Goal: Information Seeking & Learning: Learn about a topic

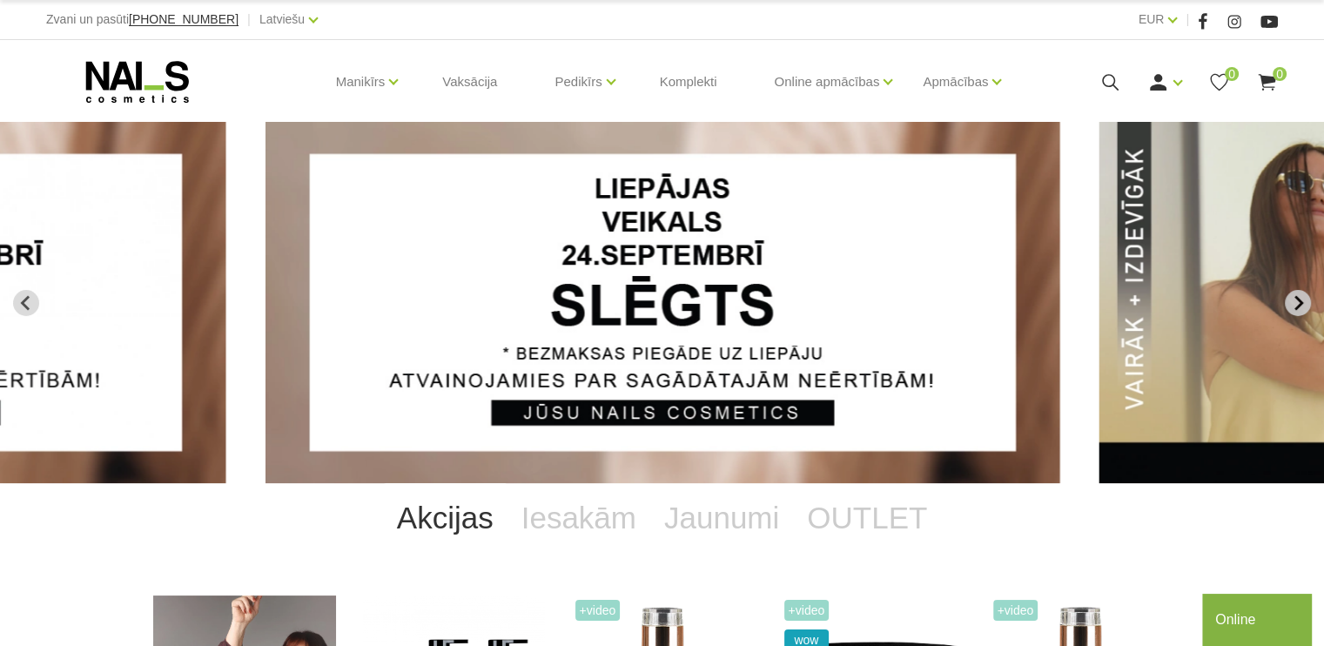
click at [1295, 309] on icon "Next slide" at bounding box center [1299, 302] width 9 height 15
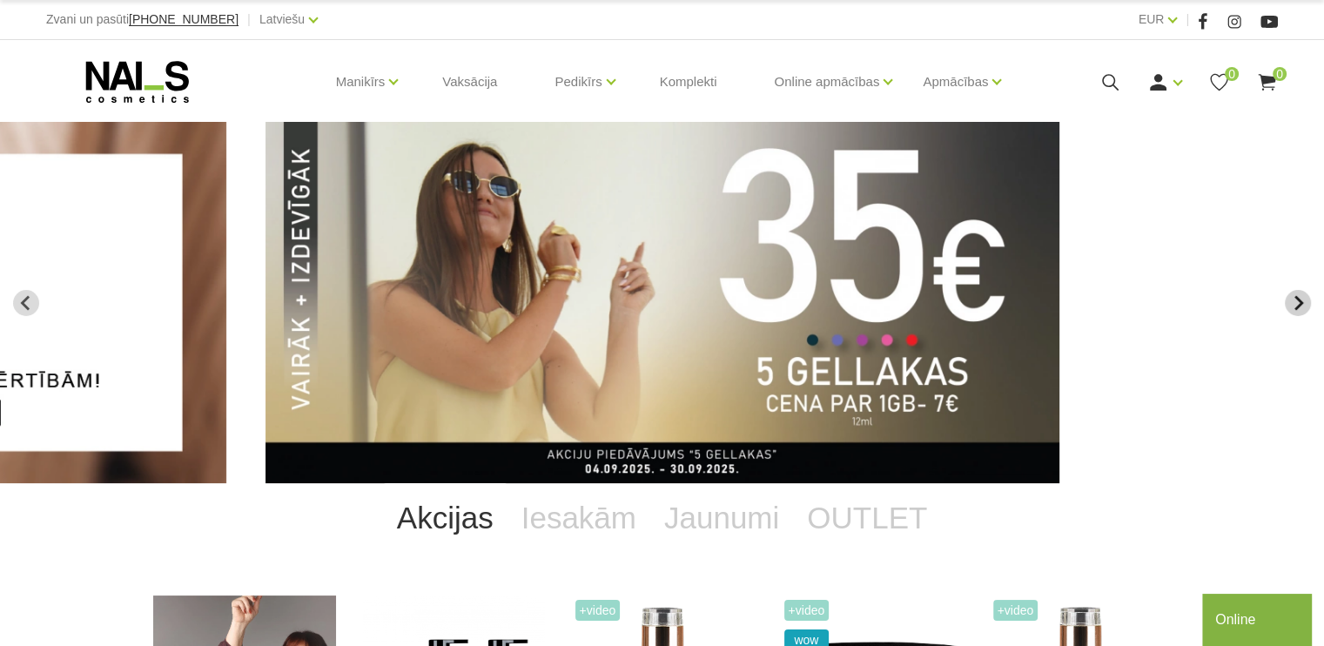
click at [1288, 299] on button "Next slide" at bounding box center [1298, 303] width 26 height 26
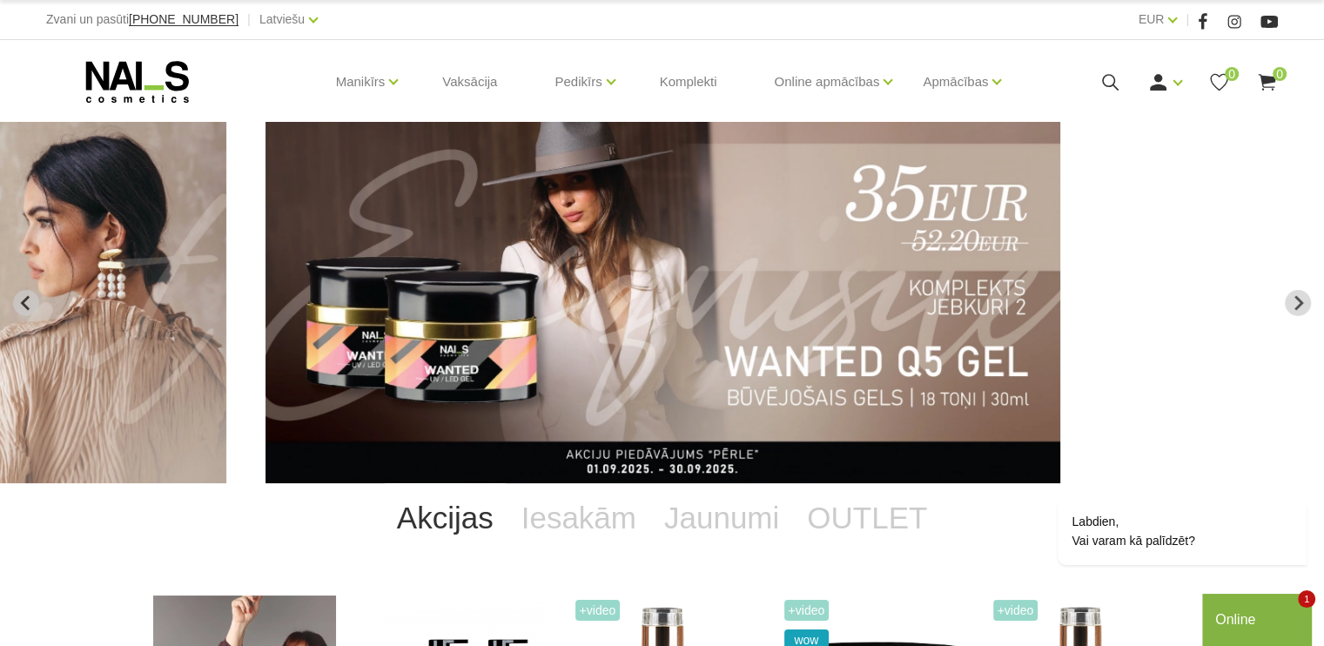
click at [847, 249] on img "5 of 14" at bounding box center [663, 302] width 795 height 361
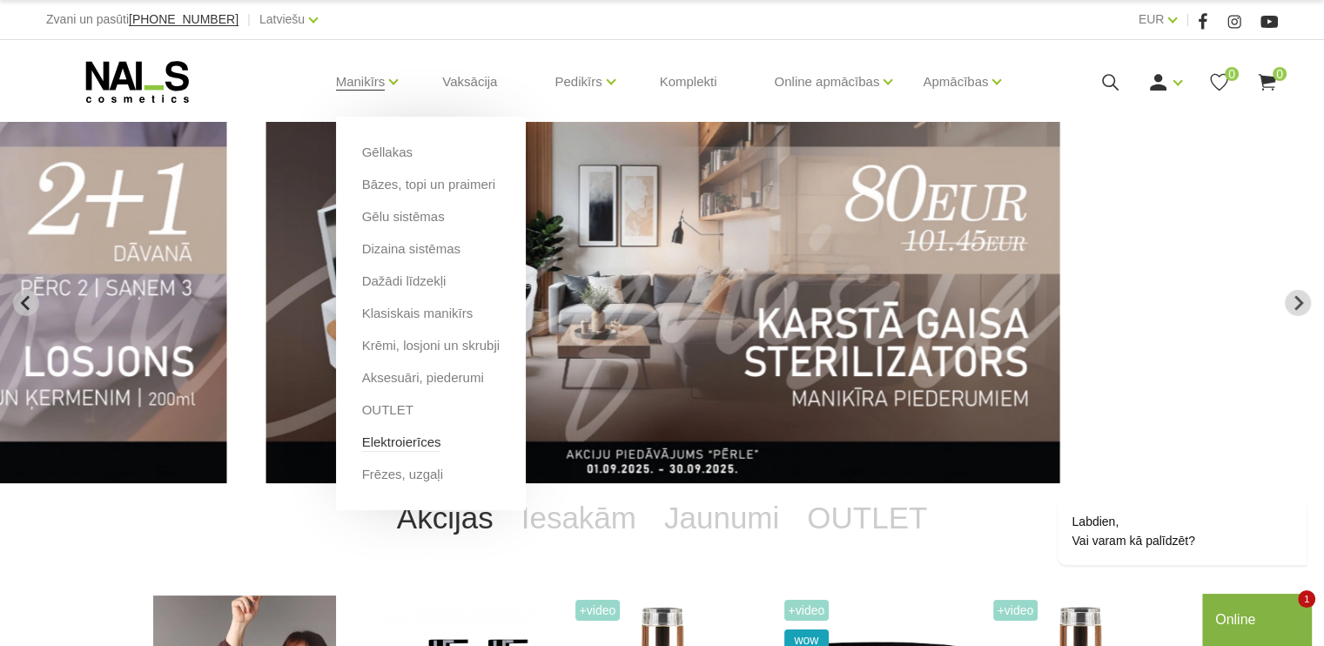
click at [392, 440] on link "Elektroierīces" at bounding box center [401, 442] width 79 height 19
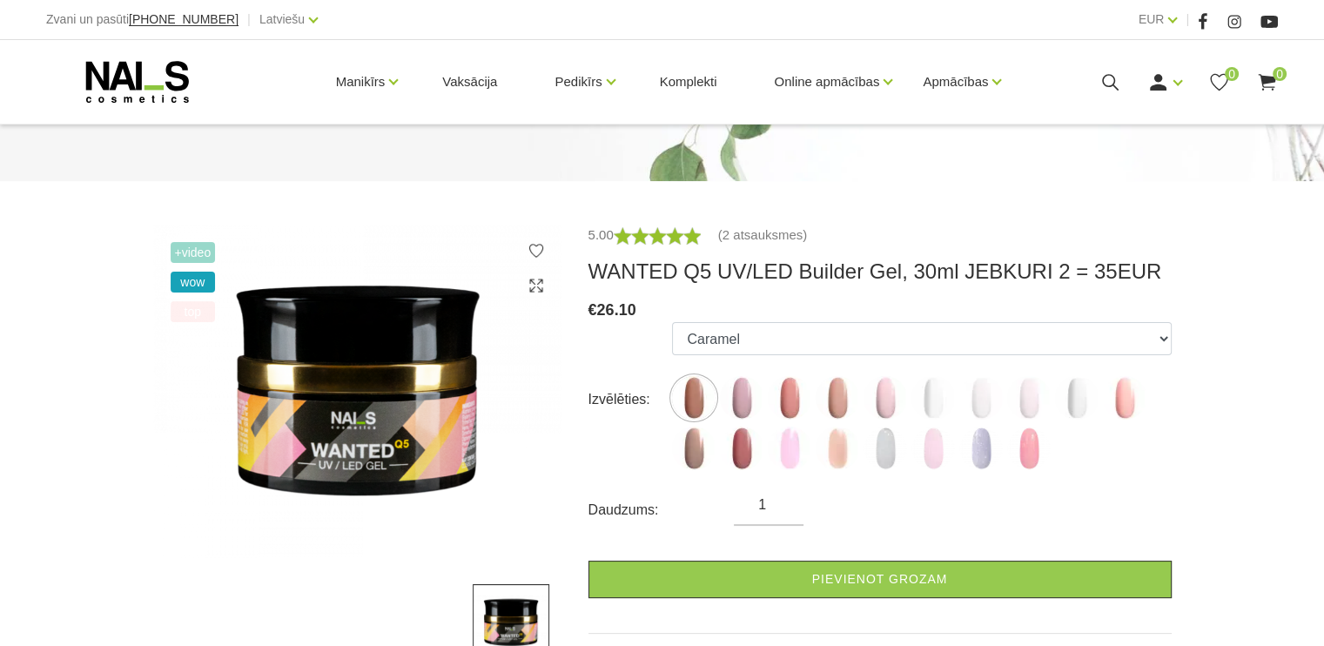
scroll to position [261, 0]
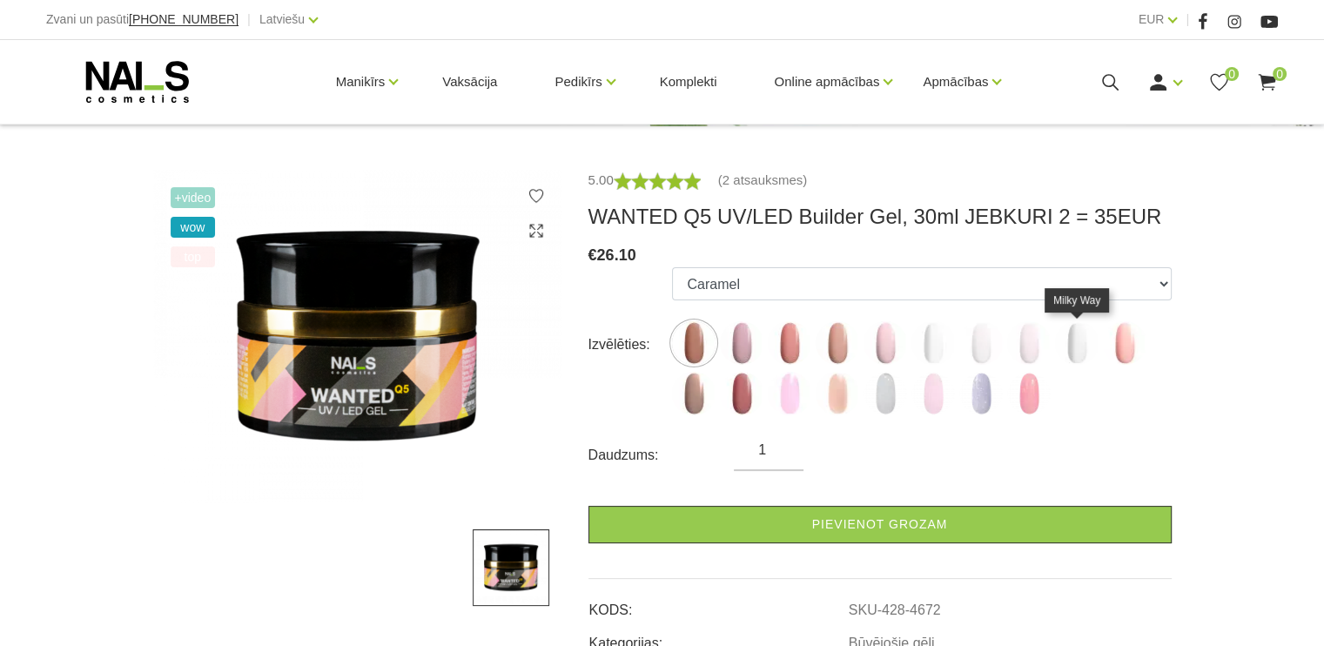
click at [1079, 353] on img at bounding box center [1077, 343] width 44 height 44
select select "5851"
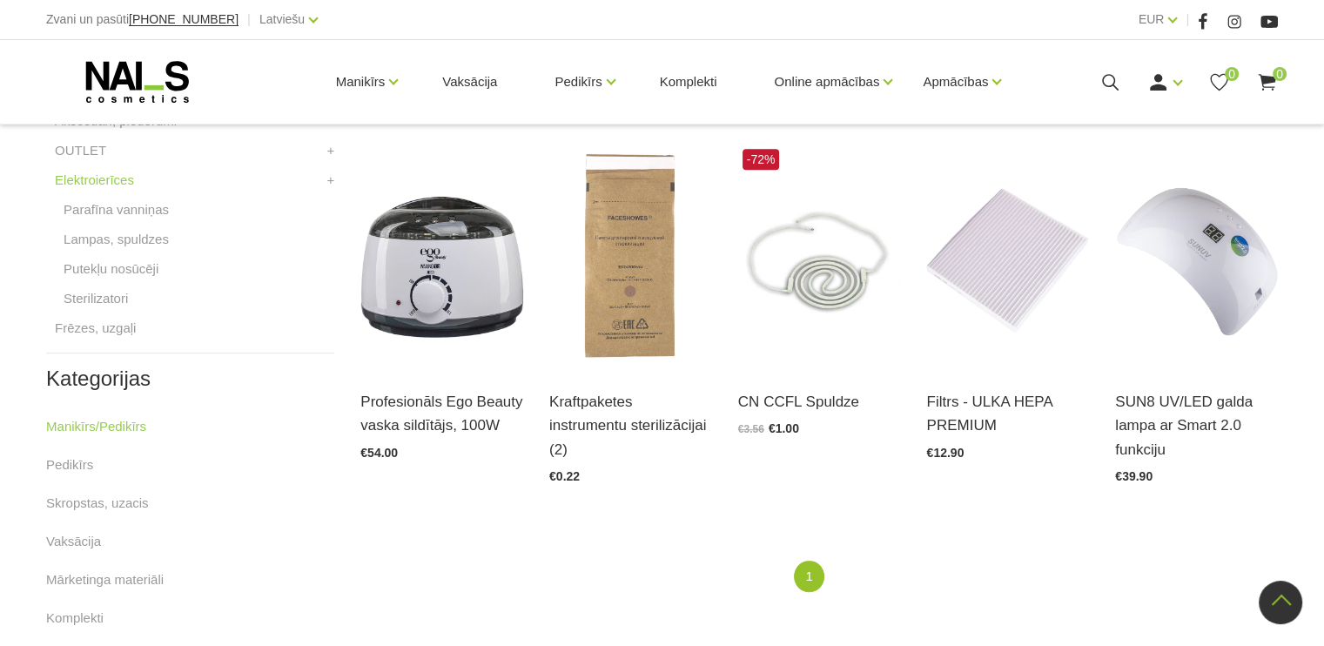
scroll to position [871, 0]
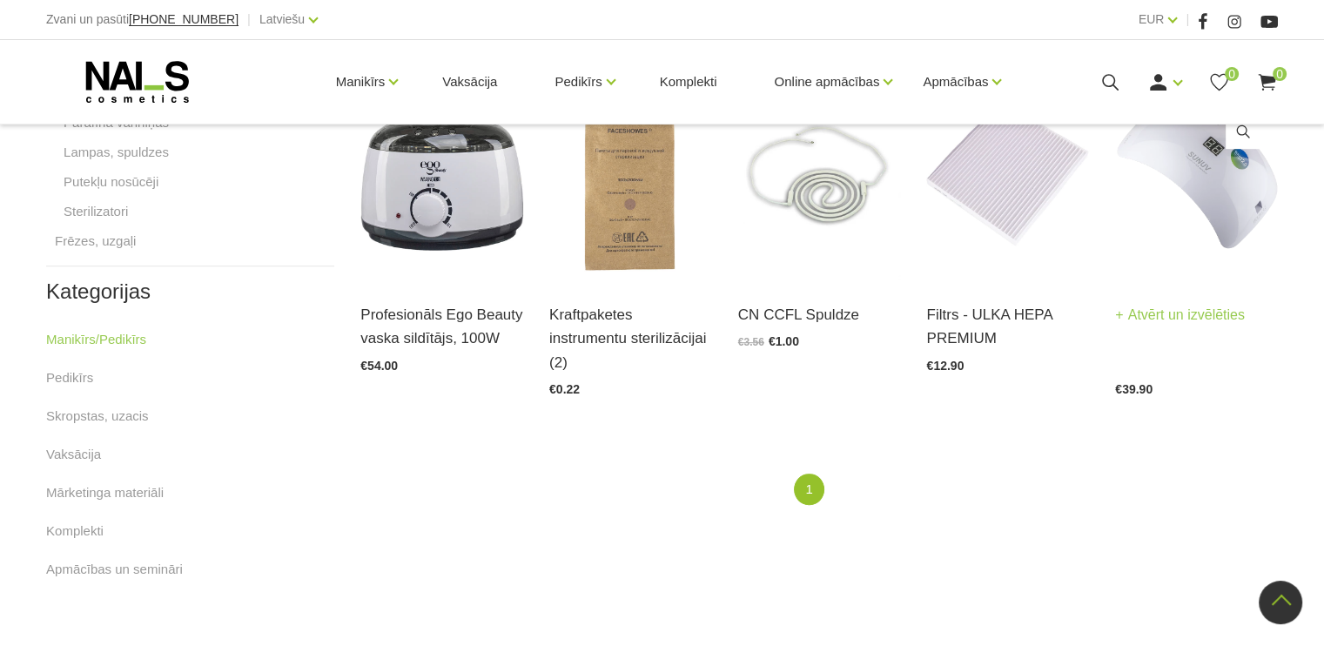
click at [1221, 200] on img at bounding box center [1196, 169] width 163 height 224
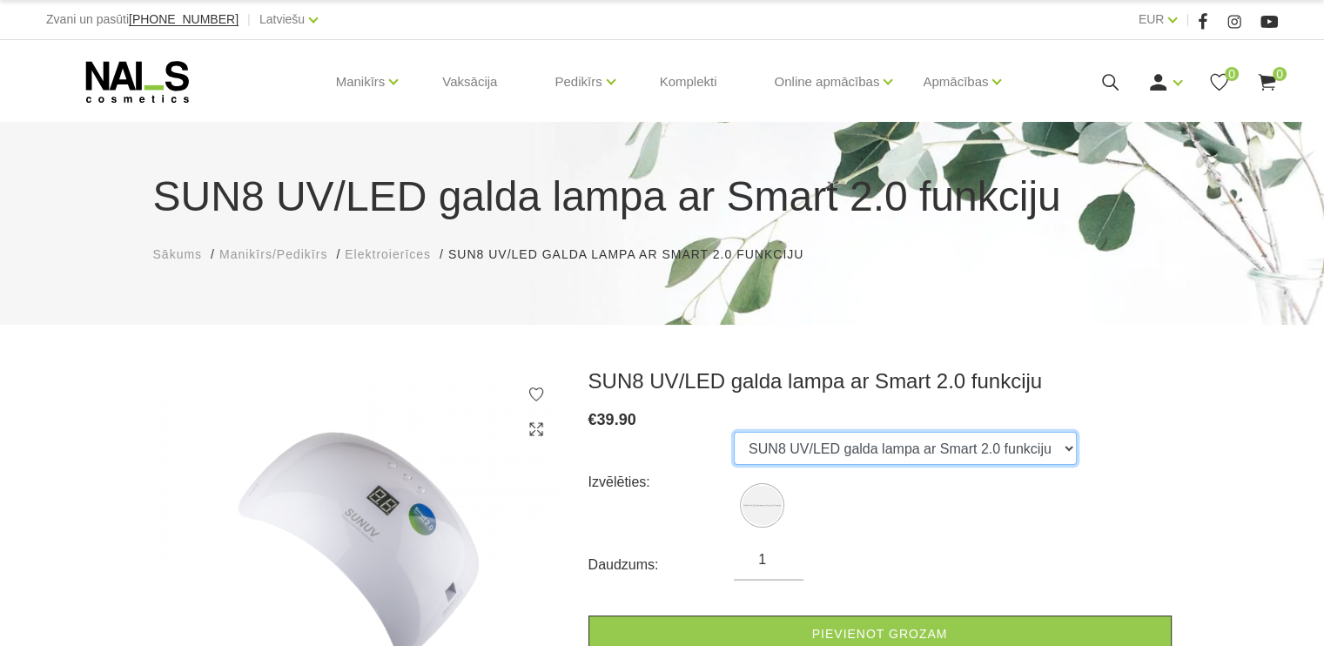
click at [947, 457] on select "SUN8 UV/LED galda lampa ar Smart 2.0 funkciju" at bounding box center [905, 448] width 343 height 33
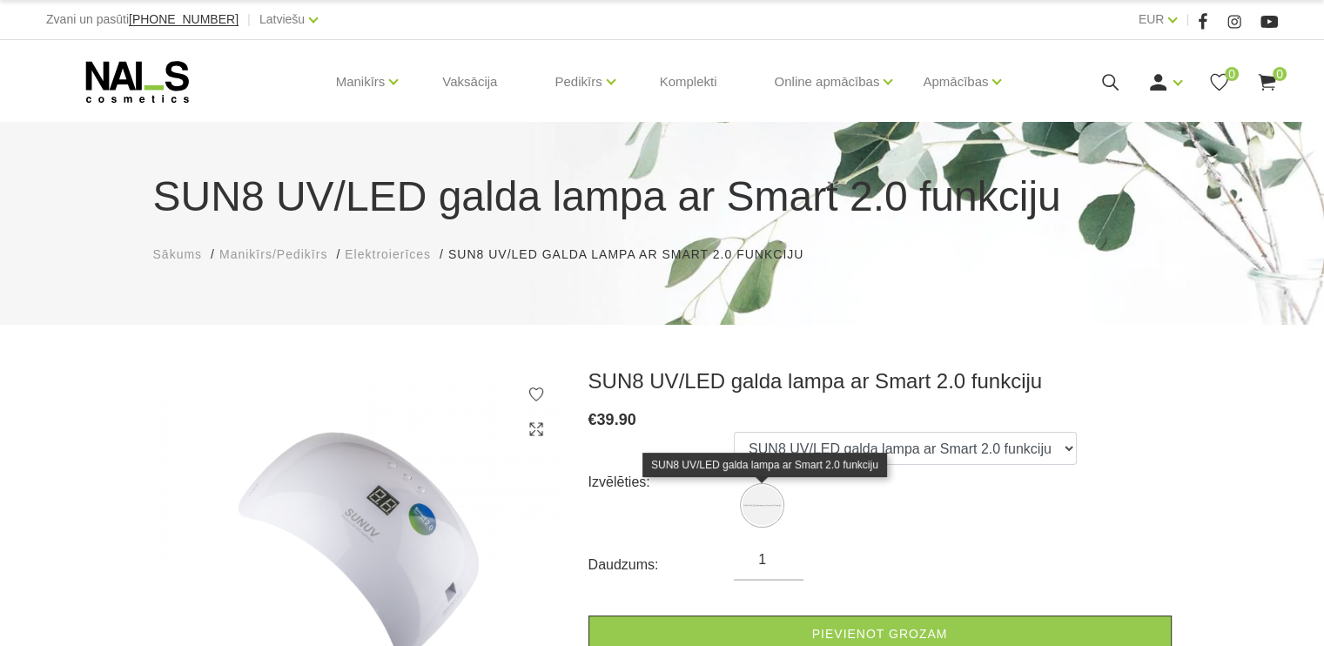
click at [764, 504] on img at bounding box center [762, 505] width 39 height 39
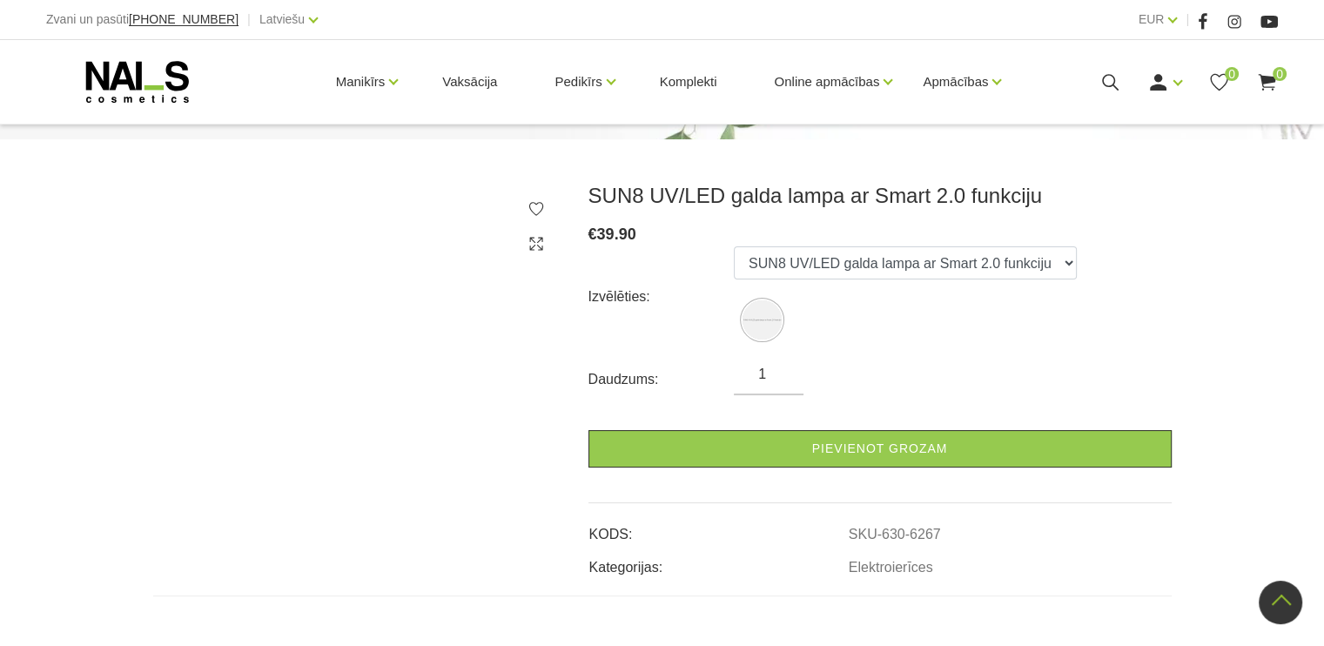
scroll to position [174, 0]
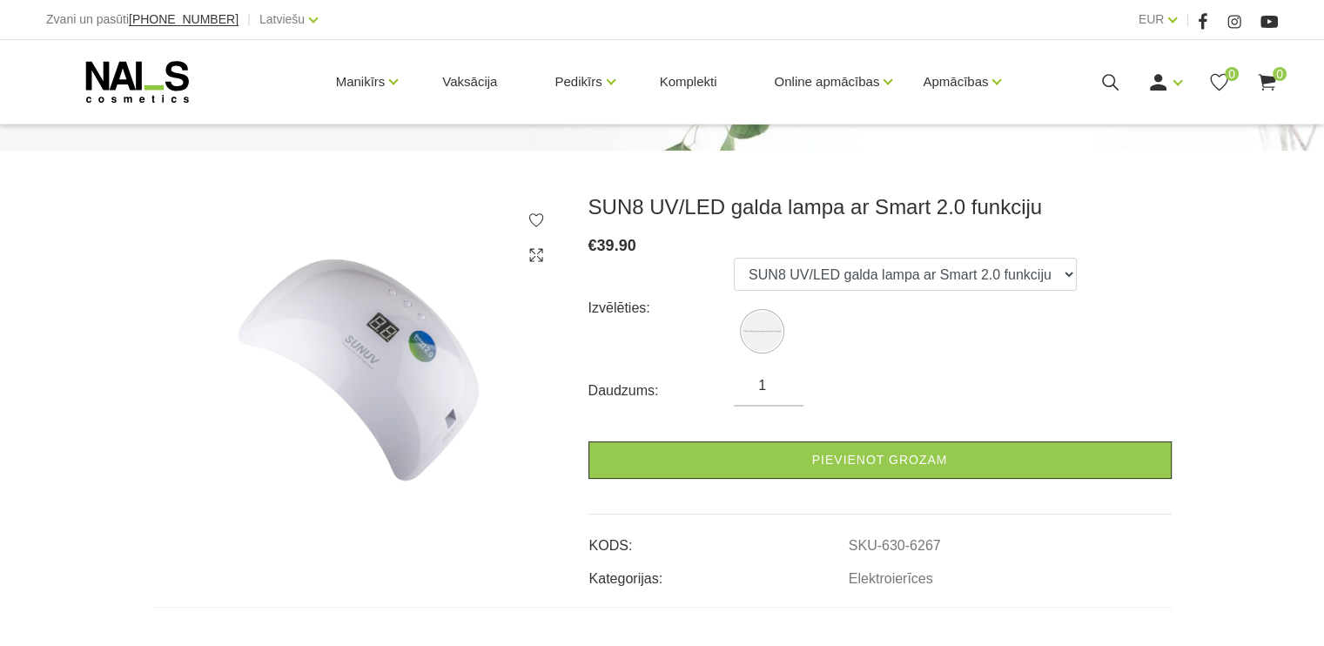
click at [533, 246] on icon at bounding box center [536, 254] width 17 height 17
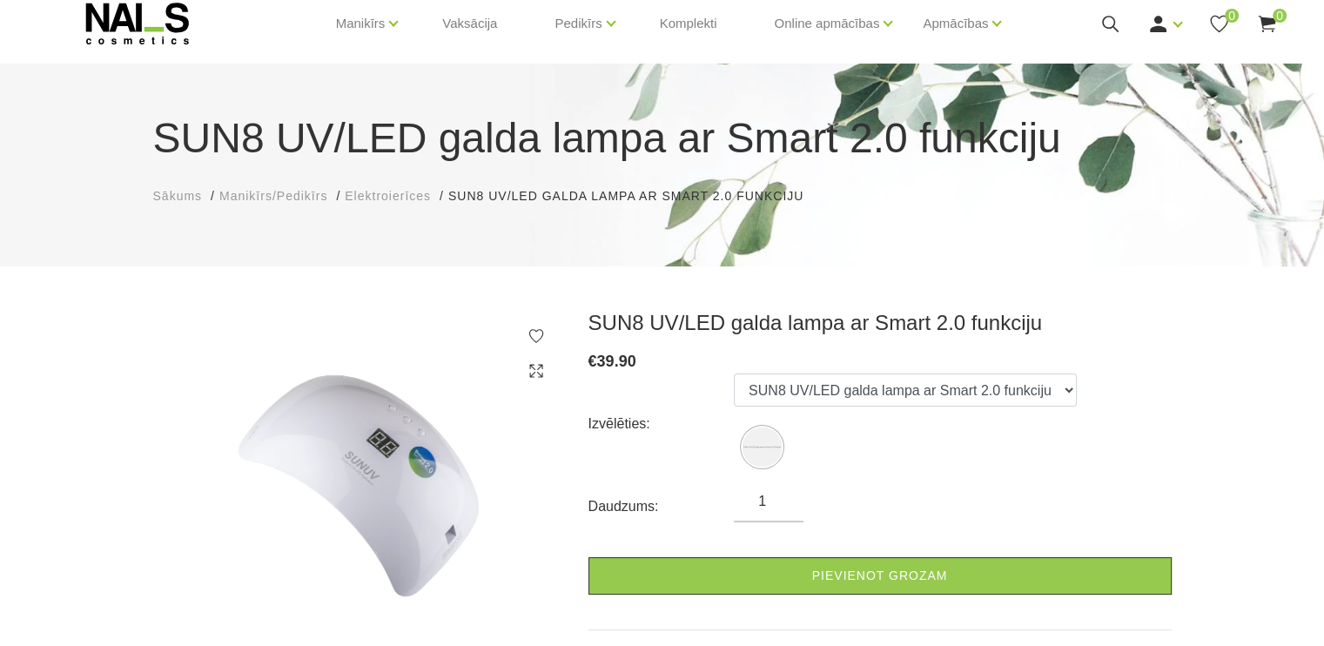
scroll to position [87, 0]
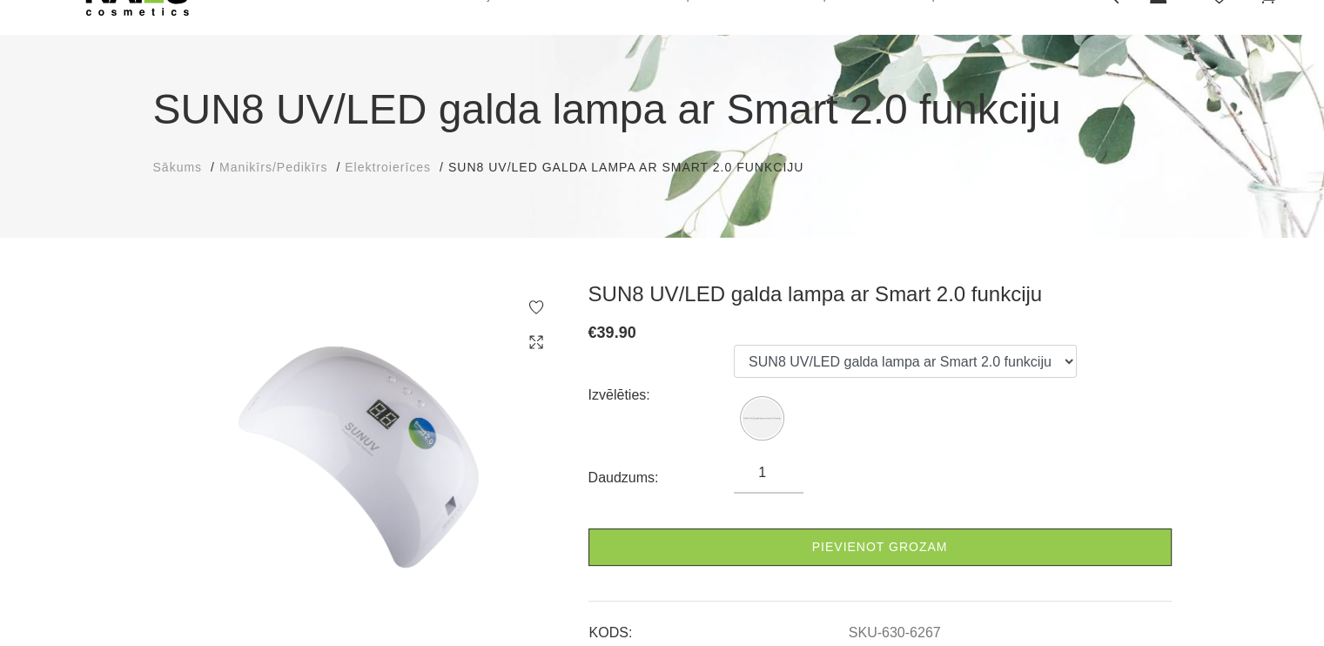
click at [538, 352] on img at bounding box center [357, 449] width 409 height 336
click at [537, 340] on icon at bounding box center [536, 341] width 17 height 17
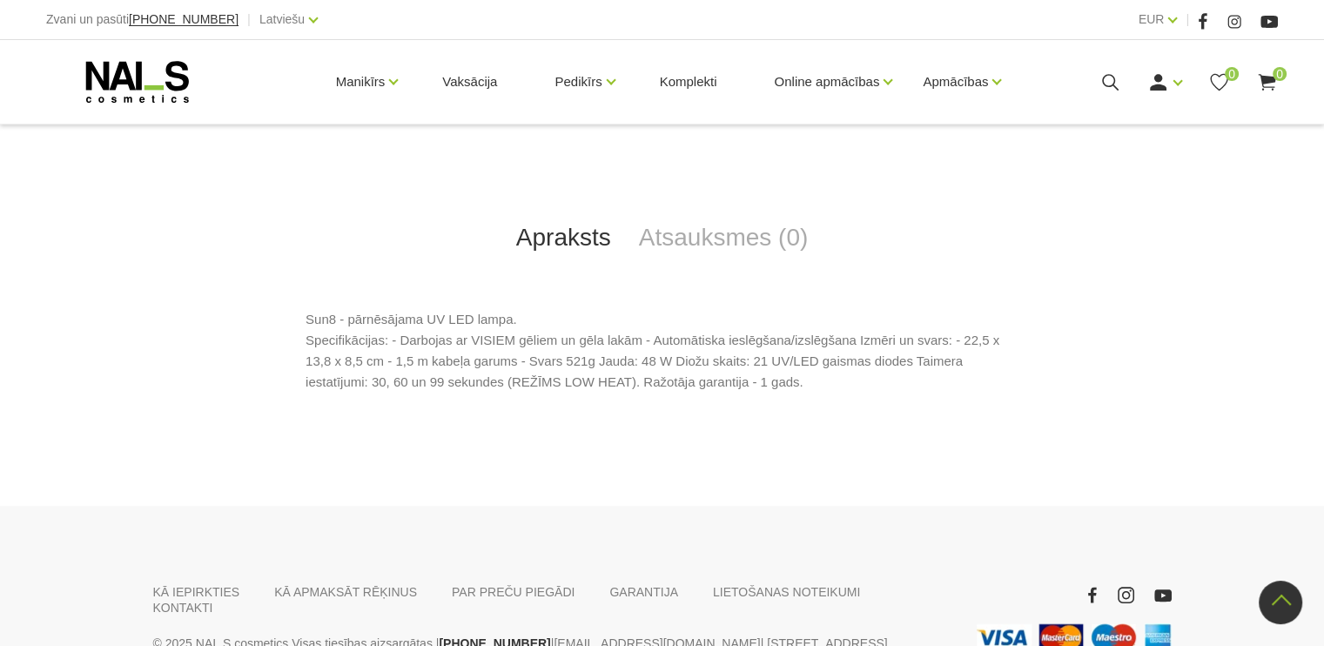
scroll to position [603, 0]
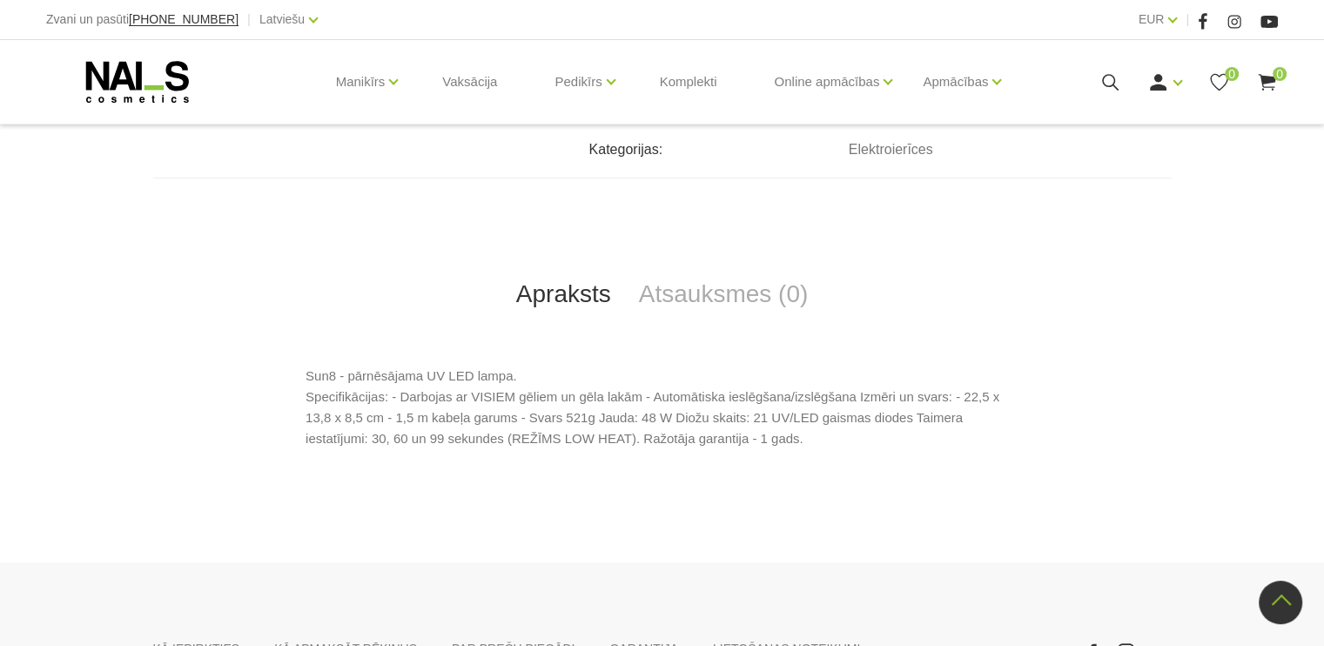
click at [116, 70] on use at bounding box center [137, 82] width 103 height 42
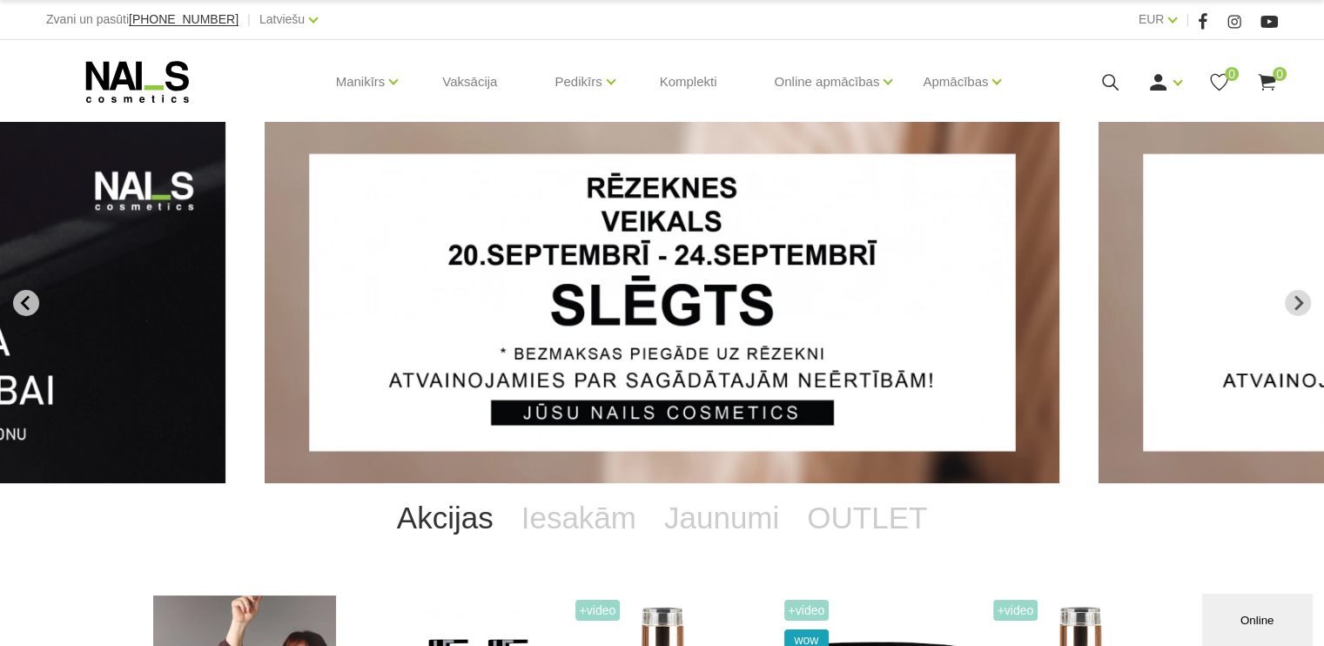
click at [22, 304] on icon "Go to last slide" at bounding box center [24, 302] width 9 height 15
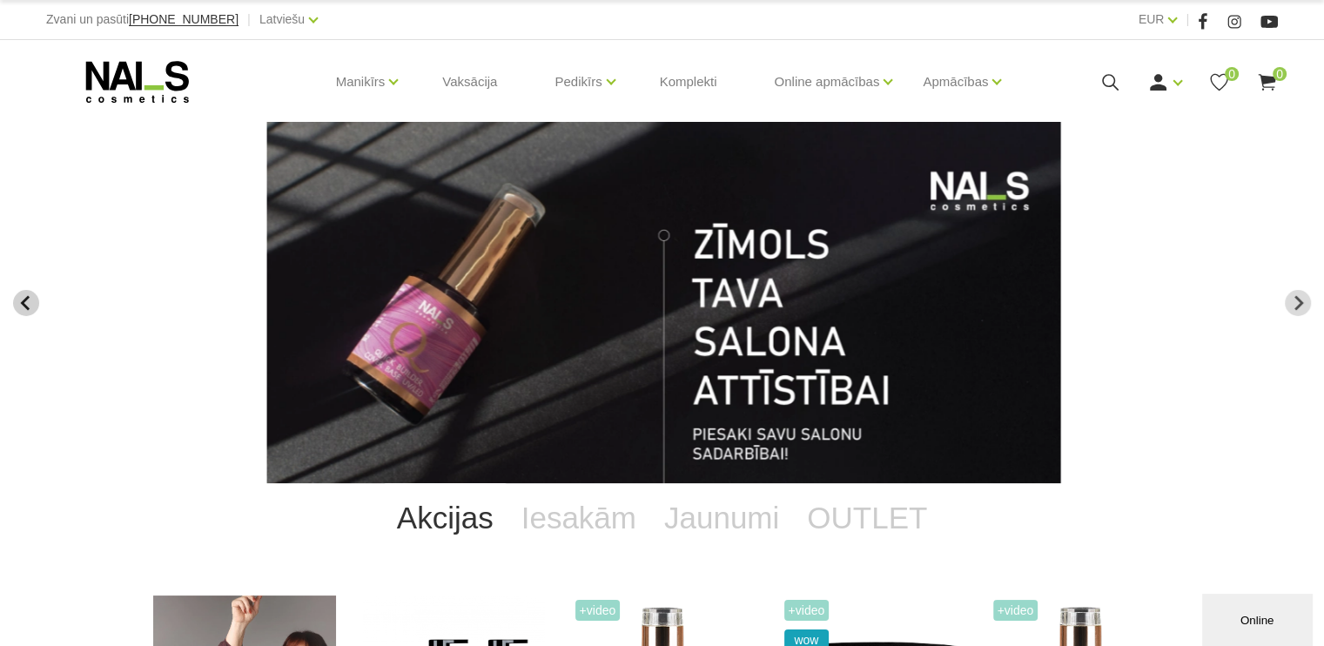
click at [20, 306] on icon "Go to last slide" at bounding box center [26, 303] width 16 height 16
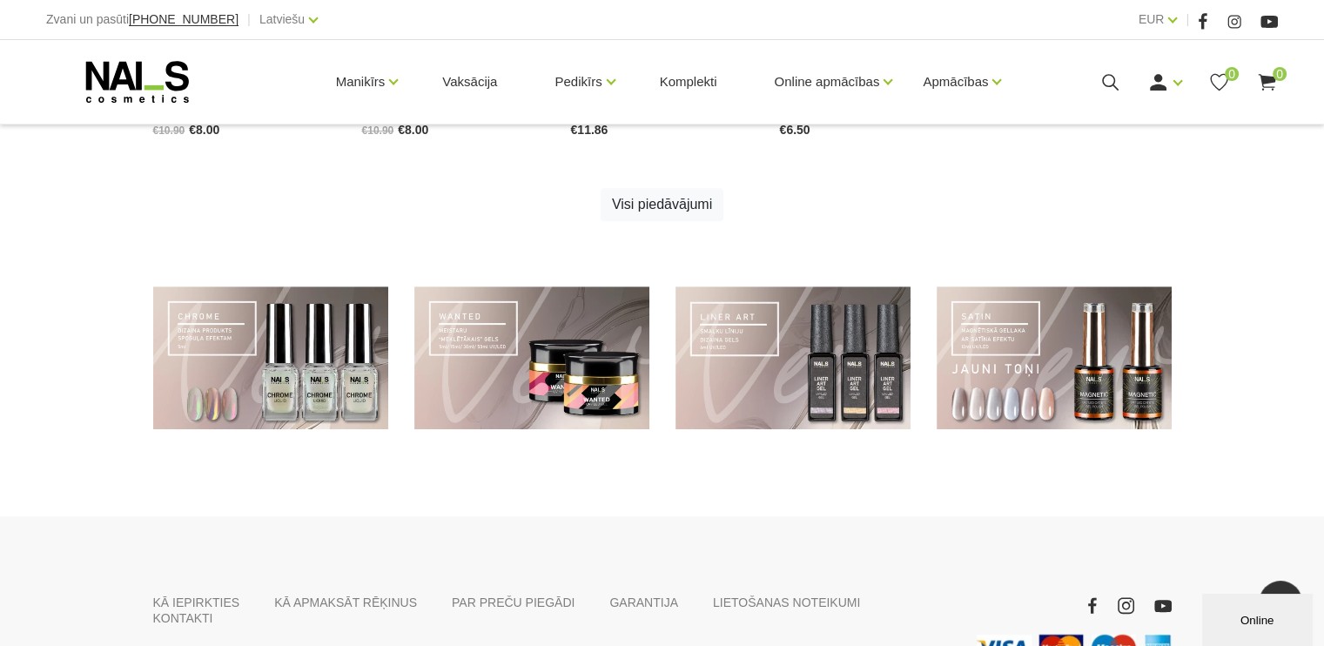
scroll to position [1348, 0]
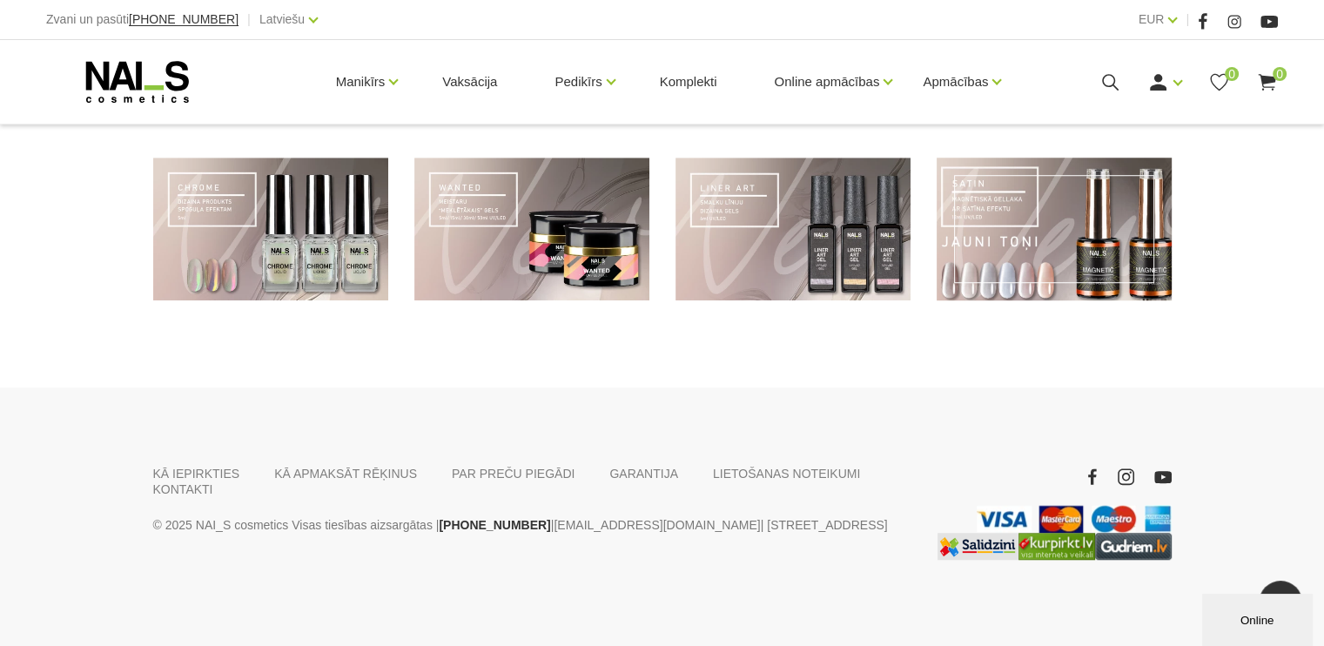
click at [1027, 236] on link at bounding box center [1054, 230] width 235 height 144
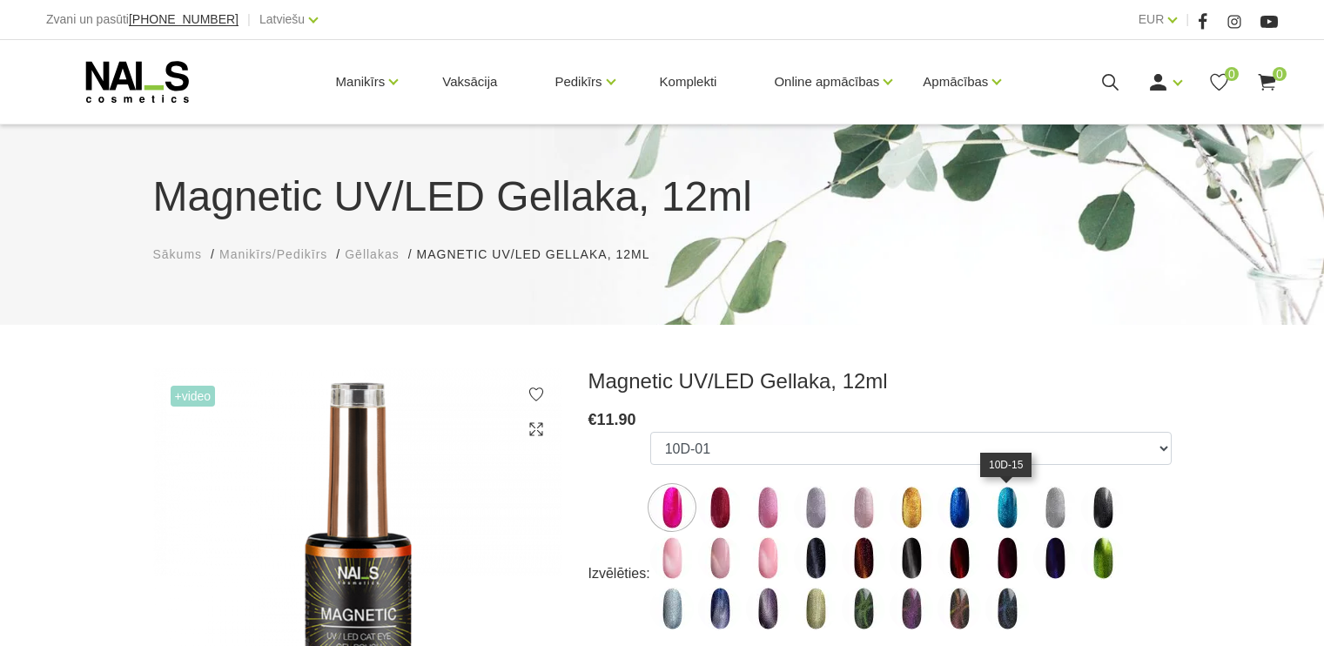
scroll to position [261, 0]
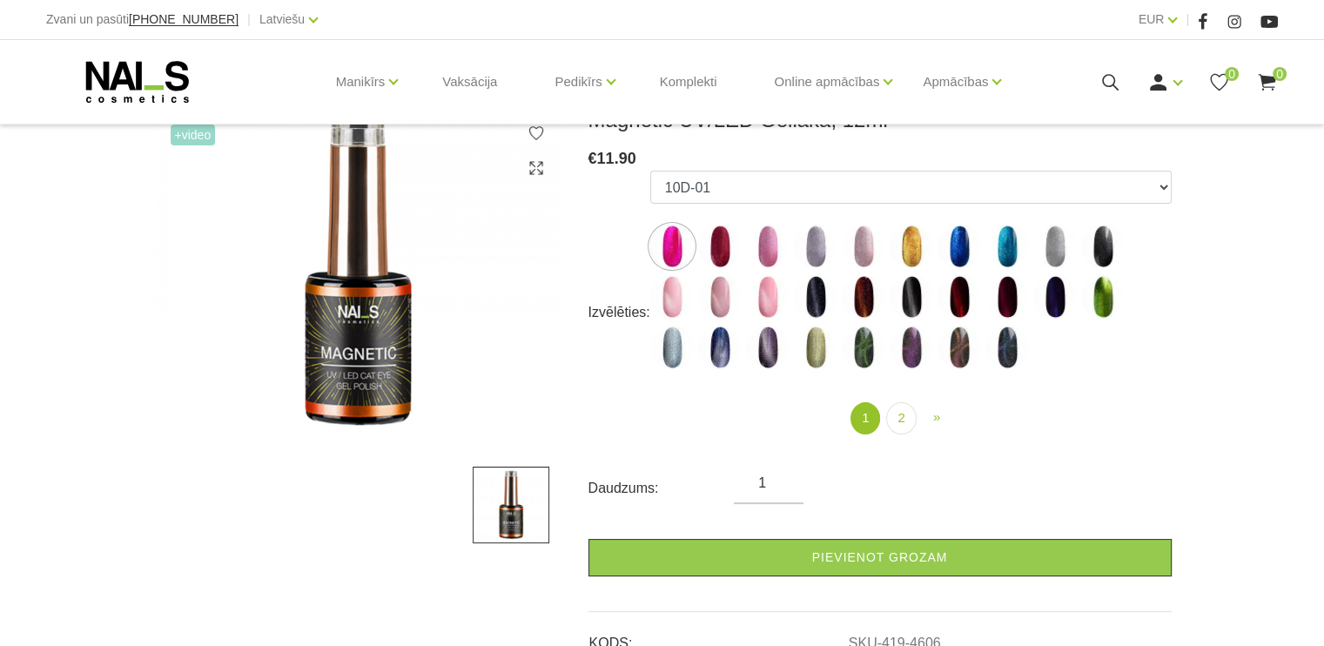
click at [117, 79] on use at bounding box center [137, 82] width 103 height 42
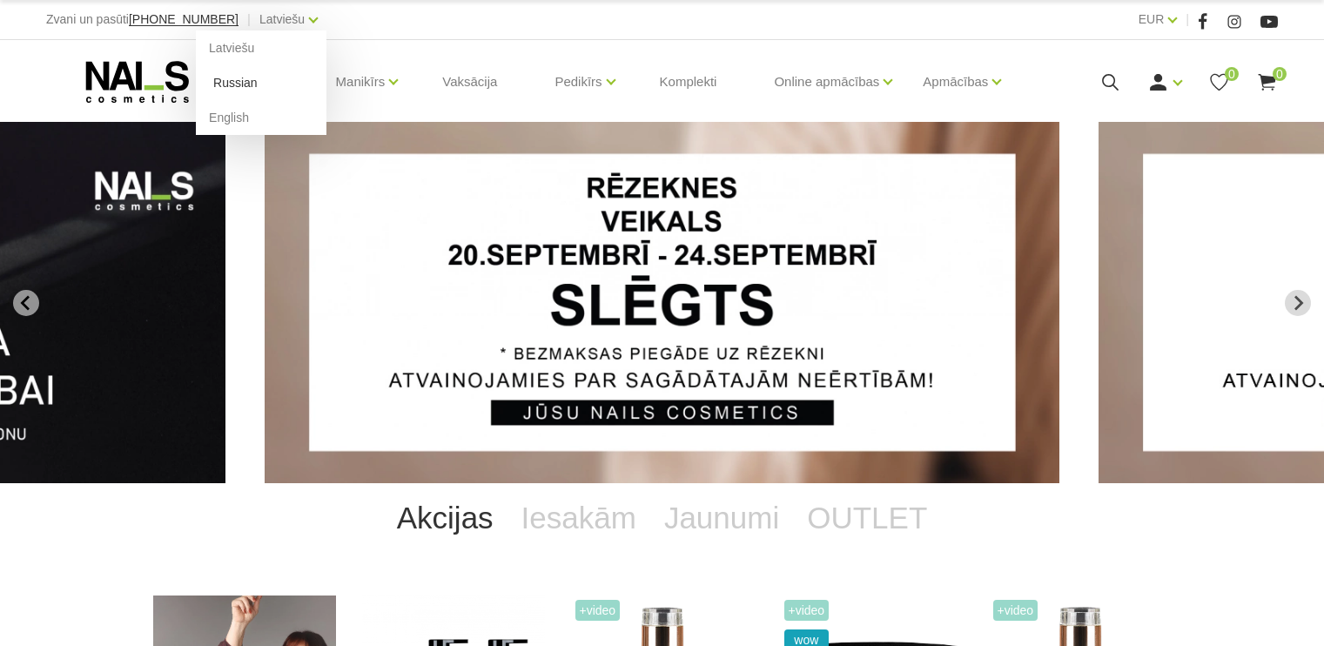
drag, startPoint x: 0, startPoint y: 0, endPoint x: 216, endPoint y: 79, distance: 230.0
click at [266, 27] on link "Latviešu" at bounding box center [281, 19] width 45 height 21
click at [216, 79] on link "Russian" at bounding box center [261, 82] width 131 height 35
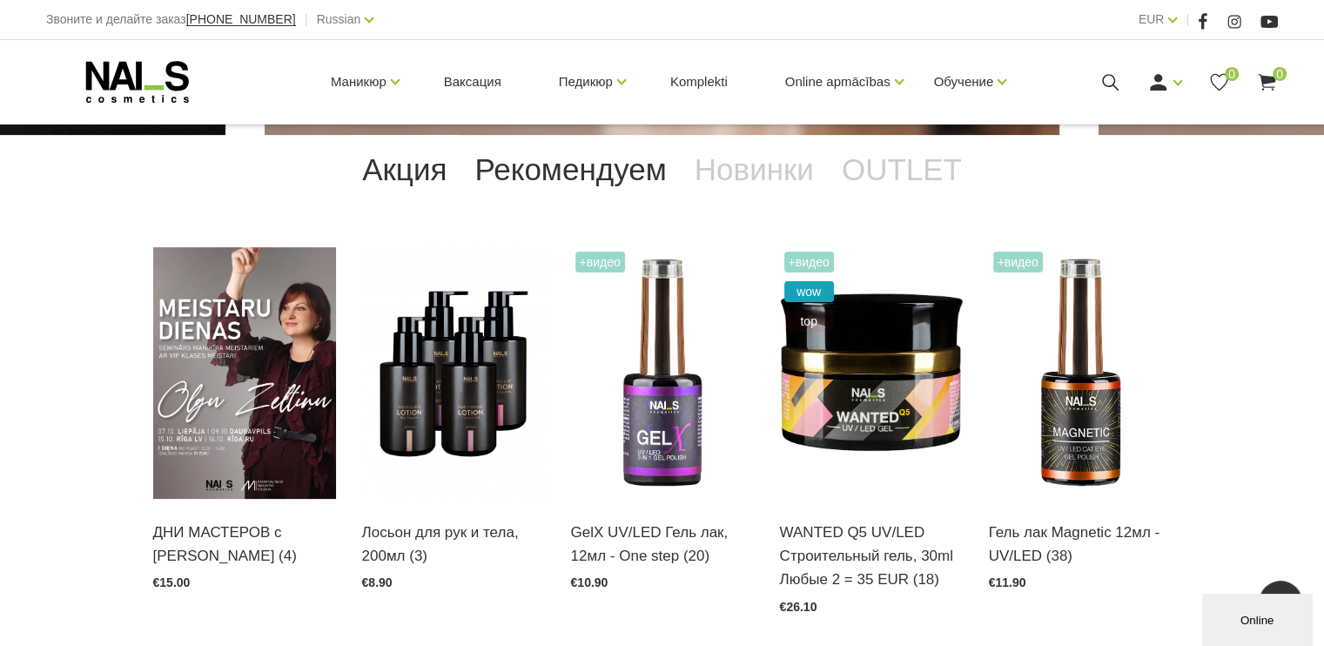
click at [606, 161] on link "Рекомендуем" at bounding box center [570, 170] width 219 height 70
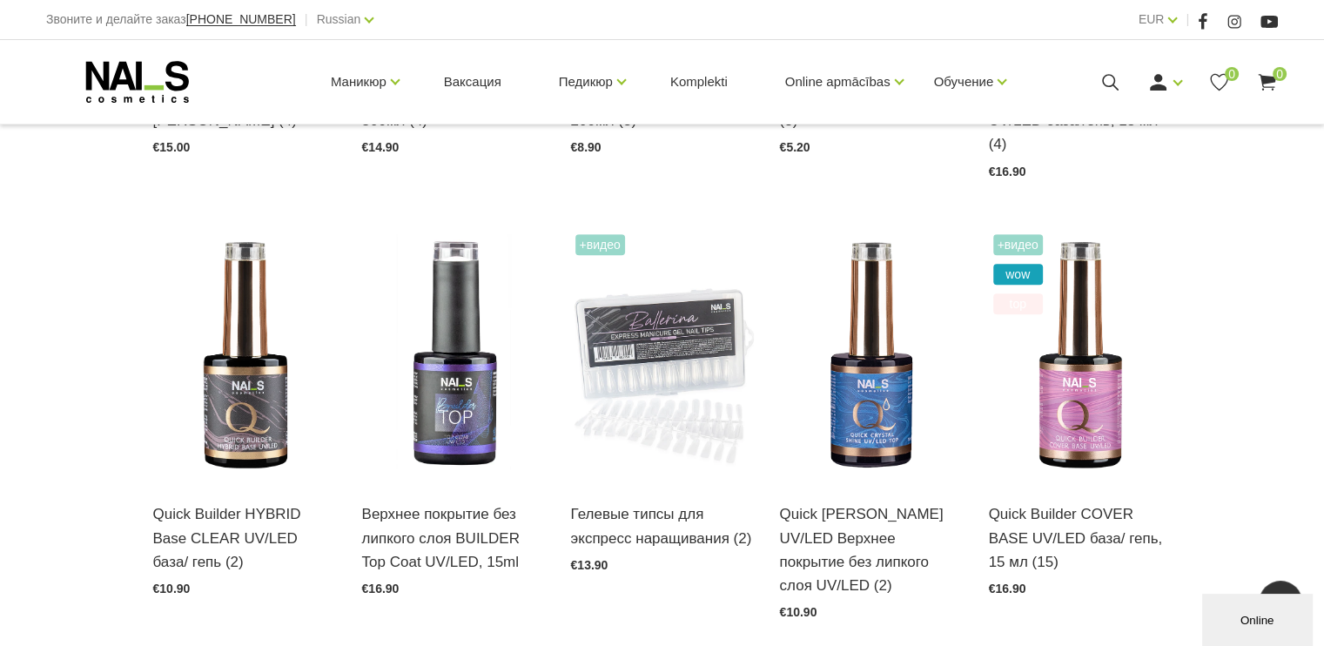
scroll to position [871, 0]
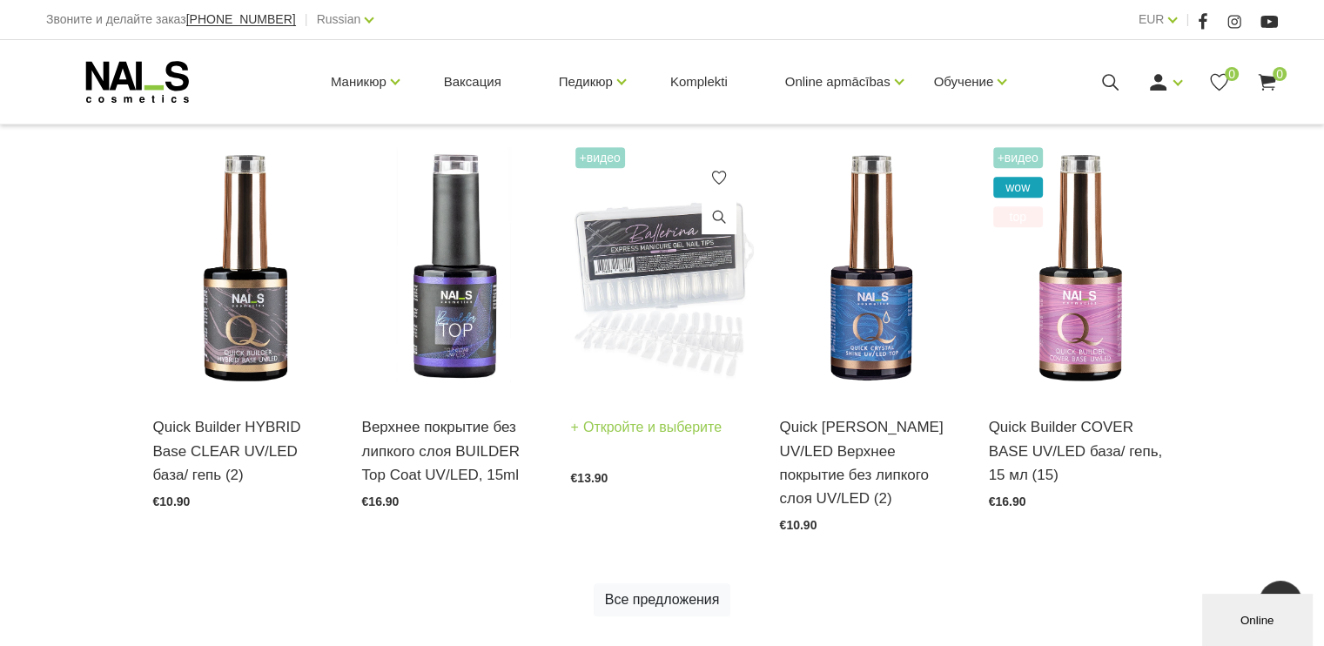
click at [683, 294] on img at bounding box center [662, 269] width 183 height 252
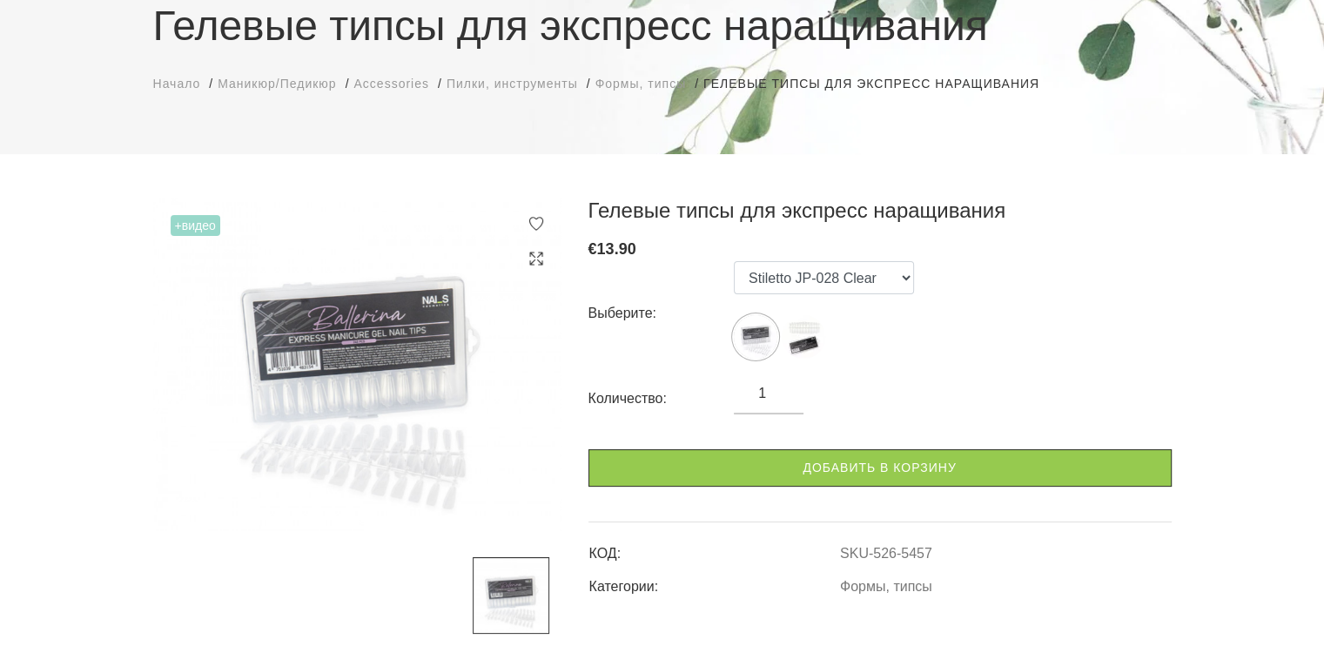
scroll to position [174, 0]
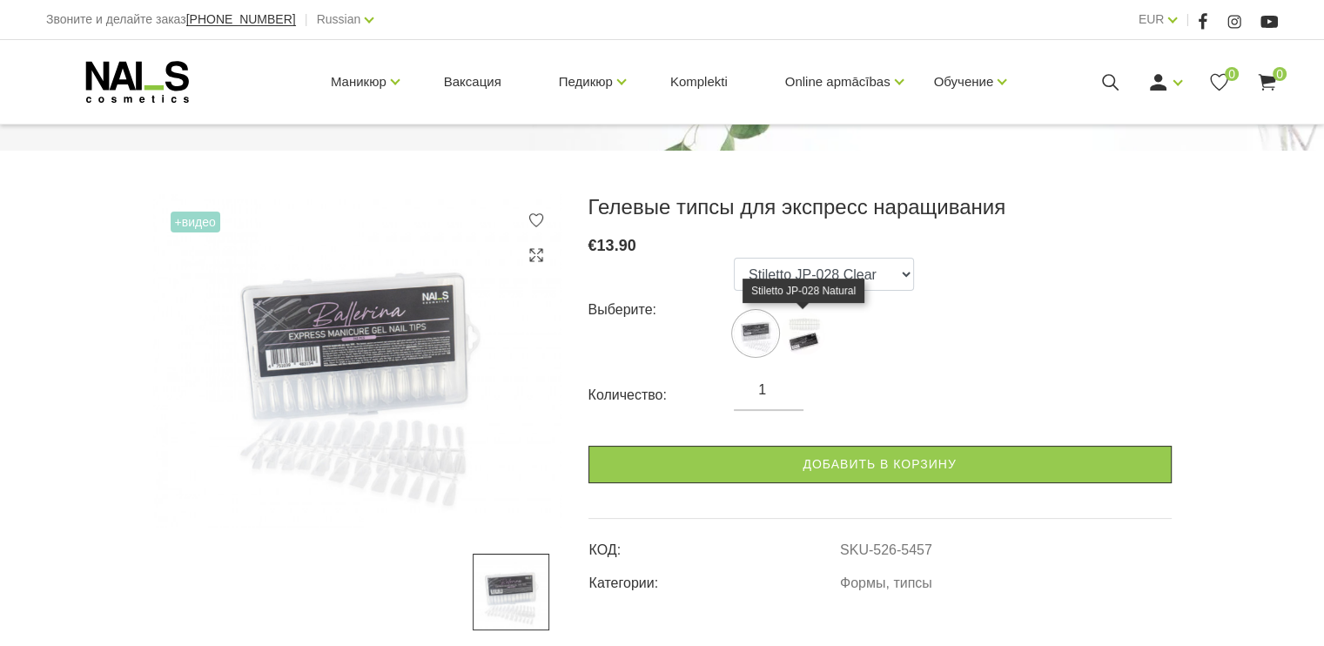
click at [797, 328] on img at bounding box center [804, 334] width 44 height 44
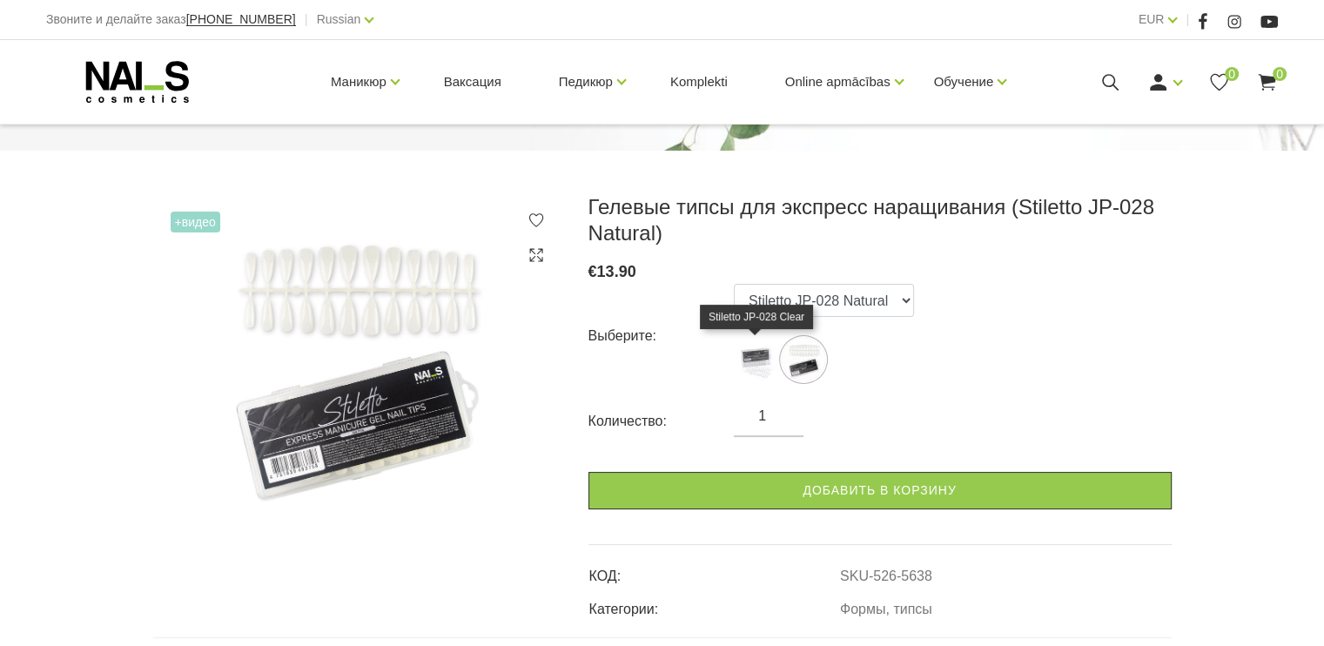
click at [746, 352] on img at bounding box center [756, 360] width 44 height 44
select select "5457"
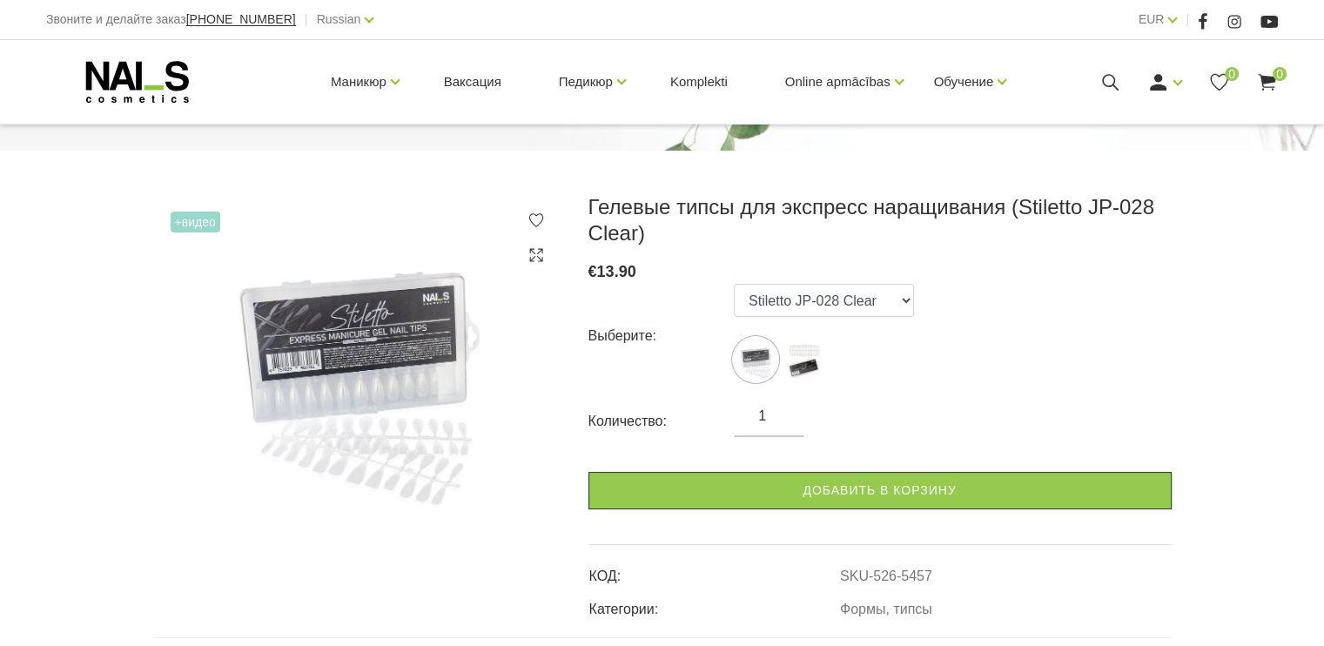
click at [390, 451] on img at bounding box center [357, 362] width 409 height 336
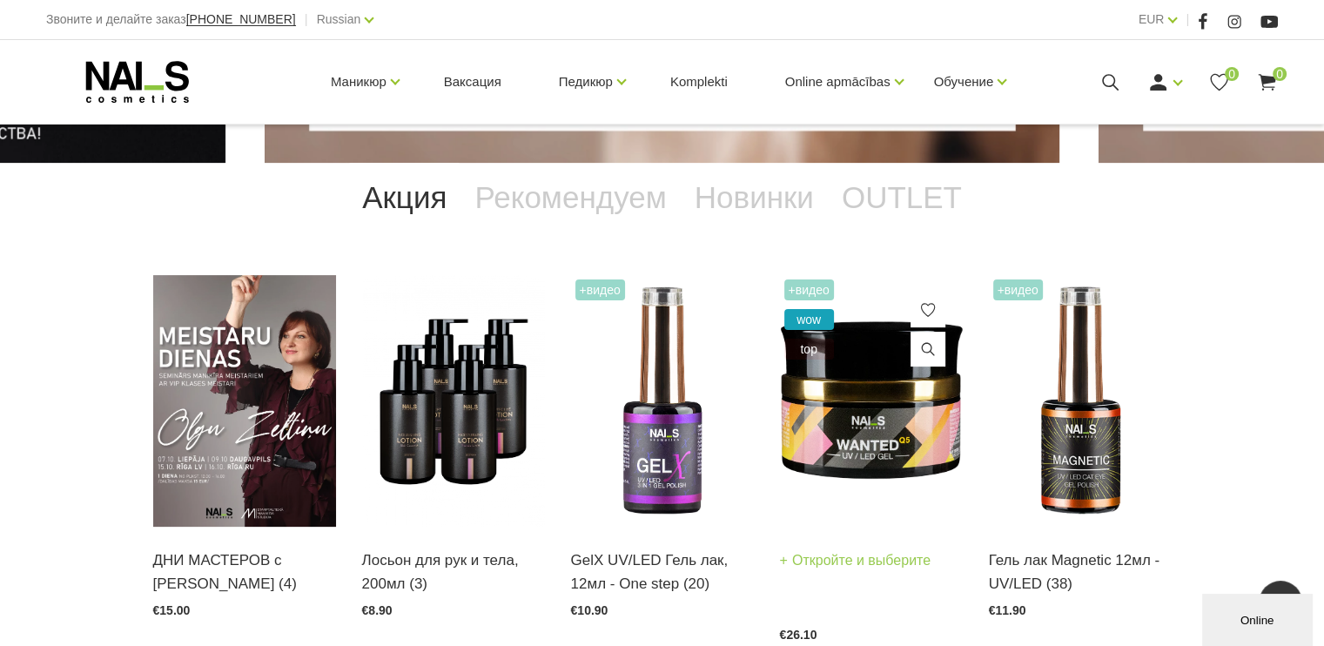
scroll to position [303, 0]
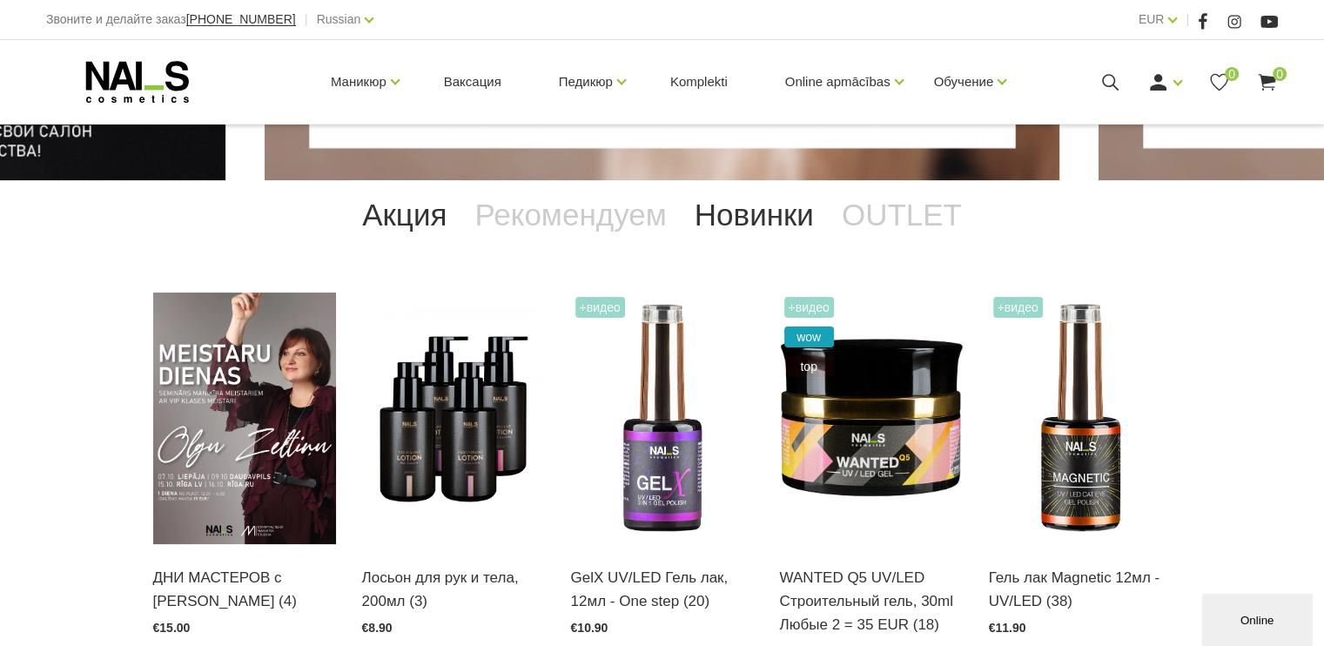
click at [761, 222] on link "Новинки" at bounding box center [754, 215] width 147 height 70
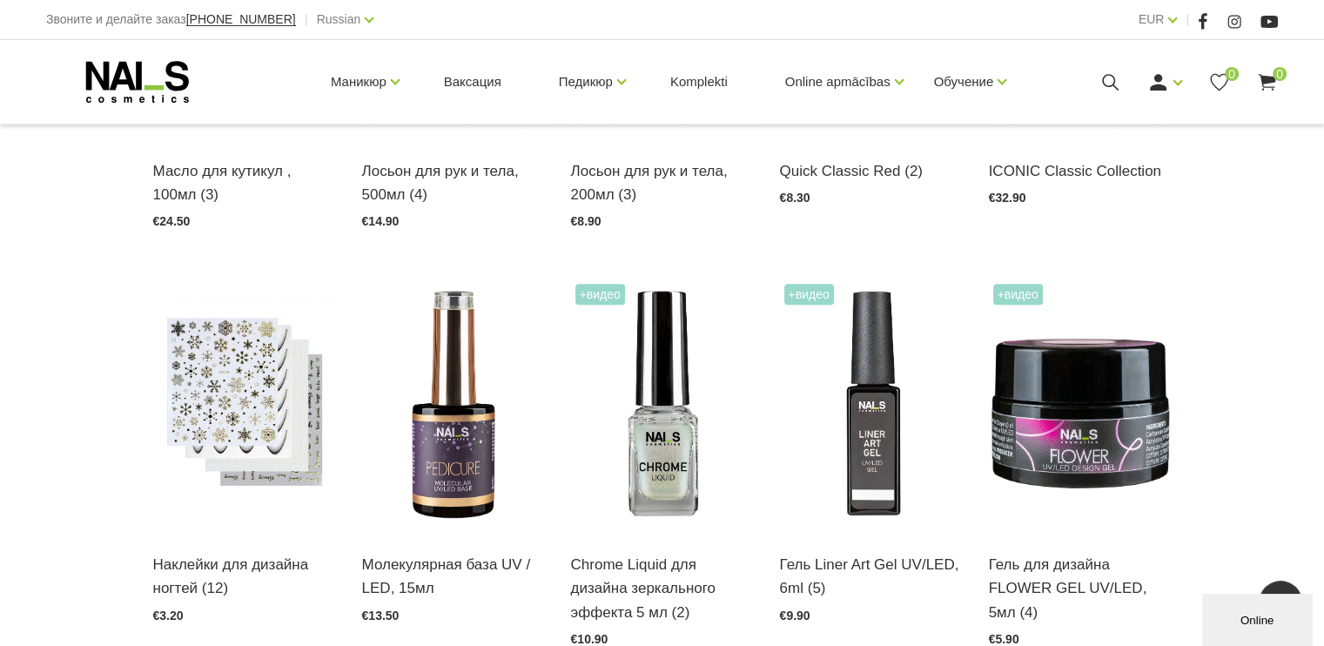
scroll to position [912, 0]
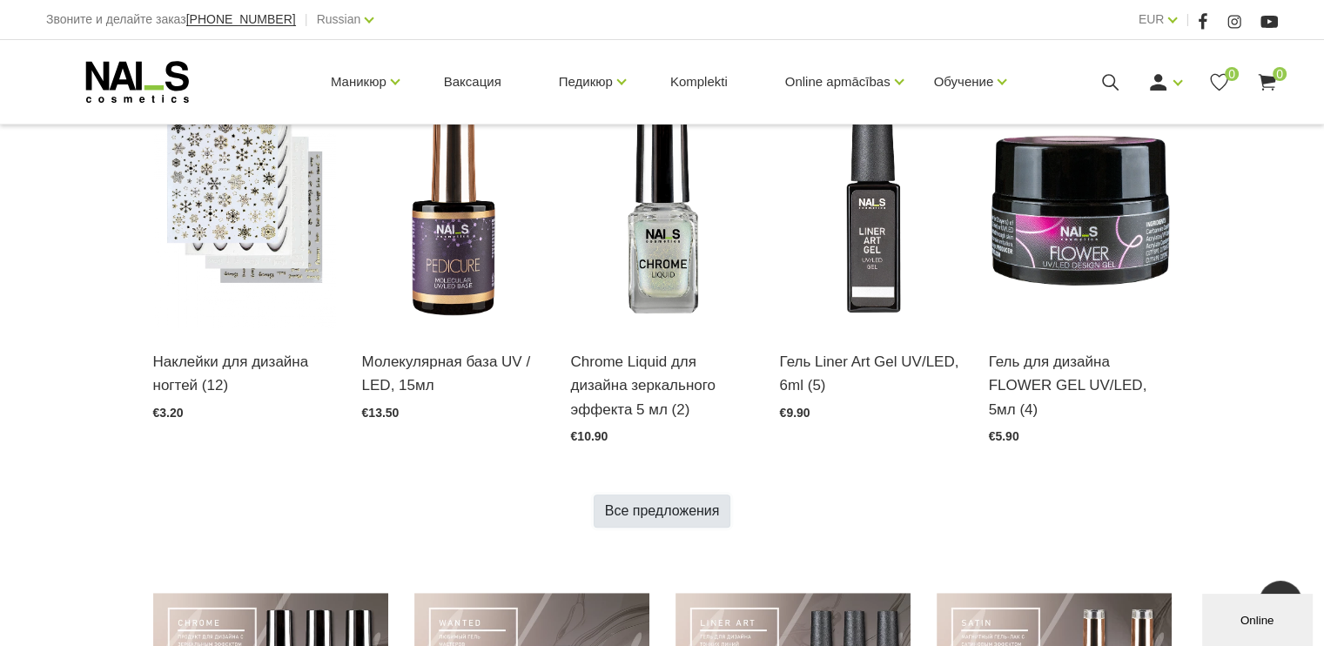
click at [635, 515] on link "Все предложения" at bounding box center [663, 511] width 138 height 33
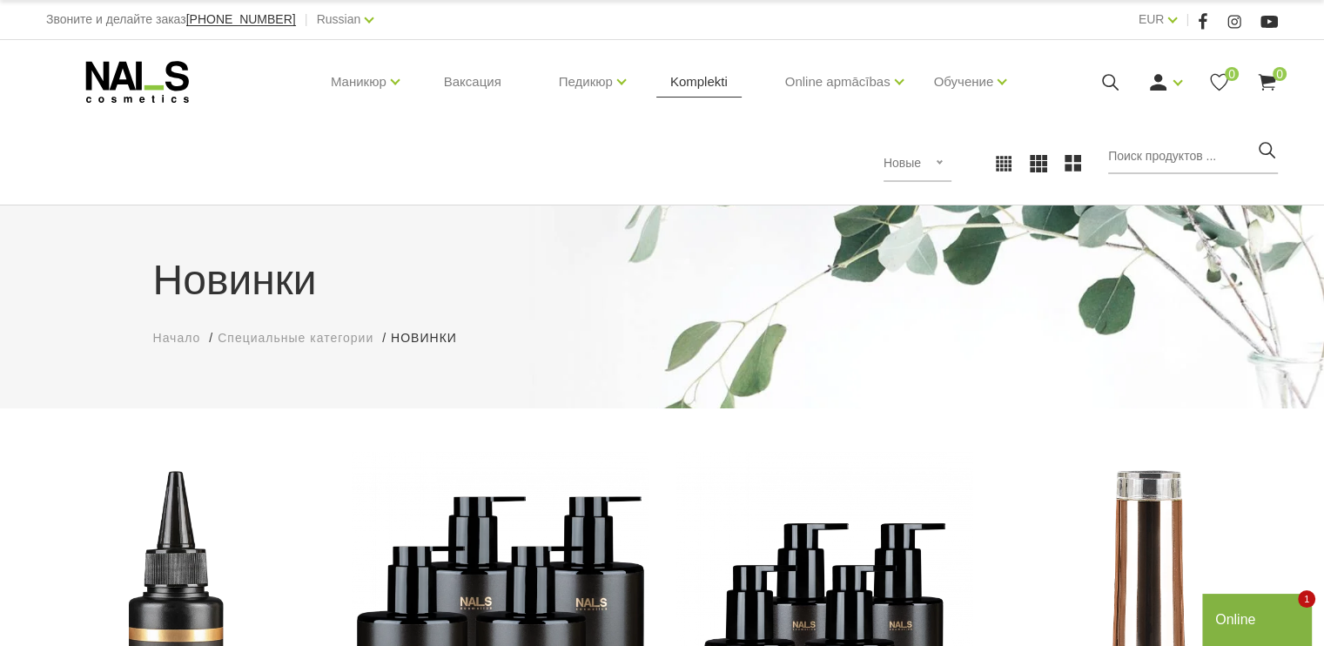
click at [703, 79] on link "Komplekti" at bounding box center [698, 82] width 85 height 84
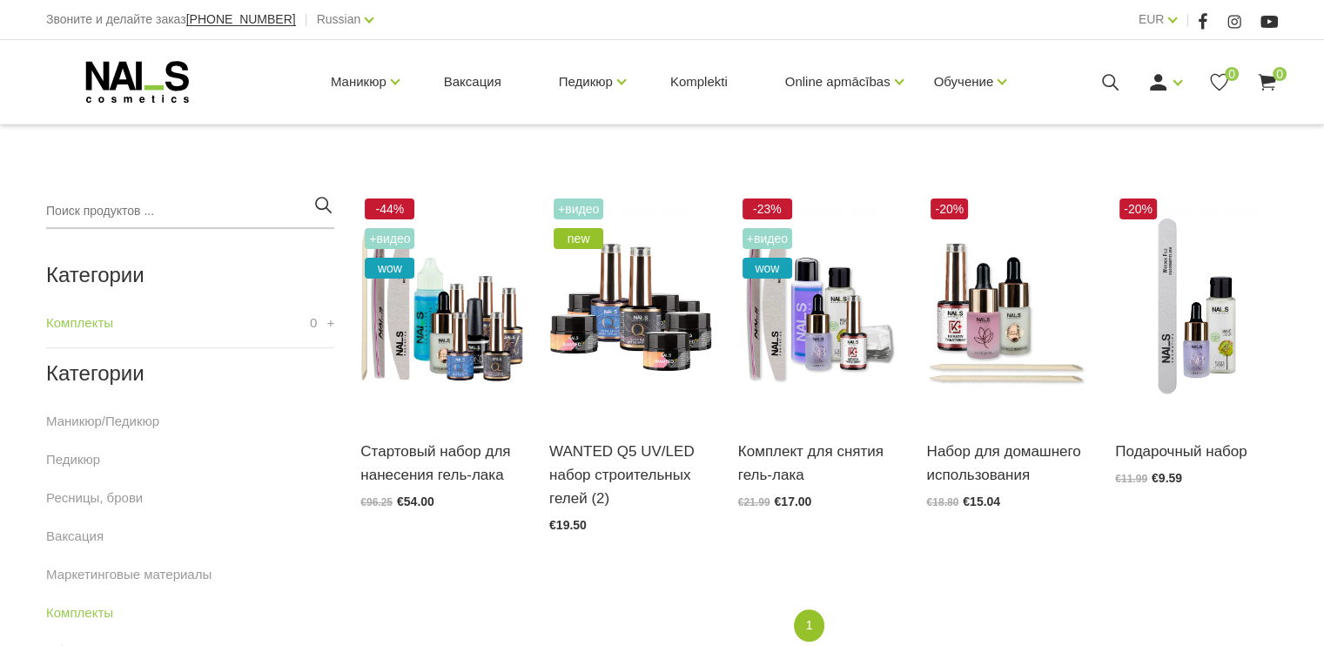
scroll to position [348, 0]
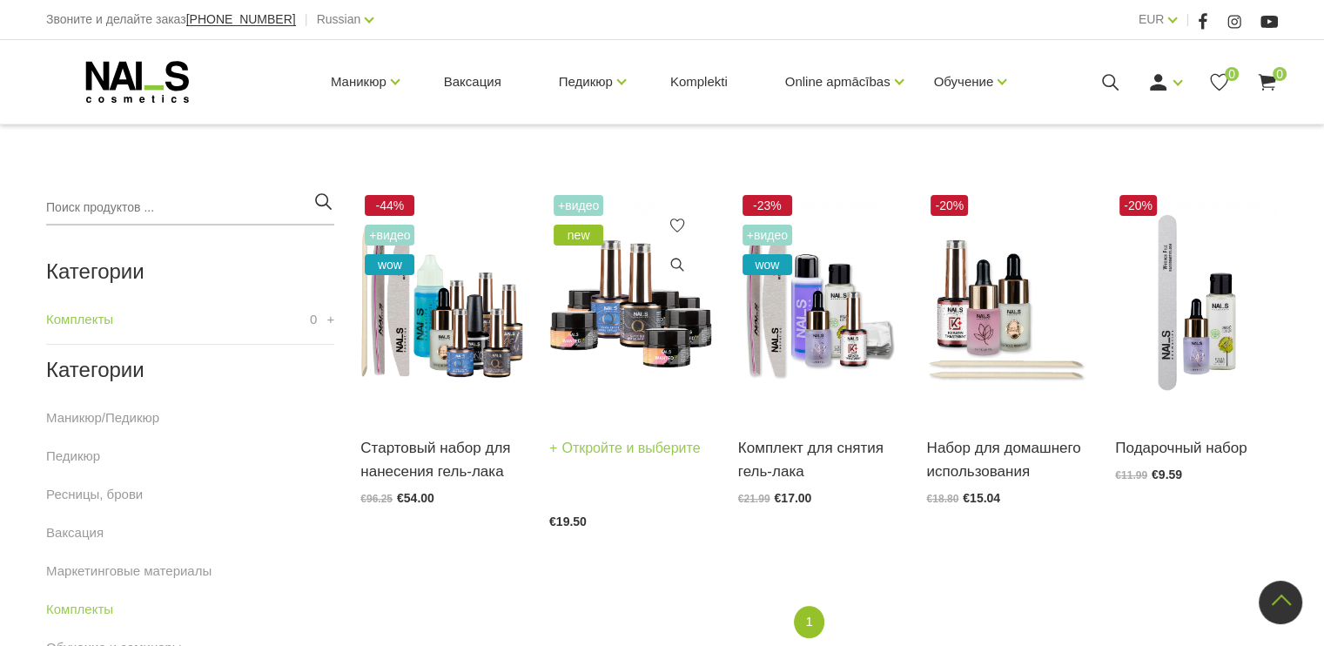
click at [647, 337] on img at bounding box center [630, 303] width 163 height 224
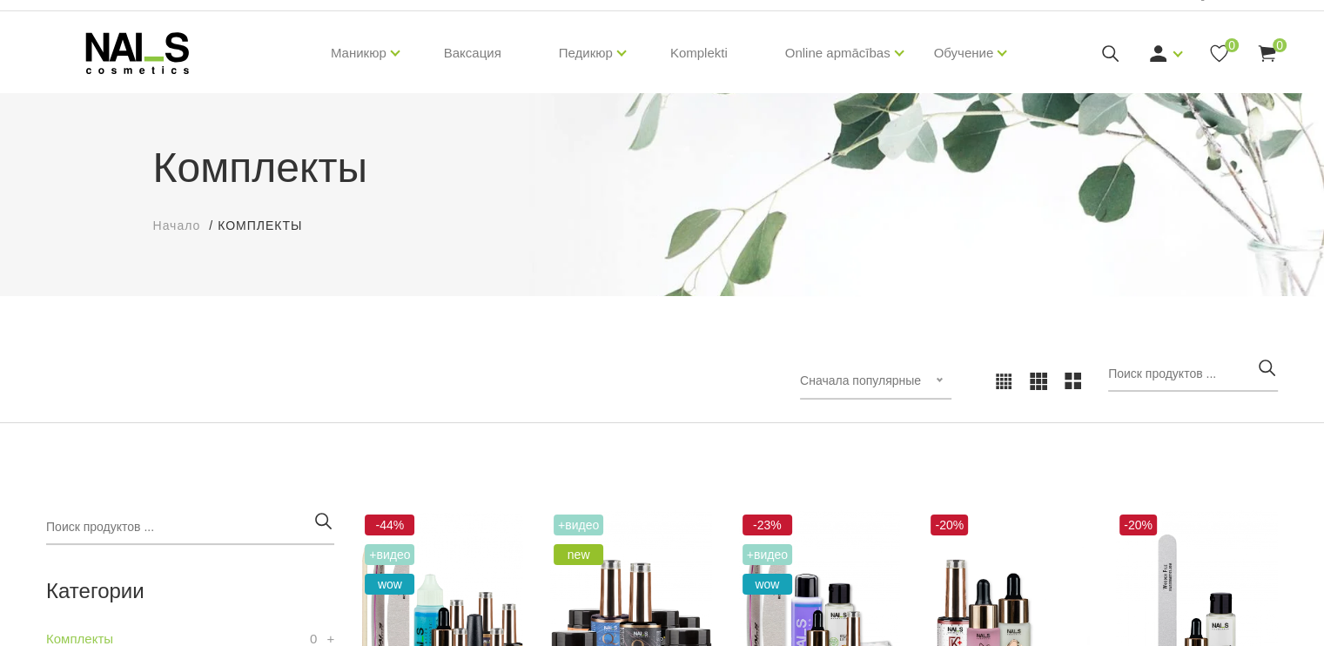
scroll to position [0, 0]
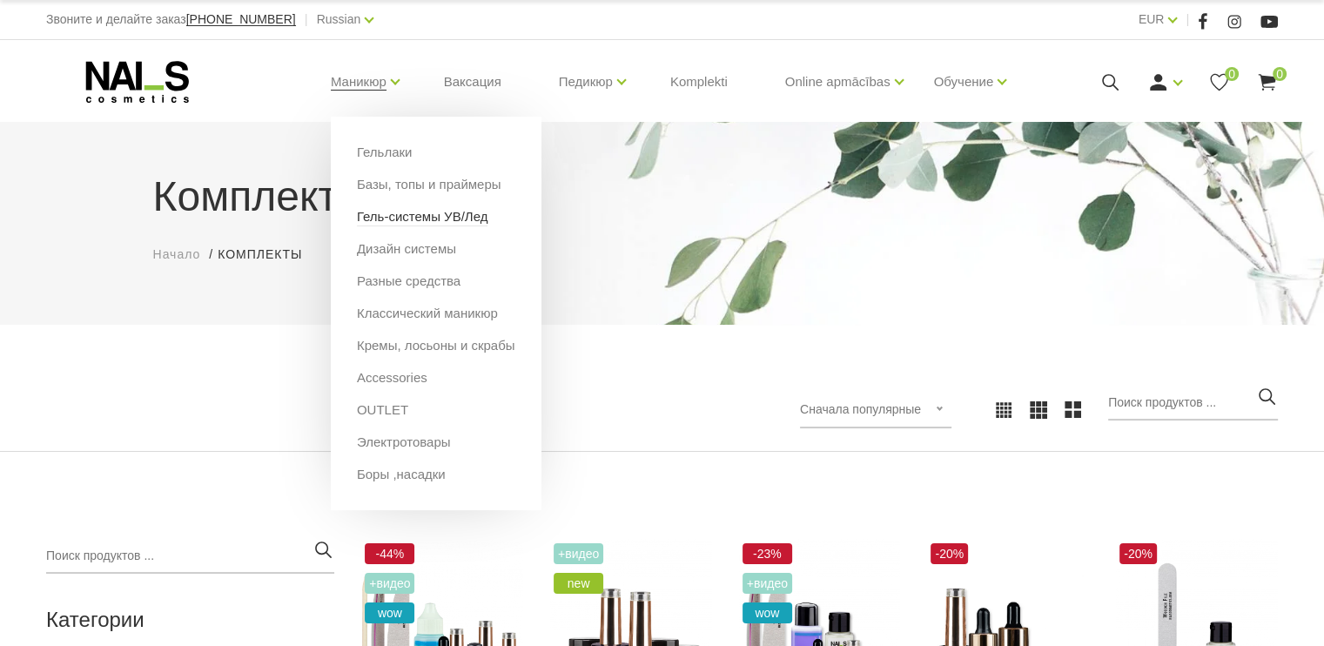
click at [399, 215] on link "Гель-системы УВ/Лед" at bounding box center [422, 216] width 131 height 19
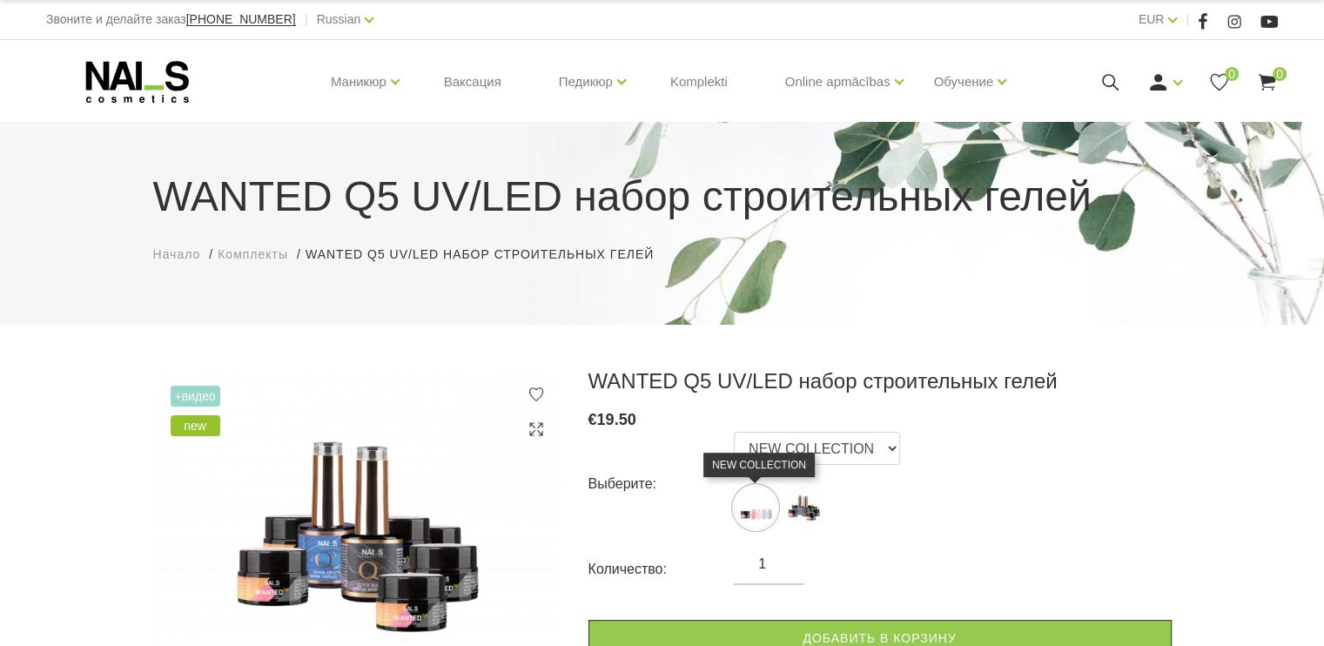
click at [751, 516] on img at bounding box center [756, 508] width 44 height 44
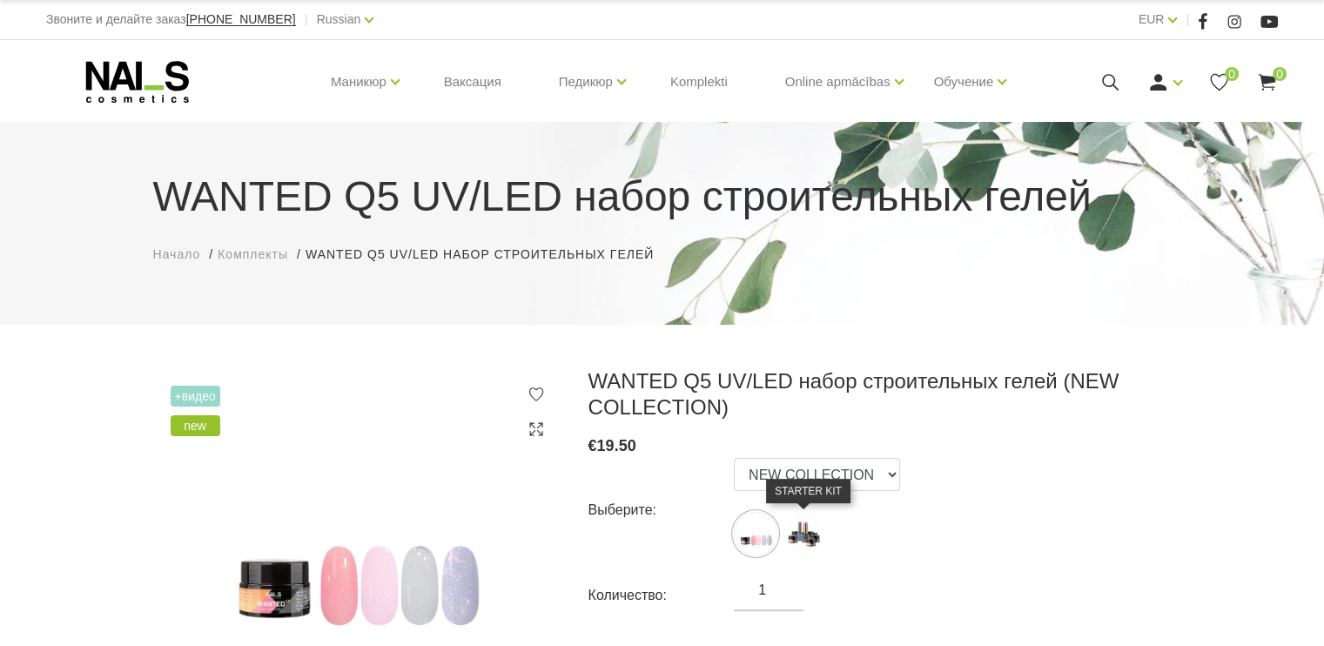
click at [808, 522] on img at bounding box center [804, 534] width 44 height 44
select select "6452"
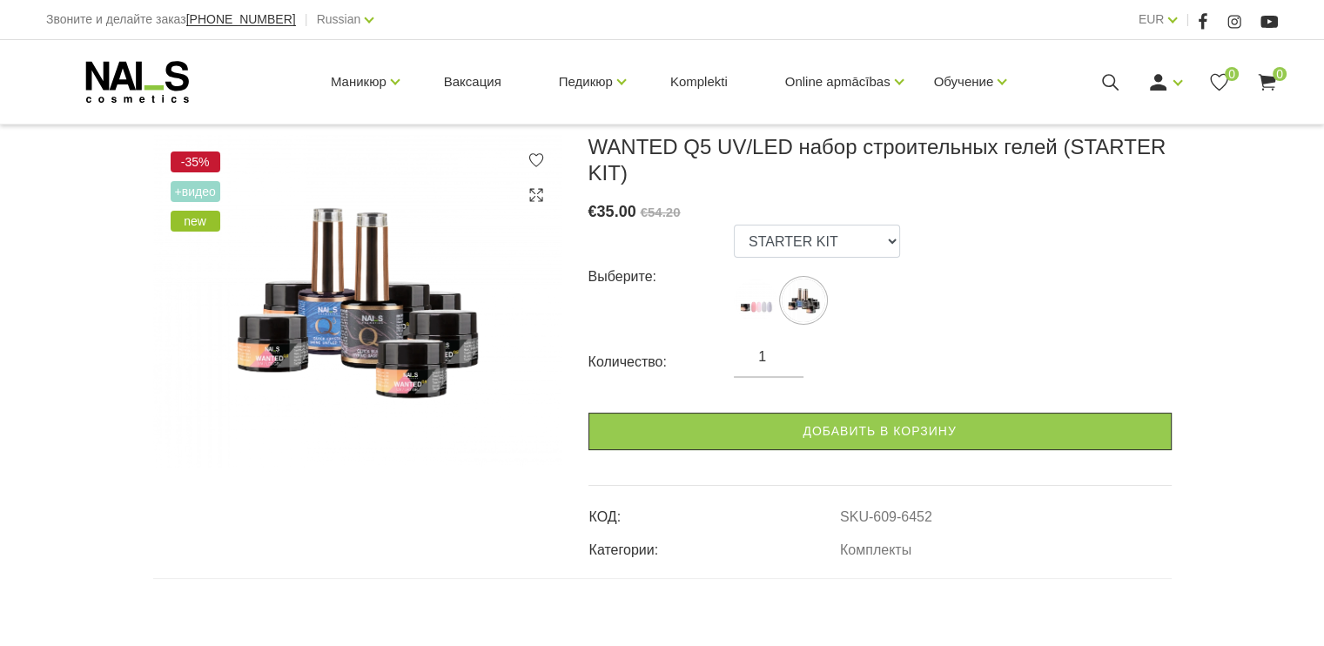
scroll to position [261, 0]
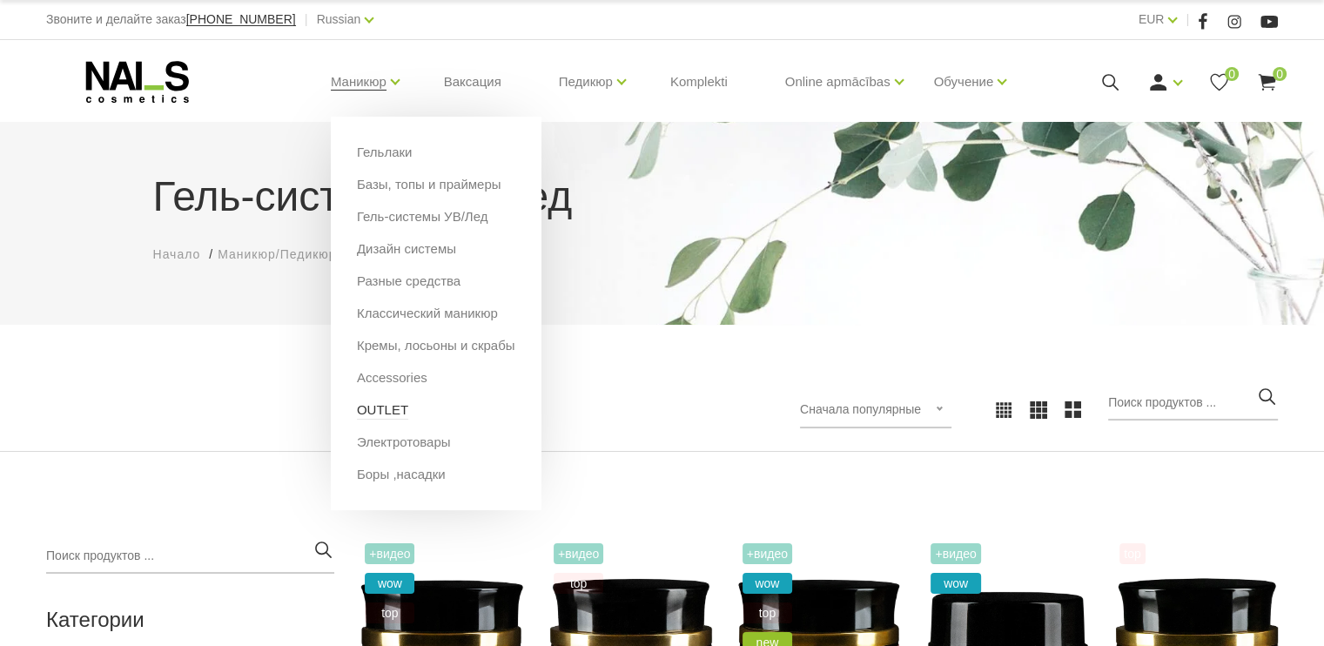
click at [380, 407] on link "OUTLET" at bounding box center [382, 409] width 51 height 19
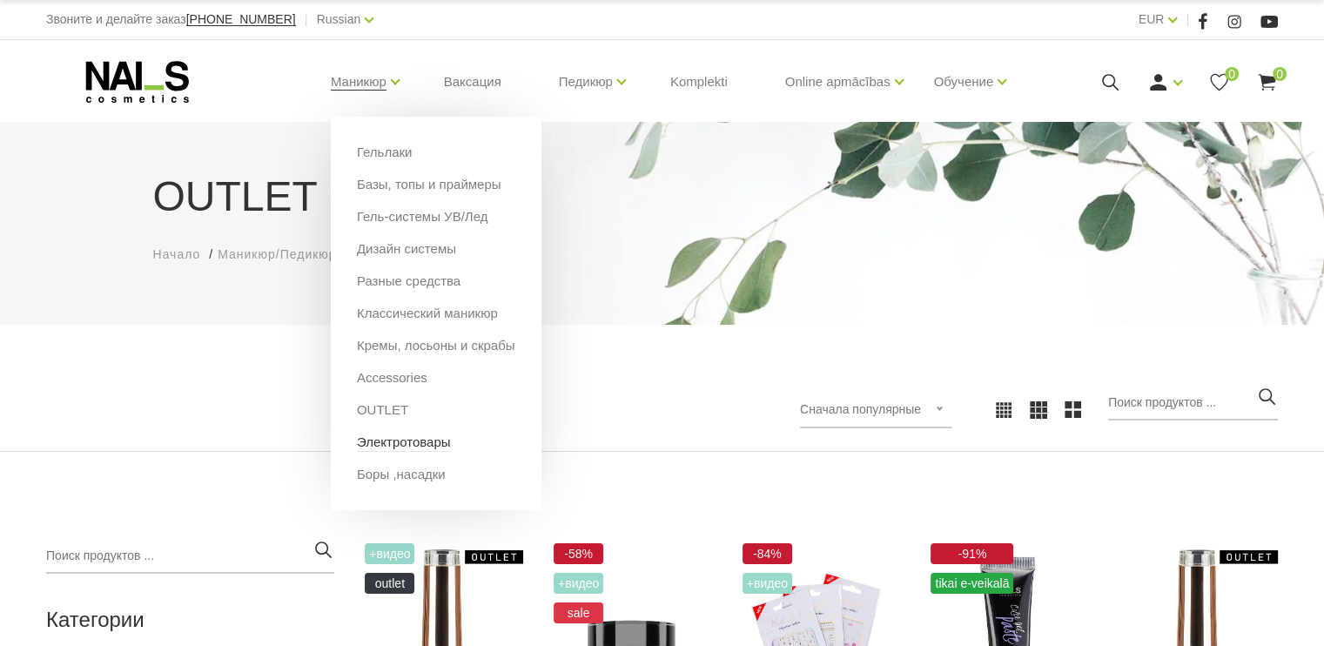
click at [388, 444] on link "Электротовары" at bounding box center [404, 442] width 94 height 19
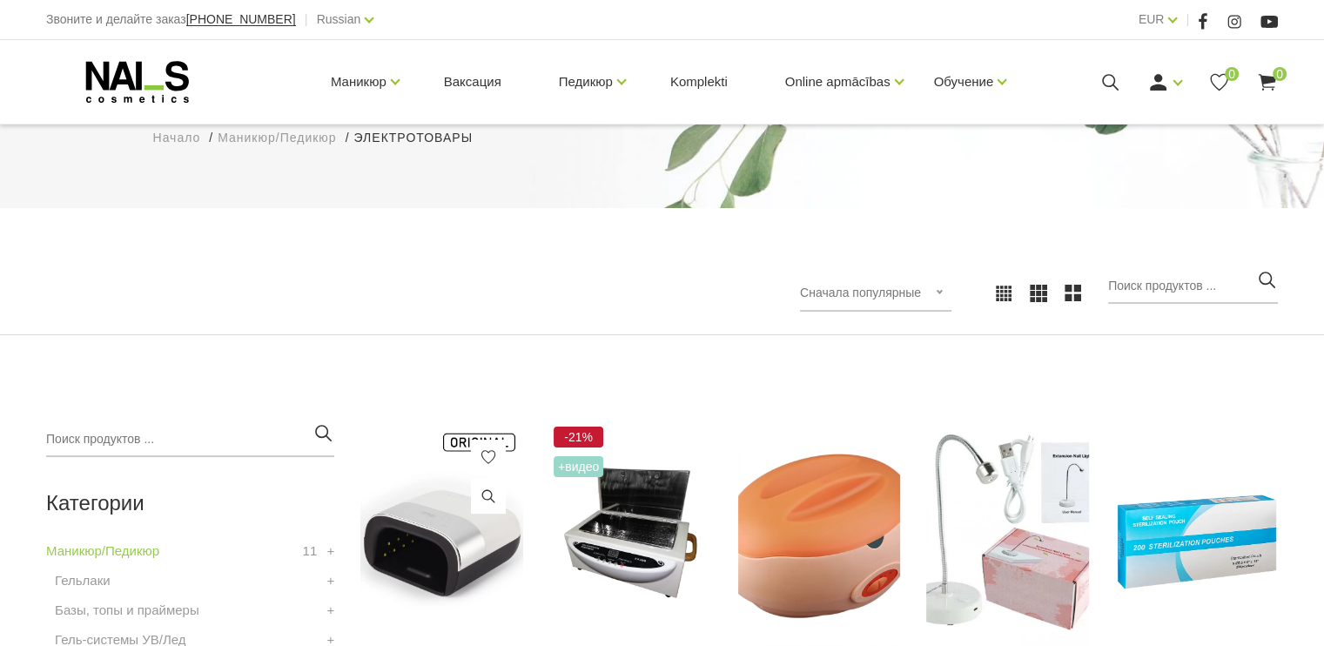
scroll to position [261, 0]
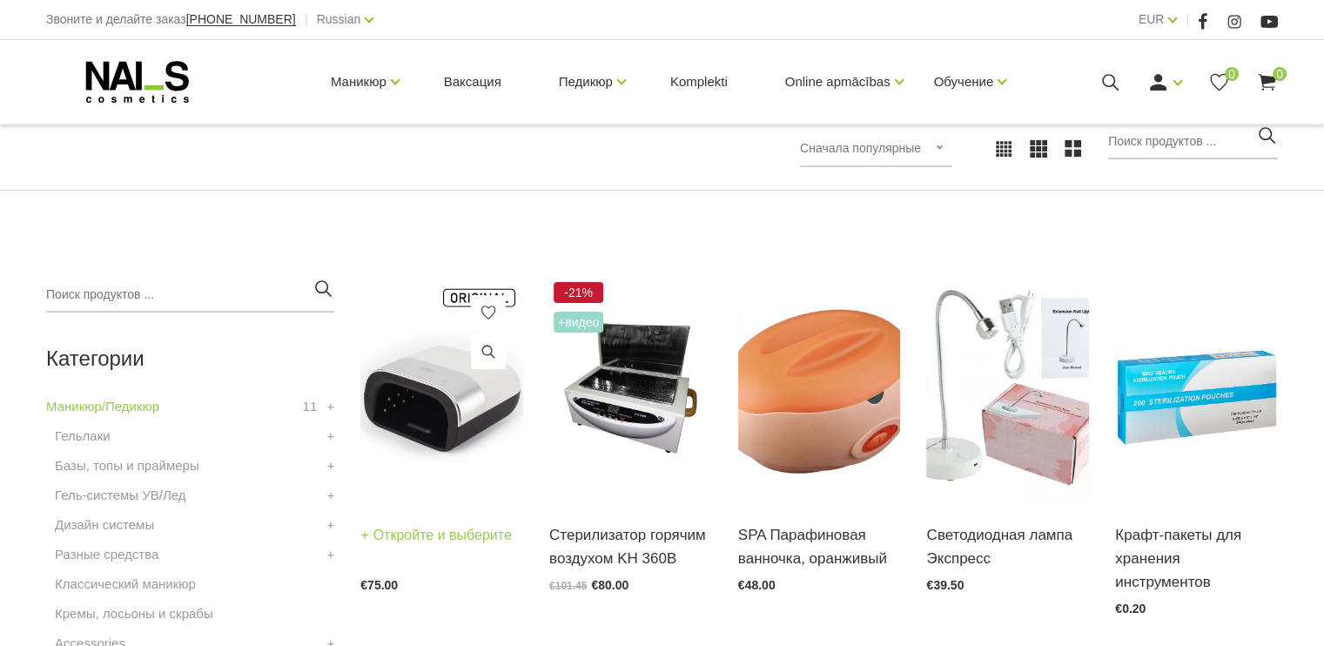
click at [419, 434] on img at bounding box center [441, 390] width 163 height 224
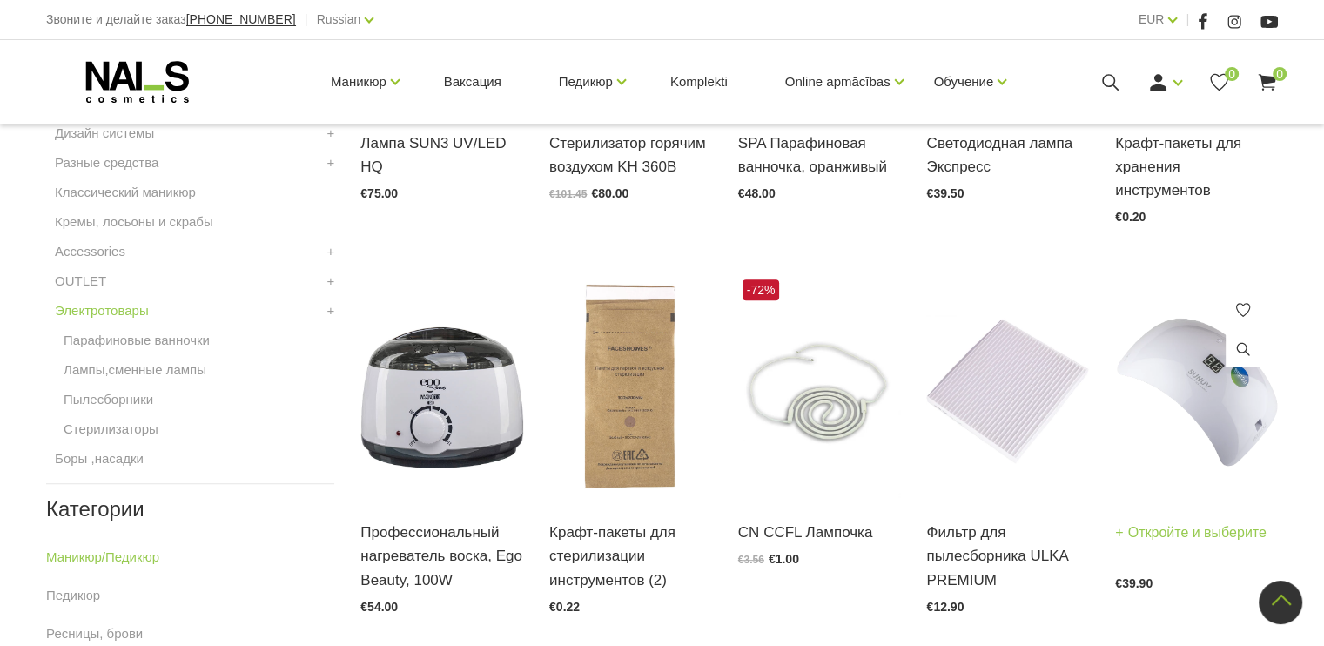
scroll to position [784, 0]
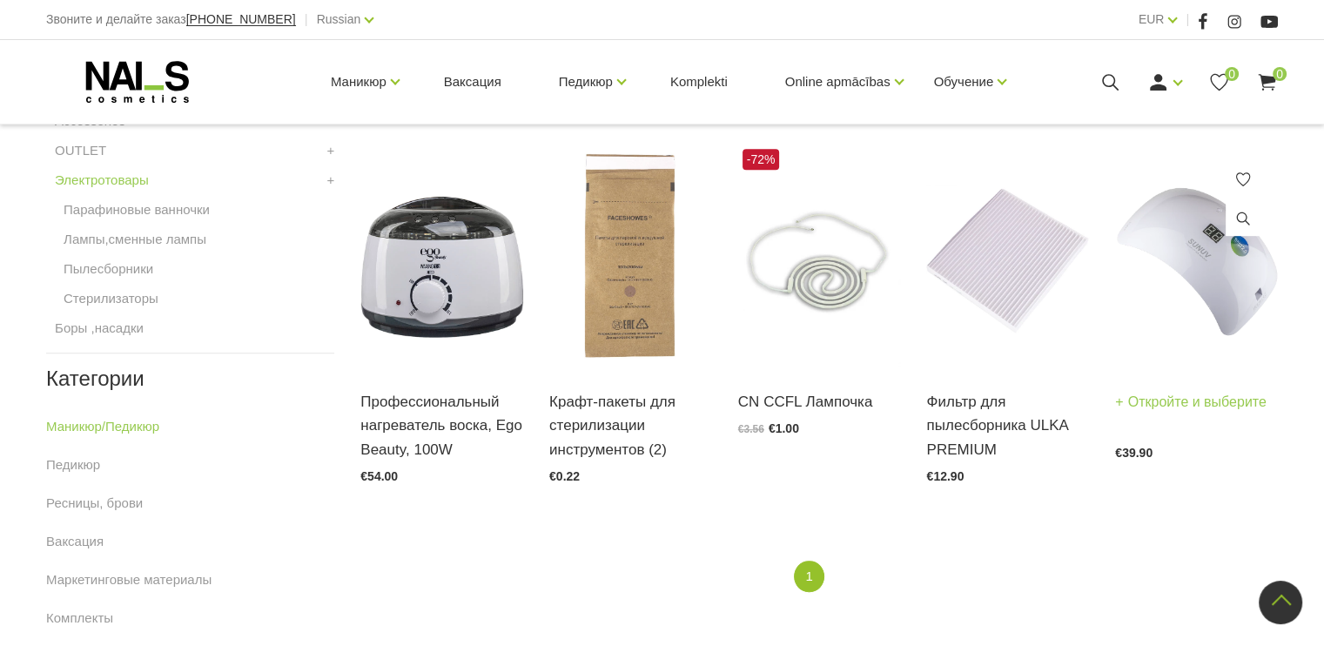
click at [1207, 285] on img at bounding box center [1196, 257] width 163 height 224
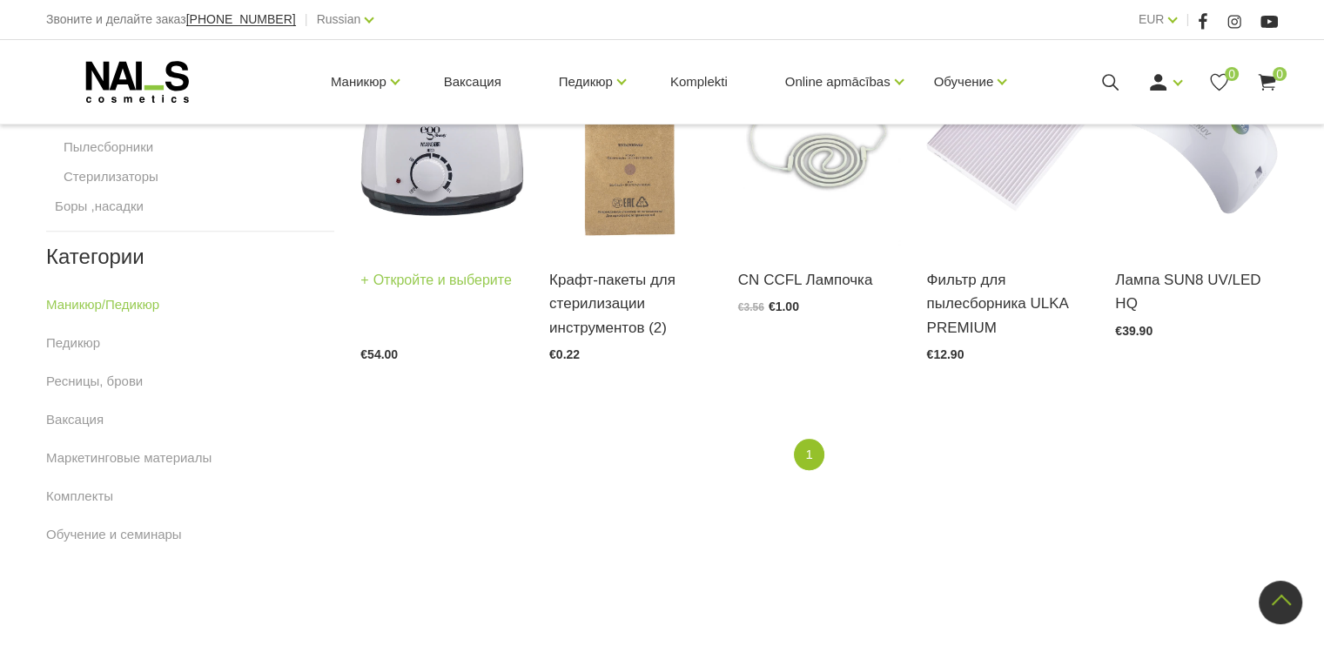
scroll to position [912, 0]
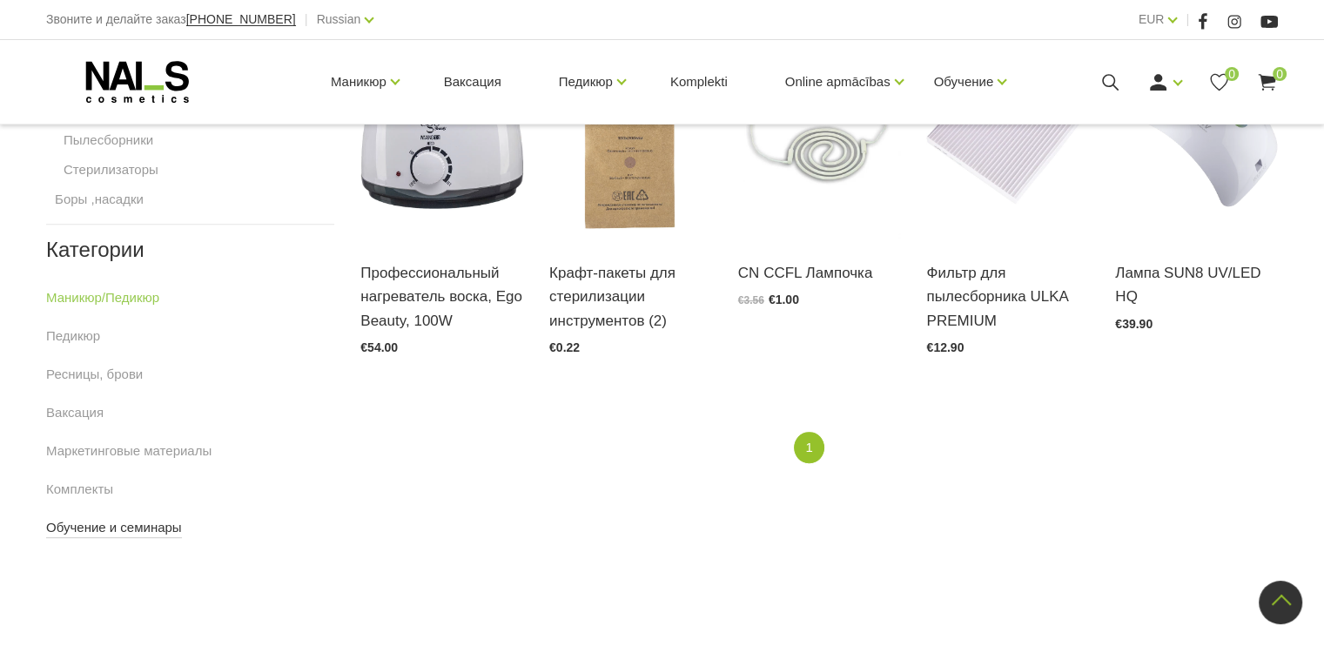
click at [147, 529] on link "Обучение и семинары" at bounding box center [114, 527] width 136 height 21
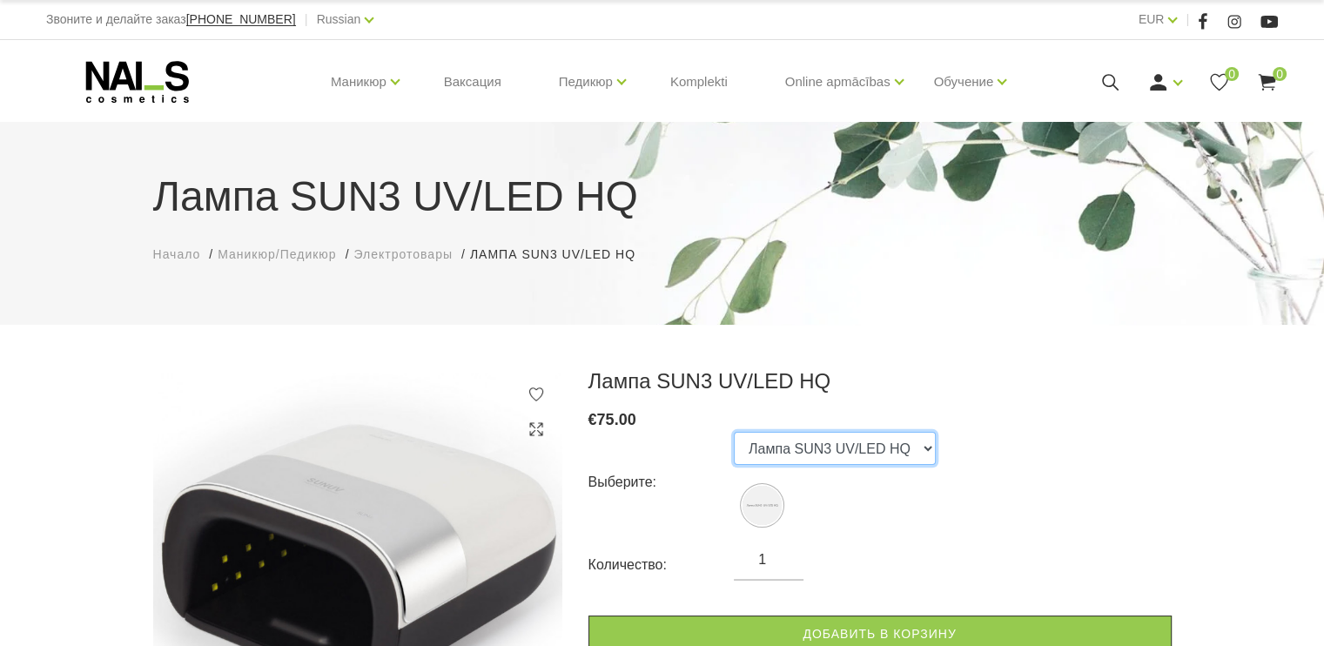
click at [882, 453] on select "Лампа SUN3 UV/LED HQ" at bounding box center [835, 448] width 202 height 33
click at [885, 443] on select "Лампа SUN3 UV/LED HQ" at bounding box center [835, 448] width 202 height 33
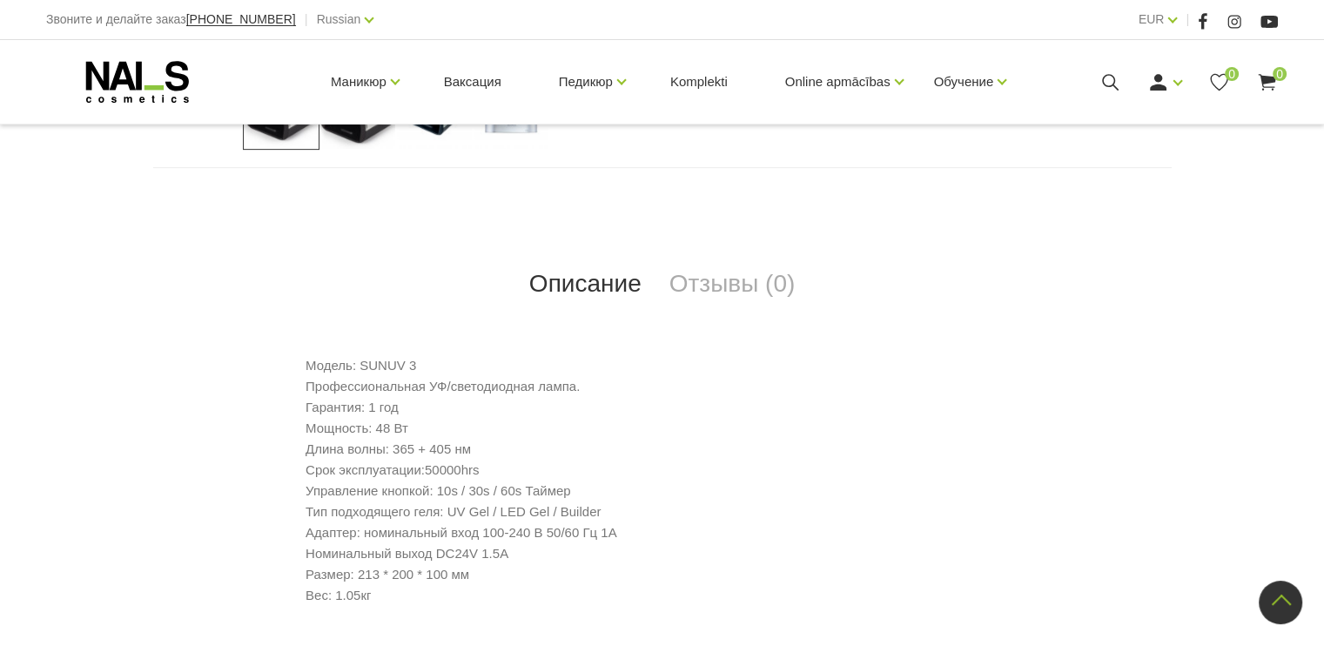
scroll to position [871, 0]
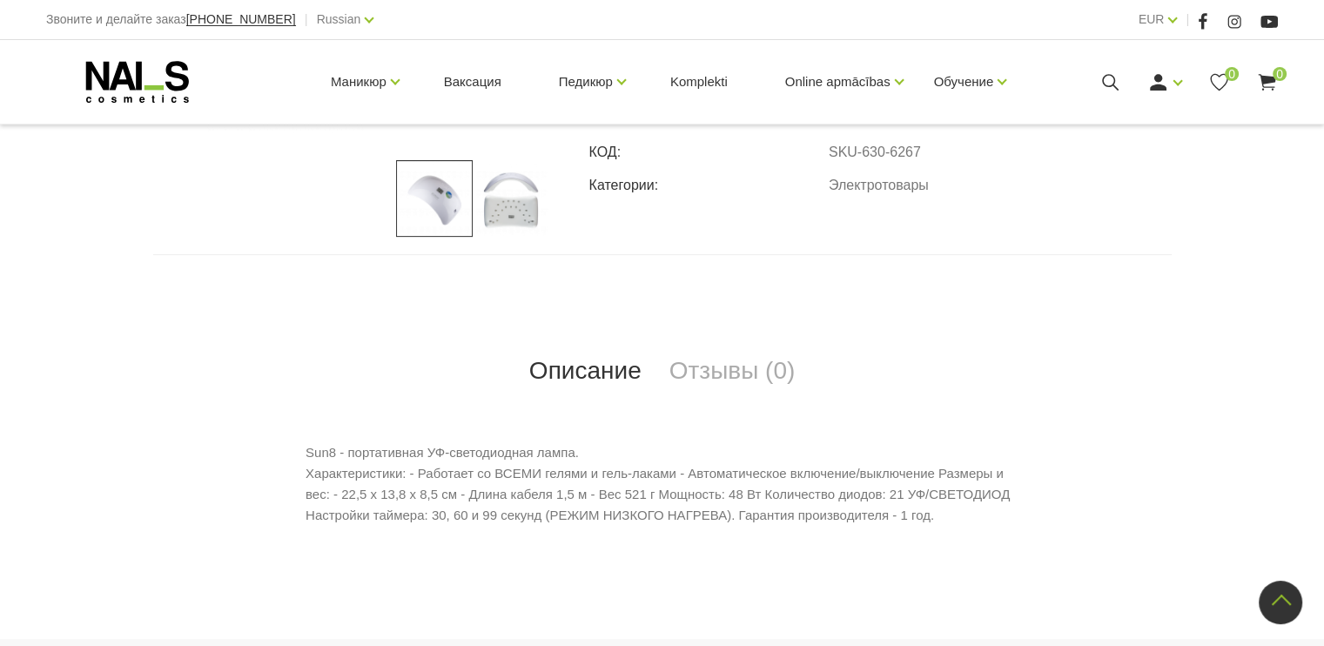
scroll to position [261, 0]
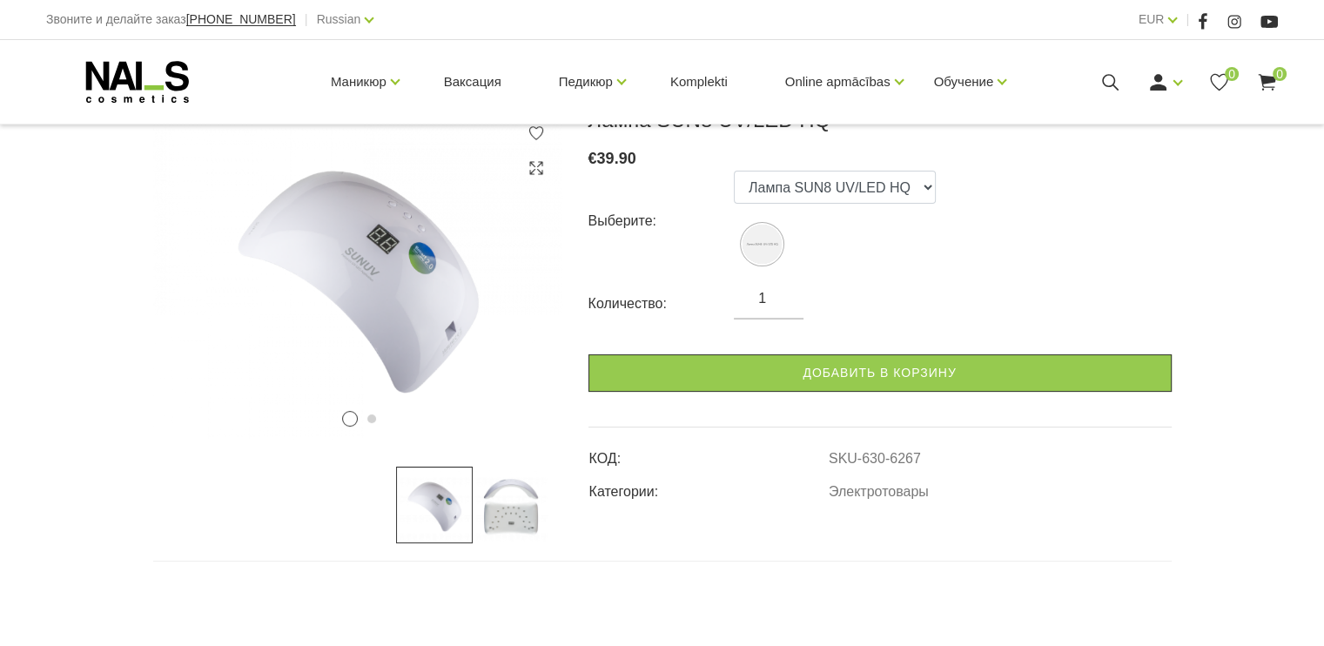
click at [518, 488] on img at bounding box center [511, 505] width 77 height 77
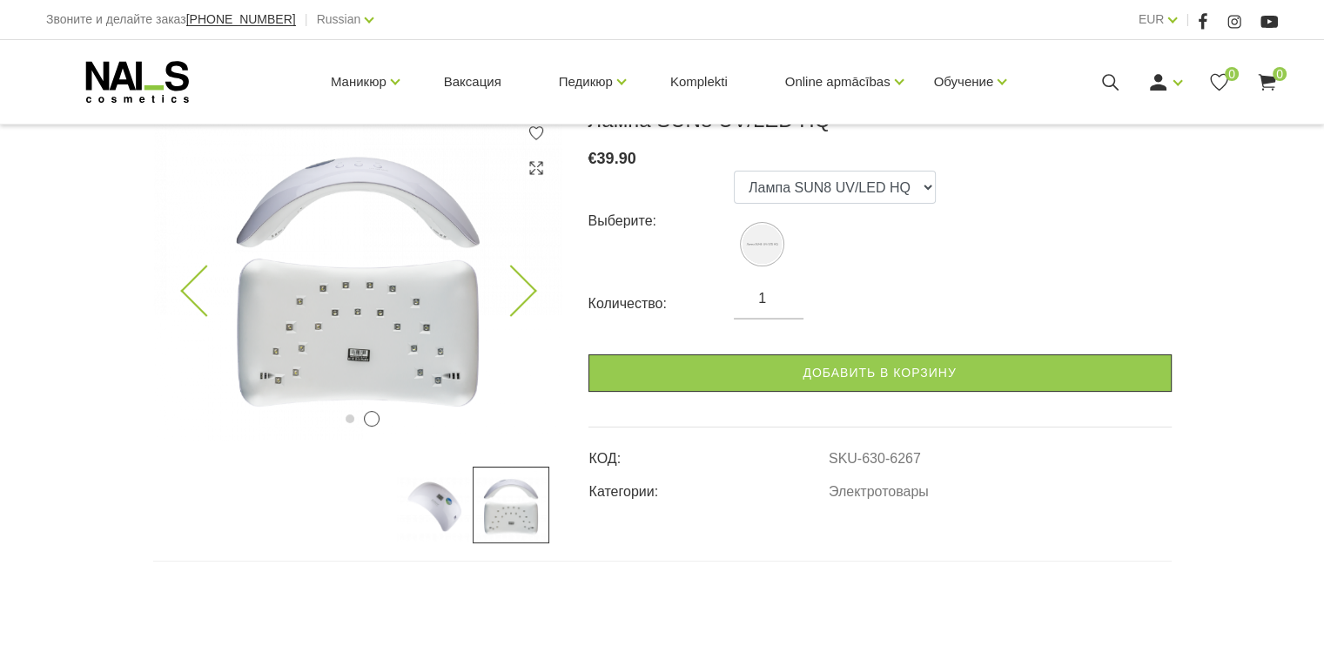
click at [525, 297] on icon at bounding box center [510, 291] width 51 height 51
click at [201, 274] on icon at bounding box center [205, 291] width 51 height 51
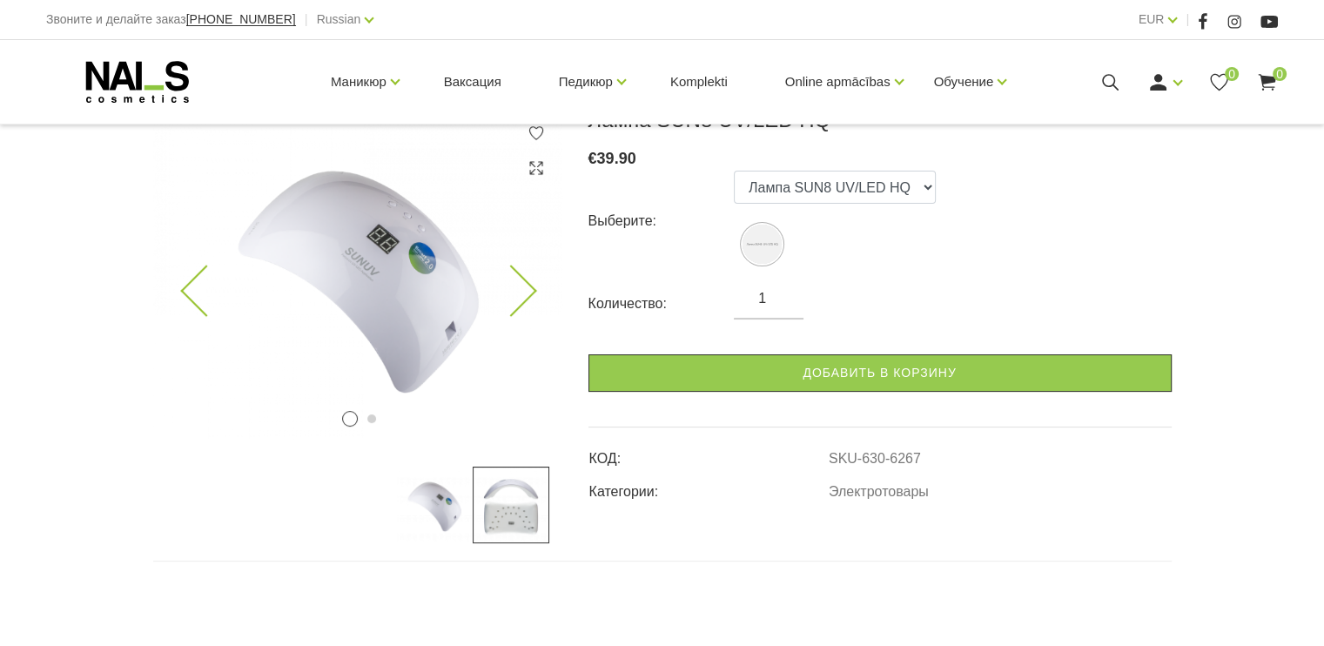
click at [535, 291] on icon at bounding box center [510, 291] width 51 height 51
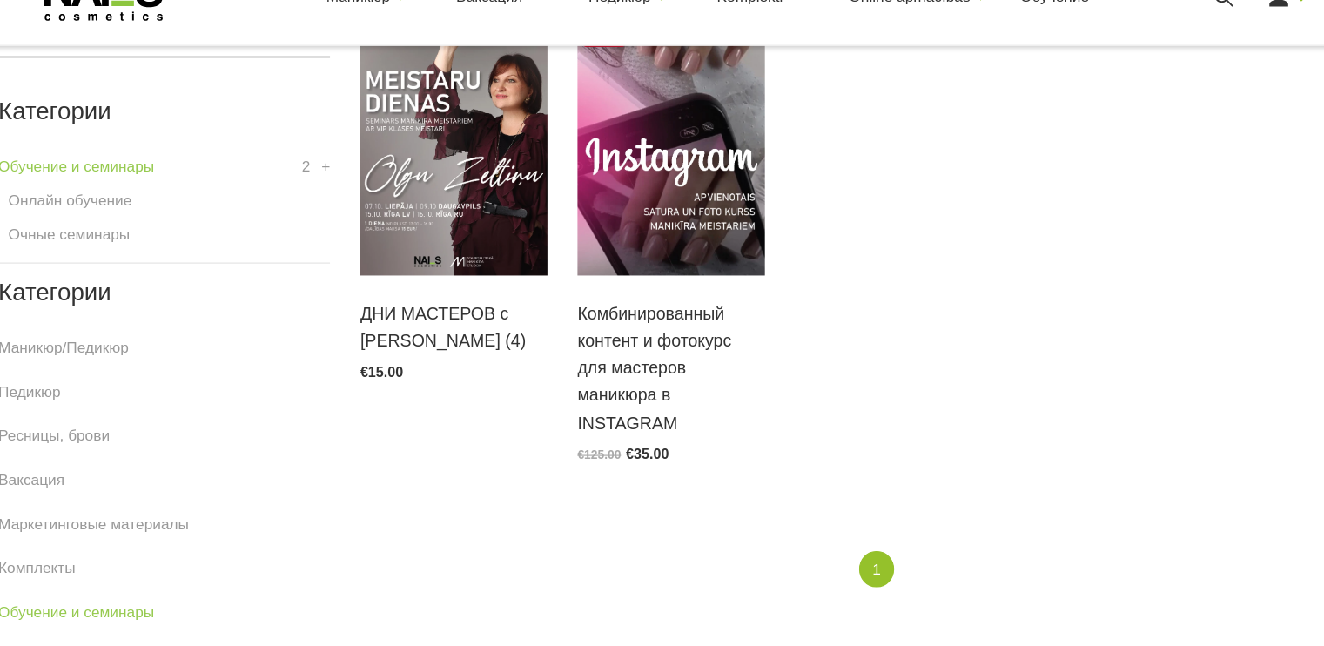
scroll to position [439, 0]
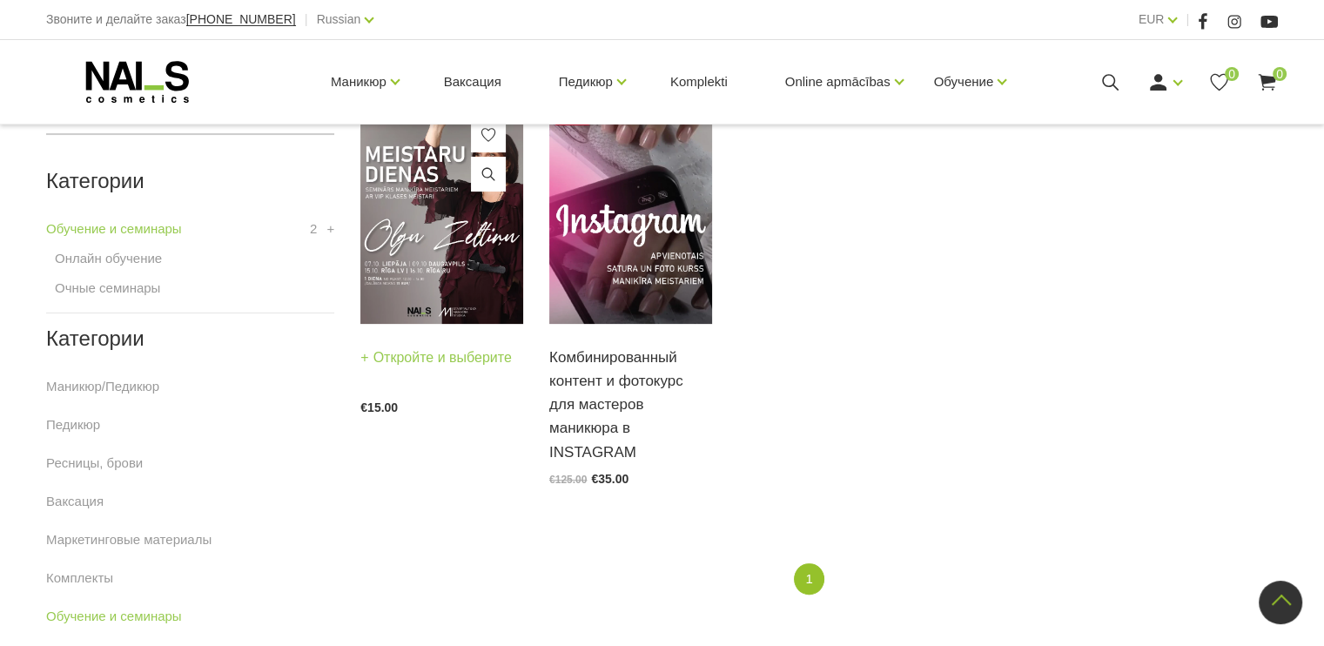
click at [466, 225] on img at bounding box center [441, 212] width 163 height 224
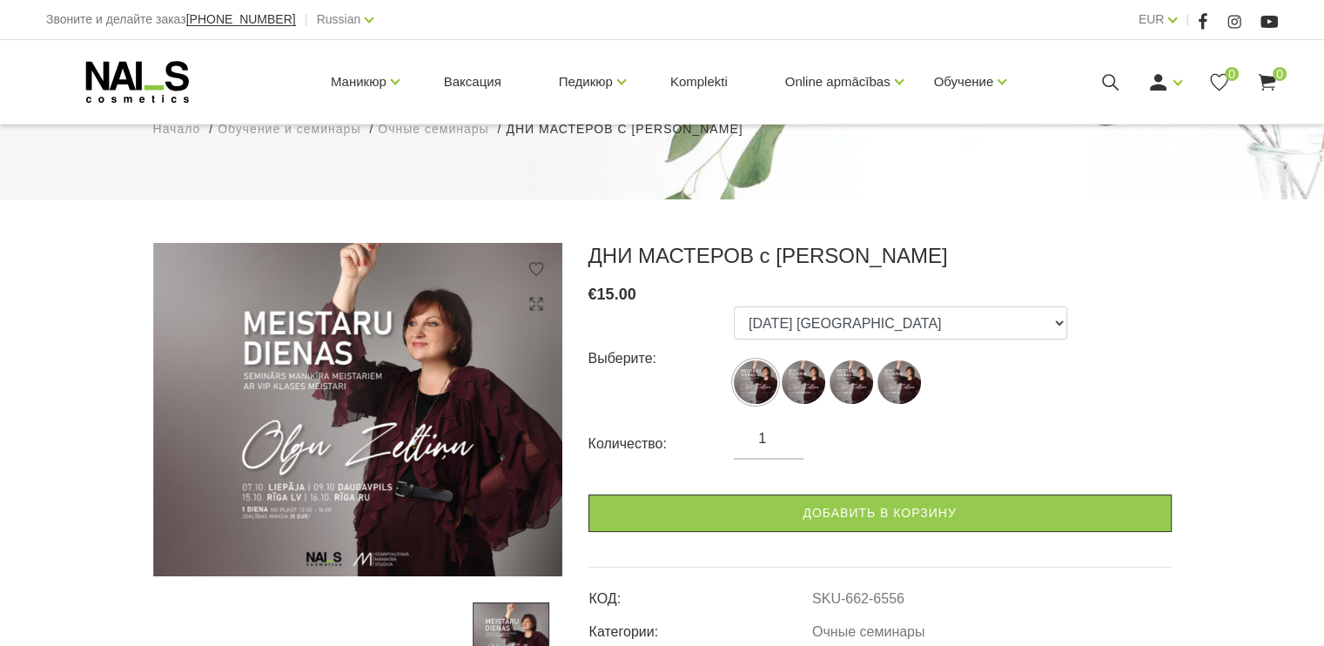
scroll to position [125, 0]
click at [849, 318] on select "[DATE] [GEOGRAPHIC_DATA] [DATE] Daugavpils [DATE] [GEOGRAPHIC_DATA], latviešu v…" at bounding box center [900, 322] width 333 height 33
select select "6557"
click at [734, 306] on select "[DATE] [GEOGRAPHIC_DATA] [DATE] Daugavpils [DATE] [GEOGRAPHIC_DATA], latviešu v…" at bounding box center [900, 322] width 333 height 33
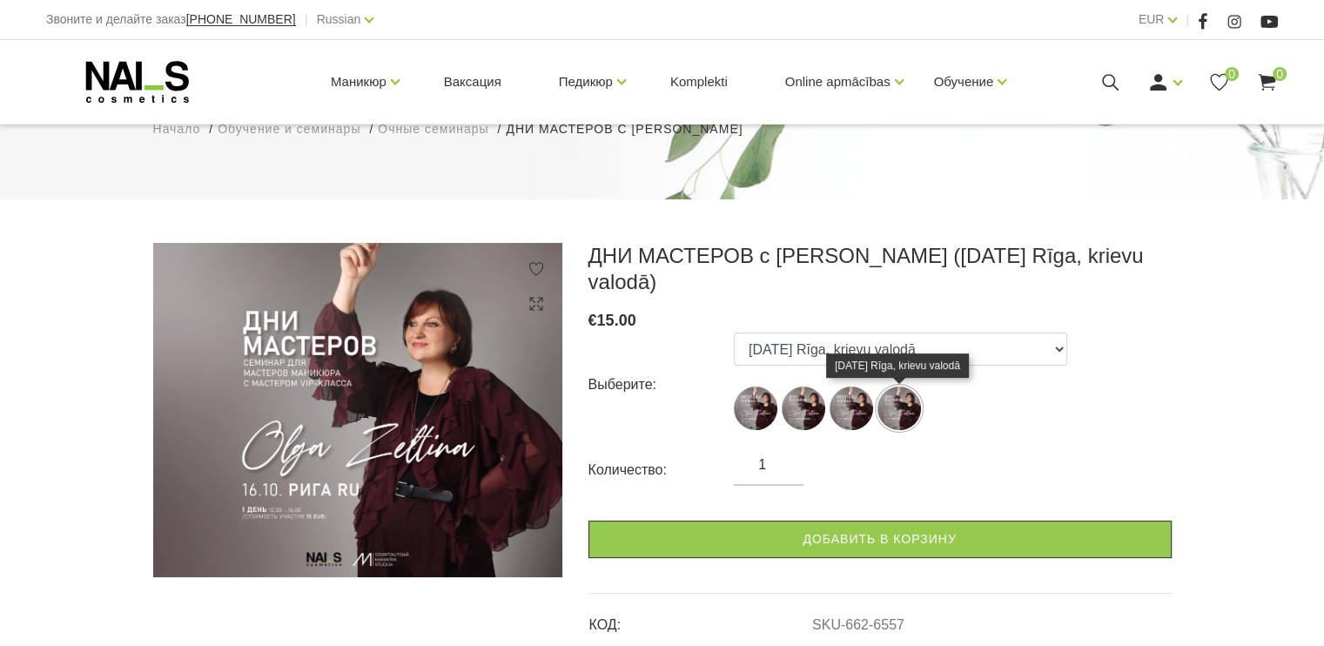
click at [916, 403] on img at bounding box center [900, 409] width 44 height 44
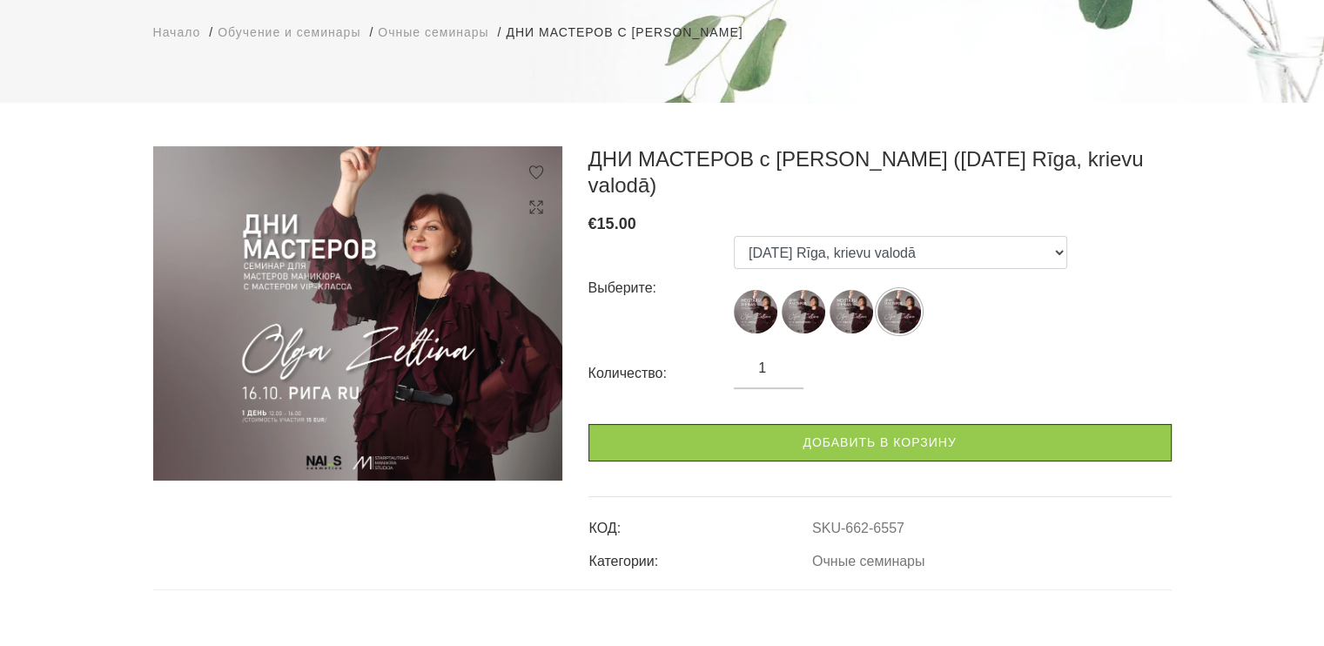
scroll to position [0, 0]
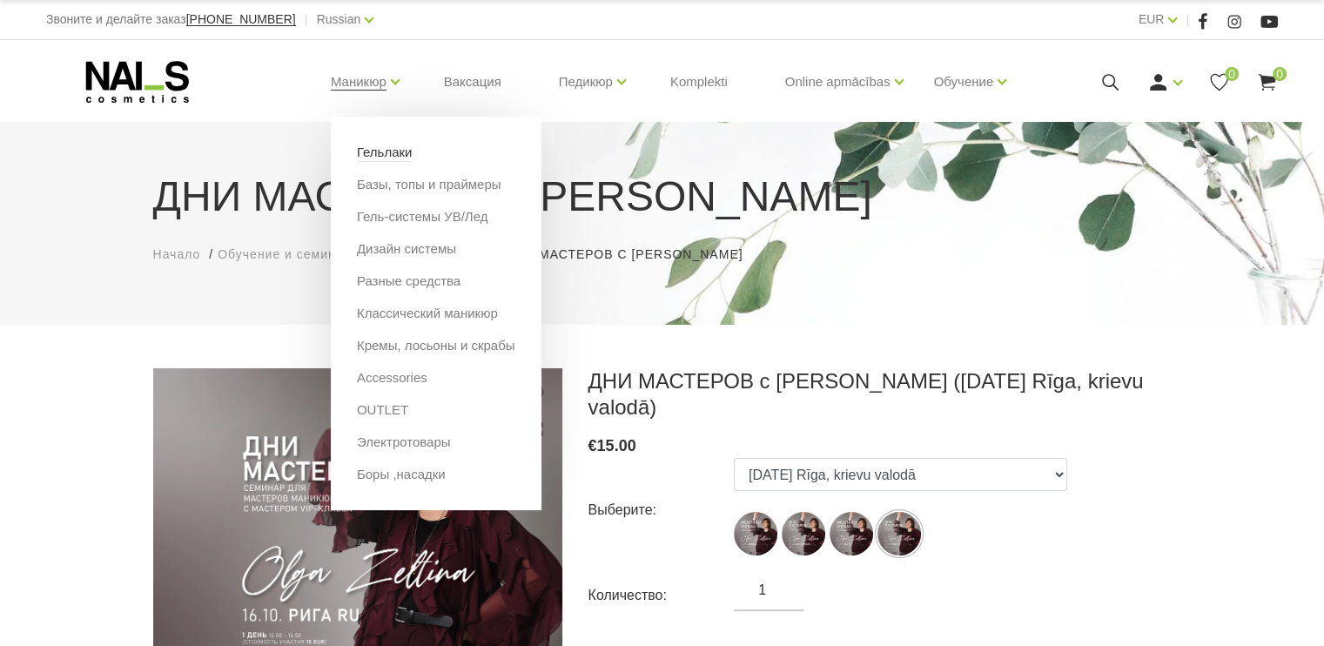
click at [381, 148] on link "Гельлаки" at bounding box center [385, 152] width 56 height 19
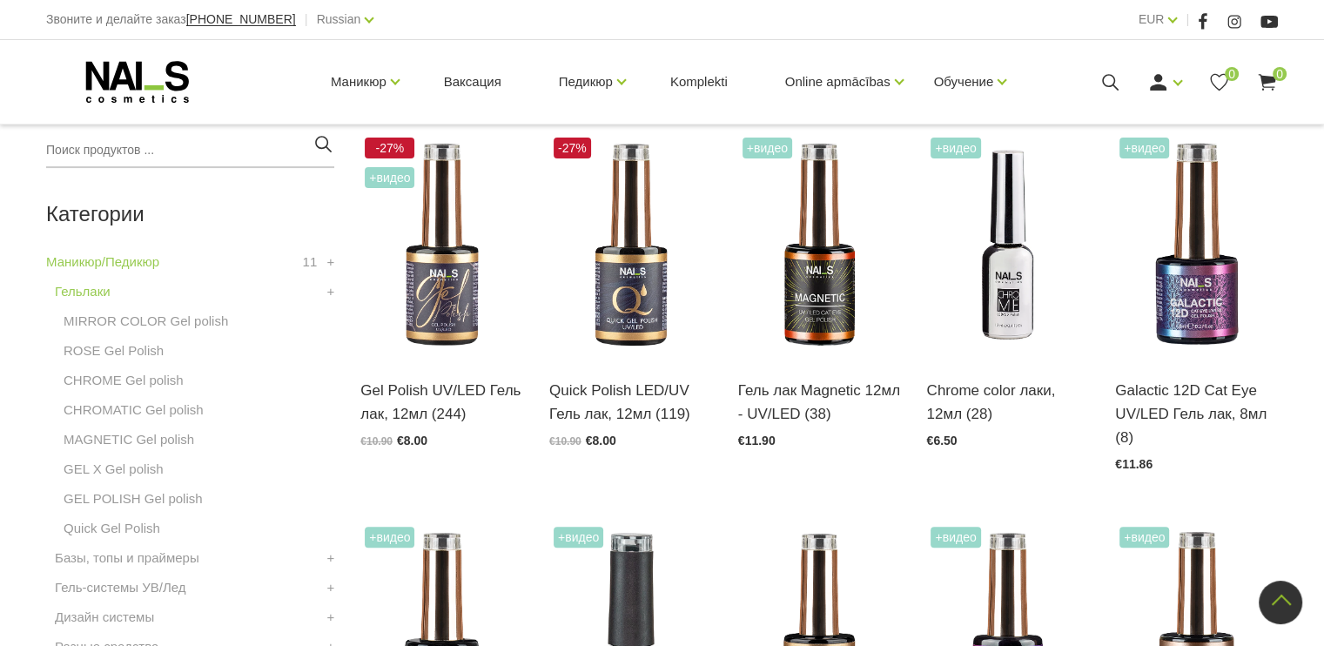
scroll to position [407, 0]
click at [987, 279] on img at bounding box center [1007, 244] width 163 height 224
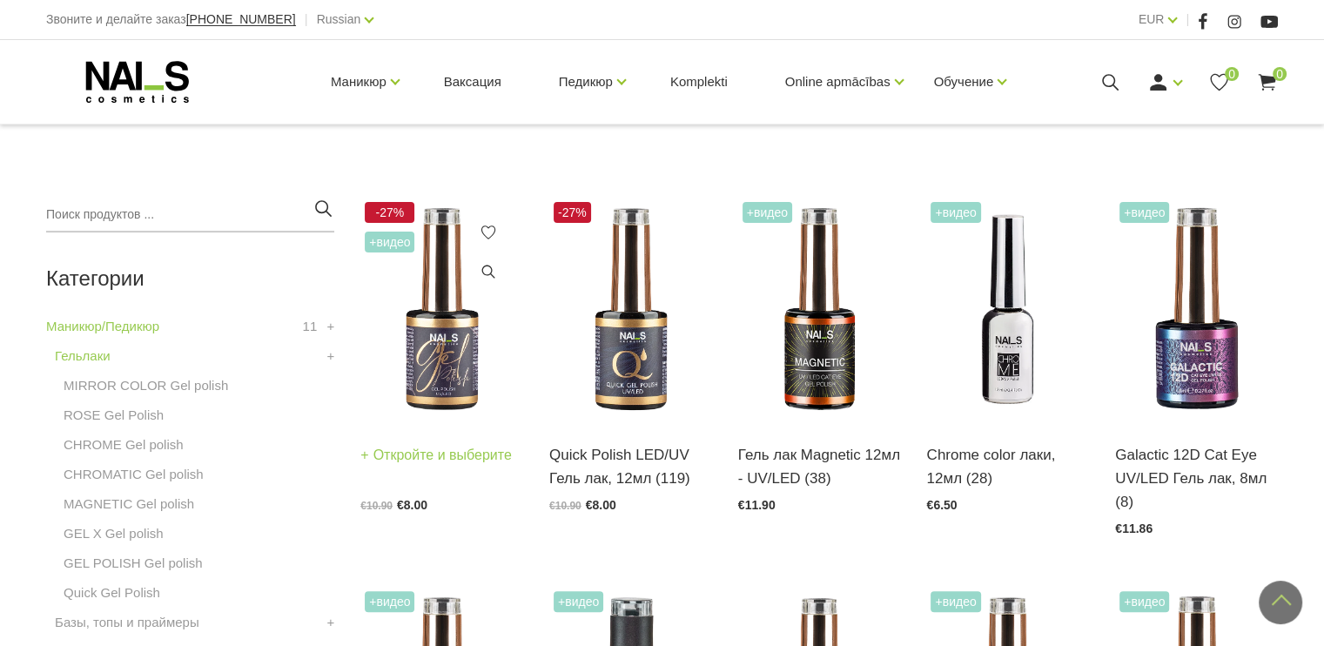
scroll to position [340, 0]
click at [454, 345] on img at bounding box center [441, 311] width 163 height 224
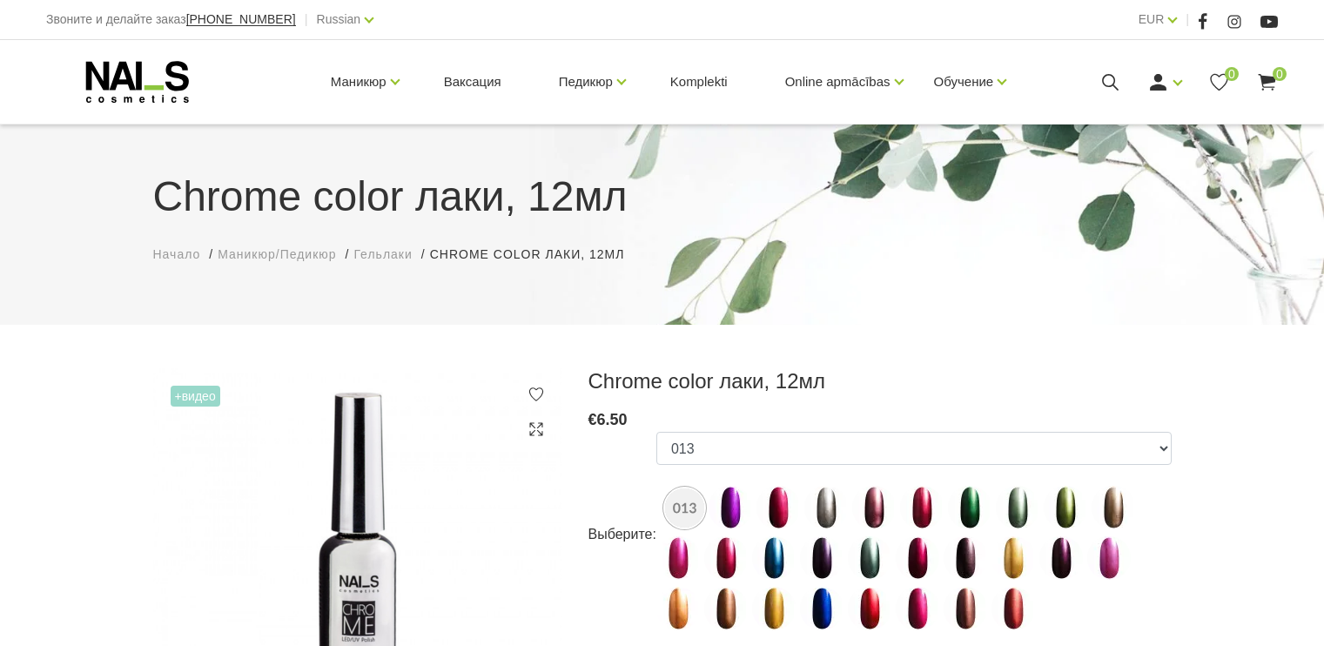
scroll to position [251, 0]
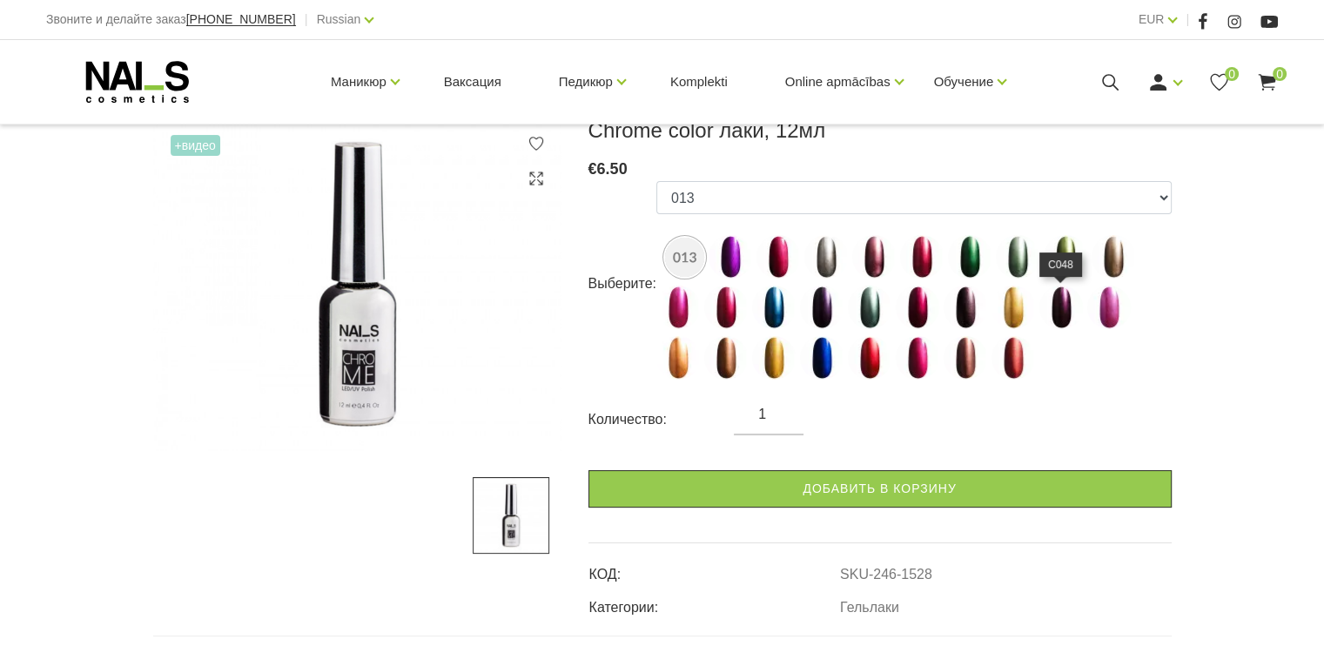
click at [1066, 302] on img at bounding box center [1062, 308] width 44 height 44
select select "1550"
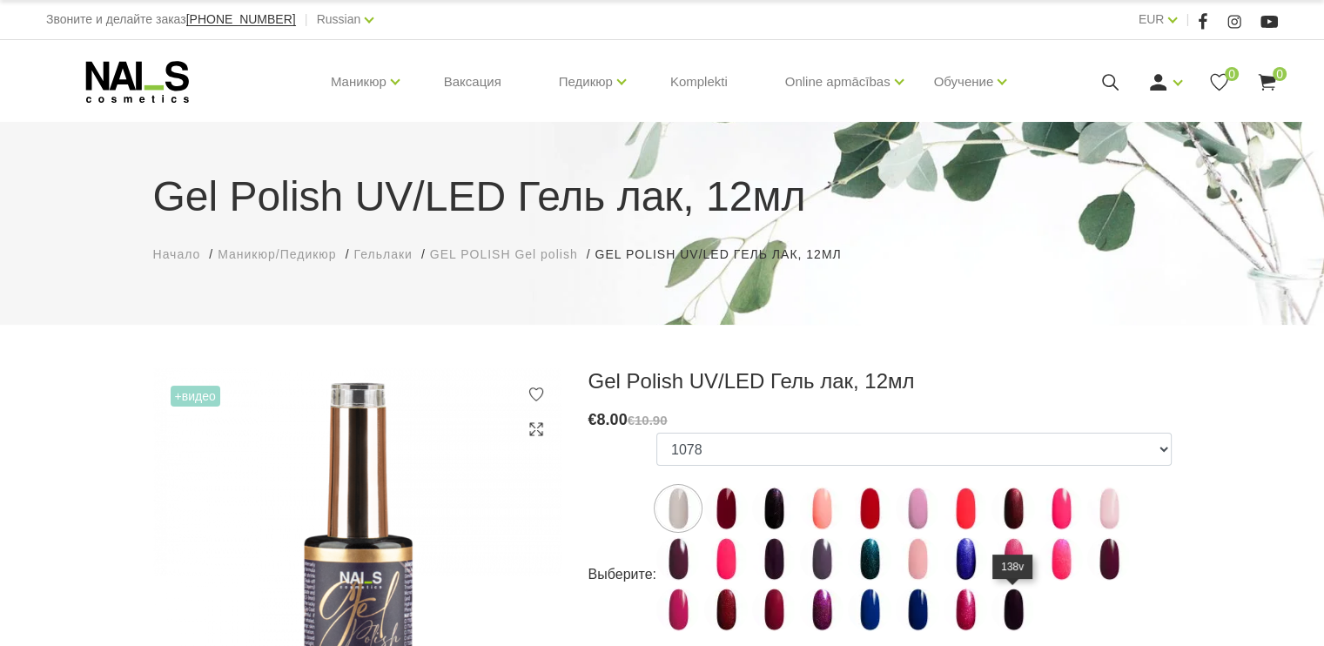
click at [1017, 616] on img at bounding box center [1014, 610] width 44 height 44
select select "4035"
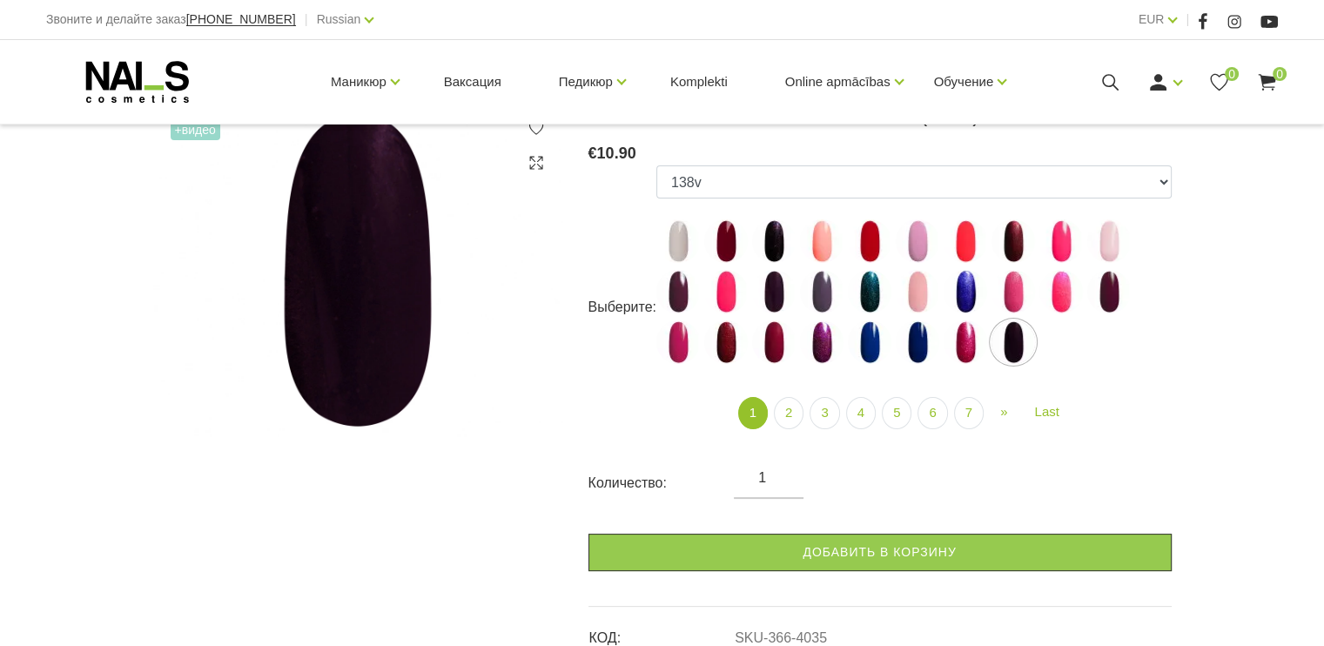
scroll to position [265, 0]
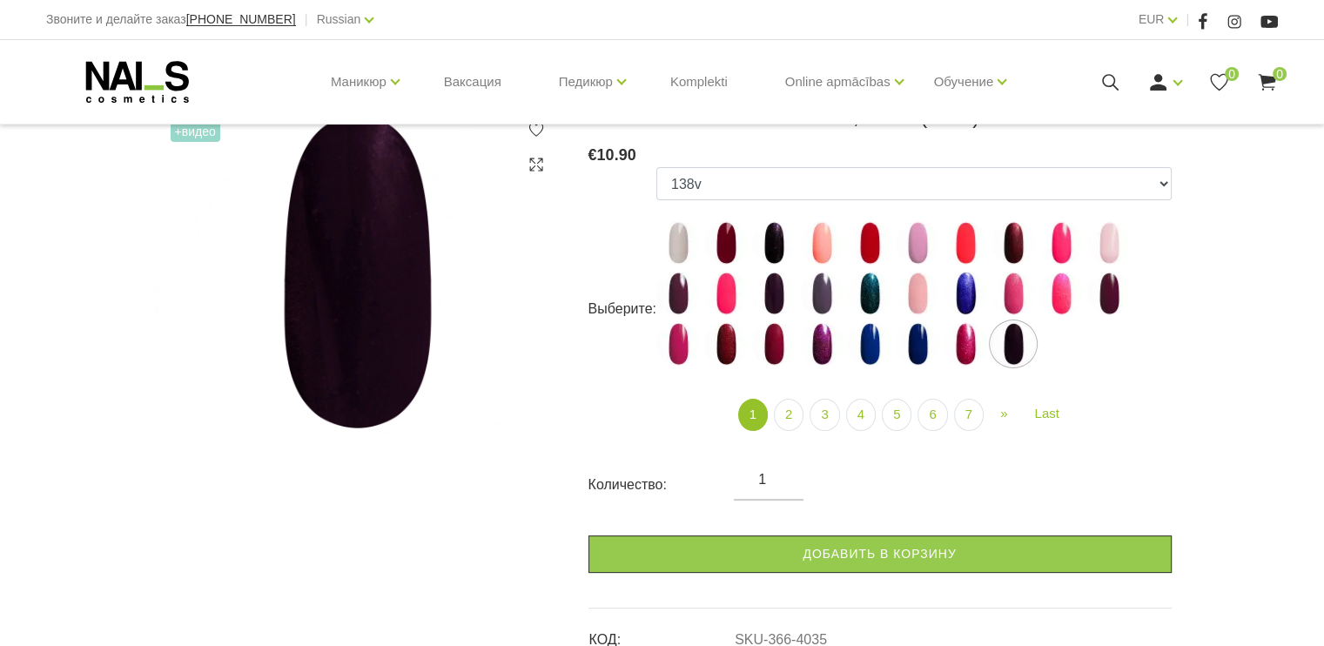
click at [129, 69] on icon at bounding box center [137, 82] width 183 height 44
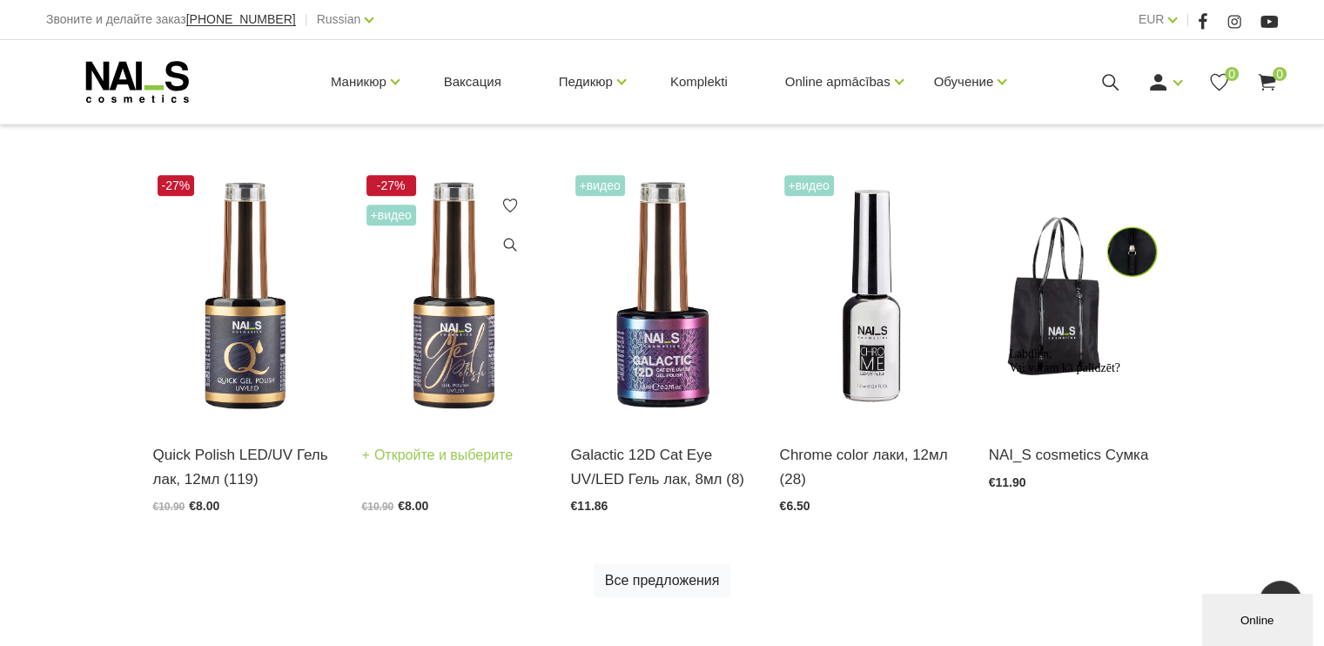
scroll to position [871, 0]
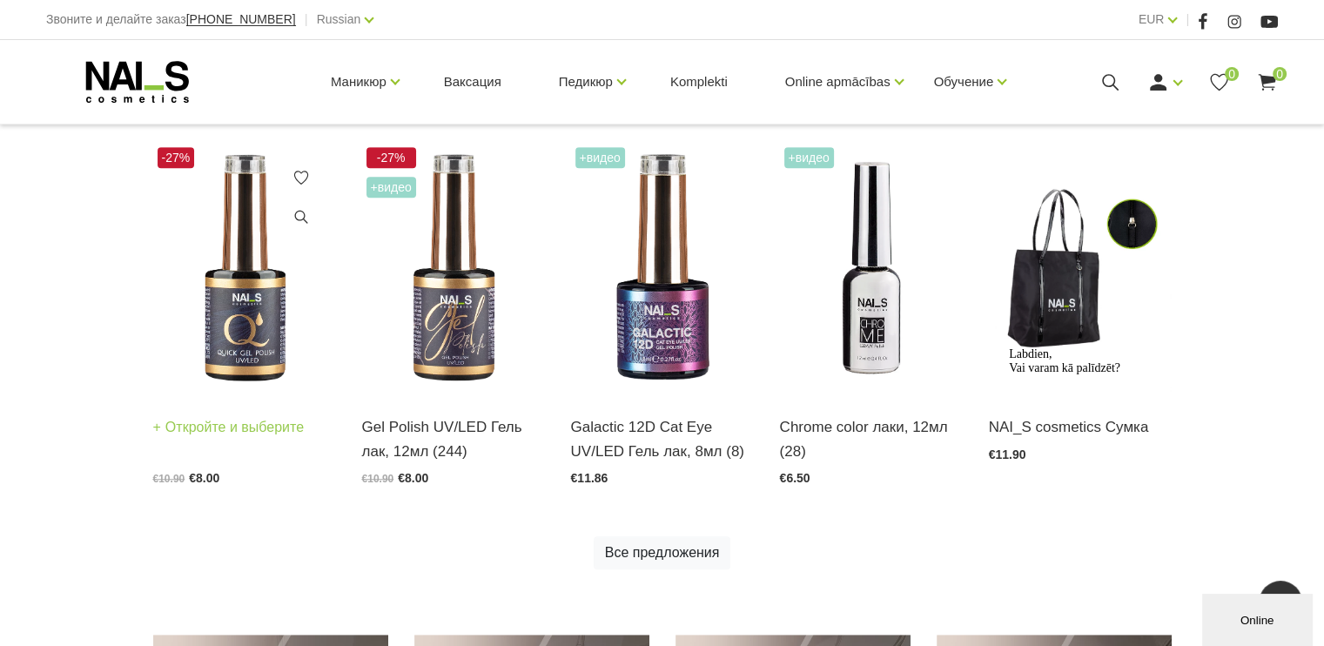
click at [209, 300] on img at bounding box center [244, 269] width 183 height 252
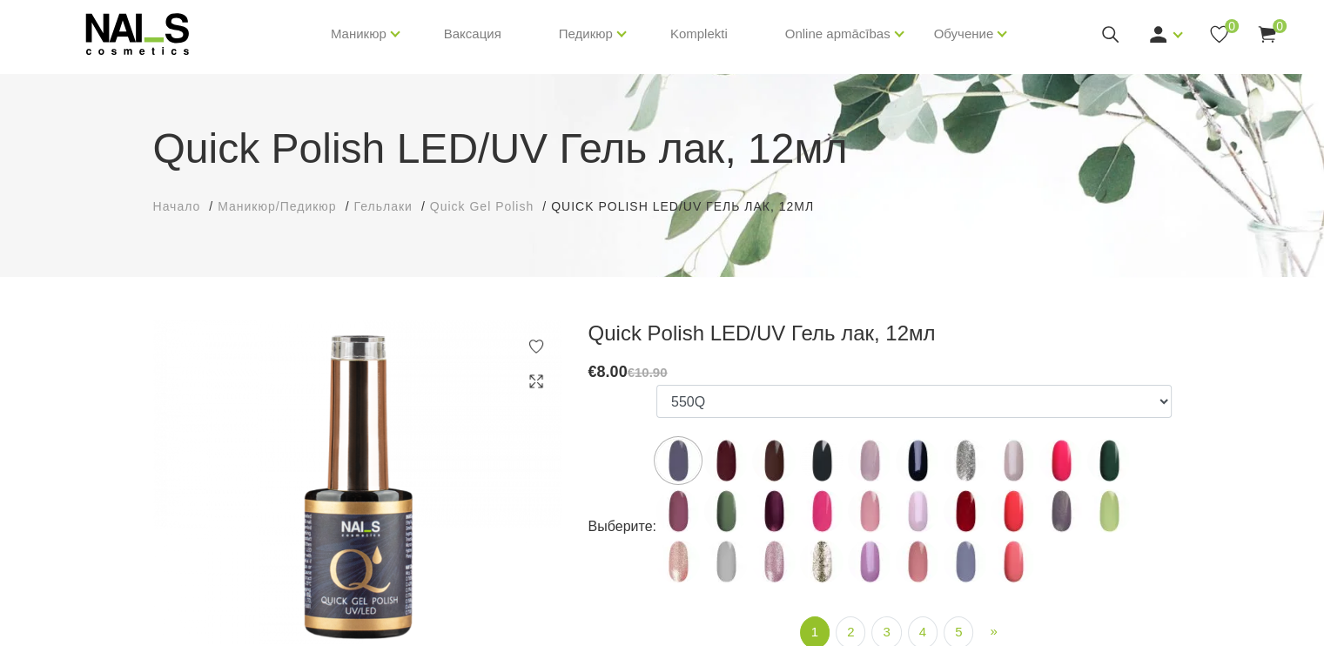
scroll to position [87, 0]
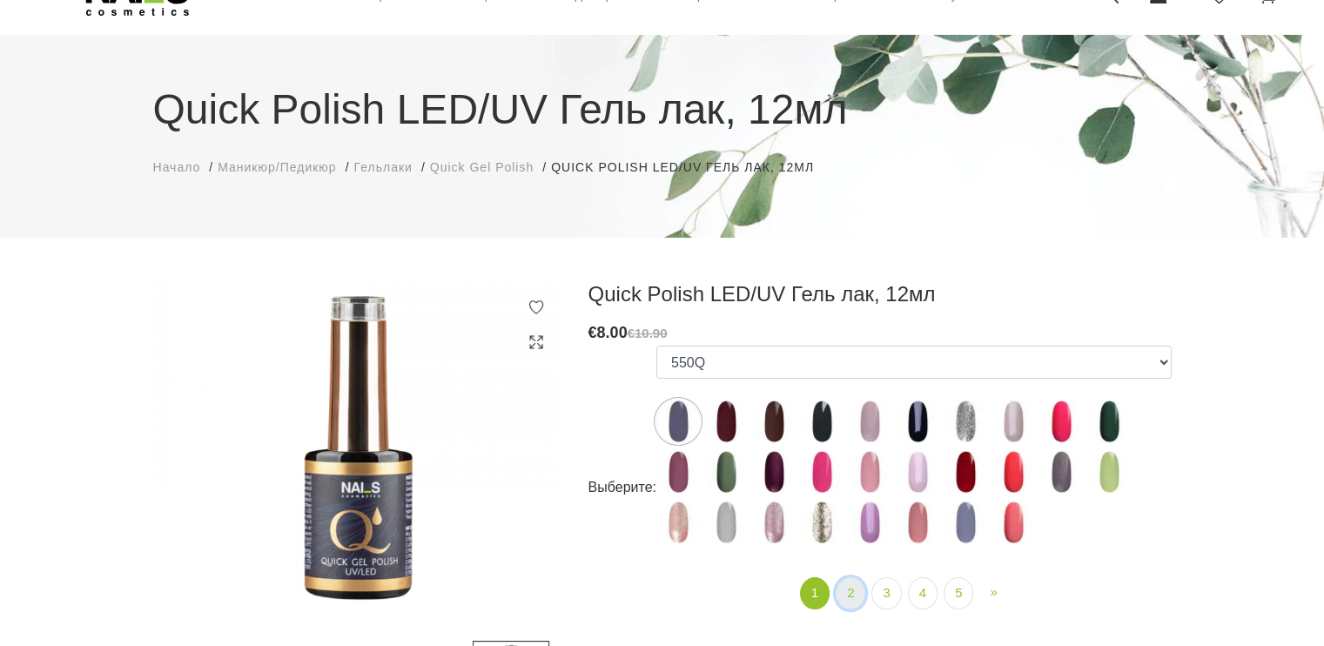
click at [851, 599] on link "2" at bounding box center [851, 593] width 30 height 32
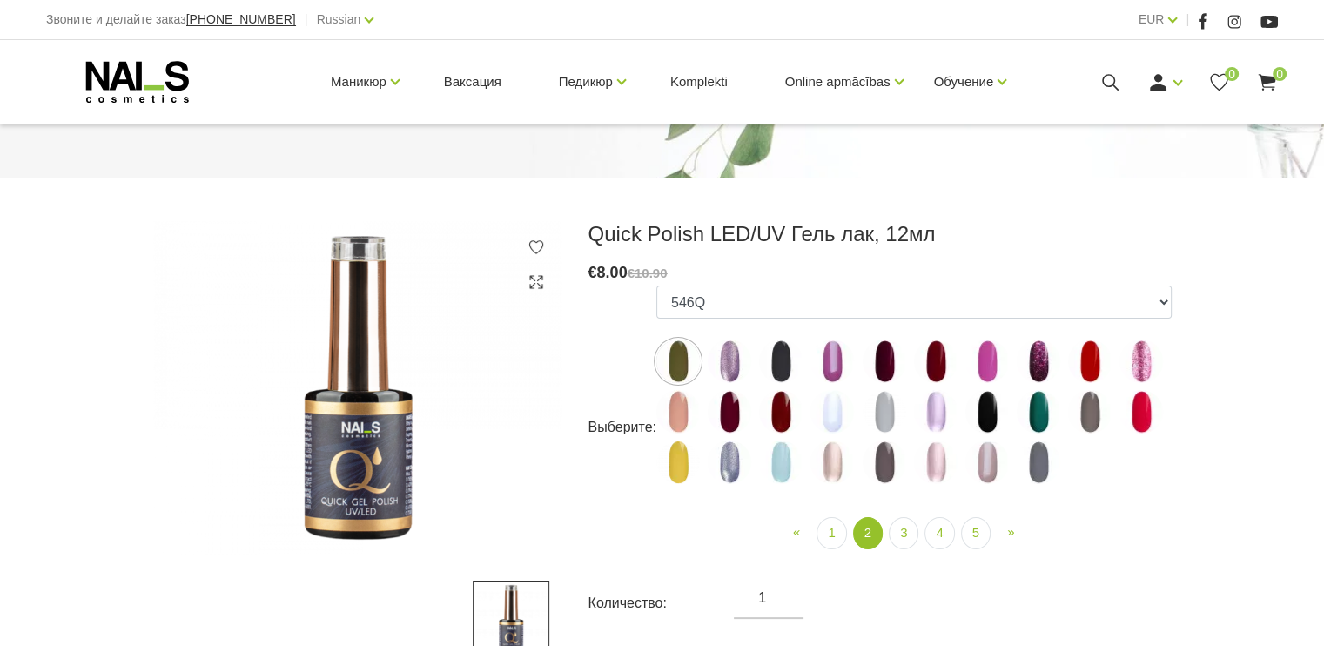
scroll to position [261, 0]
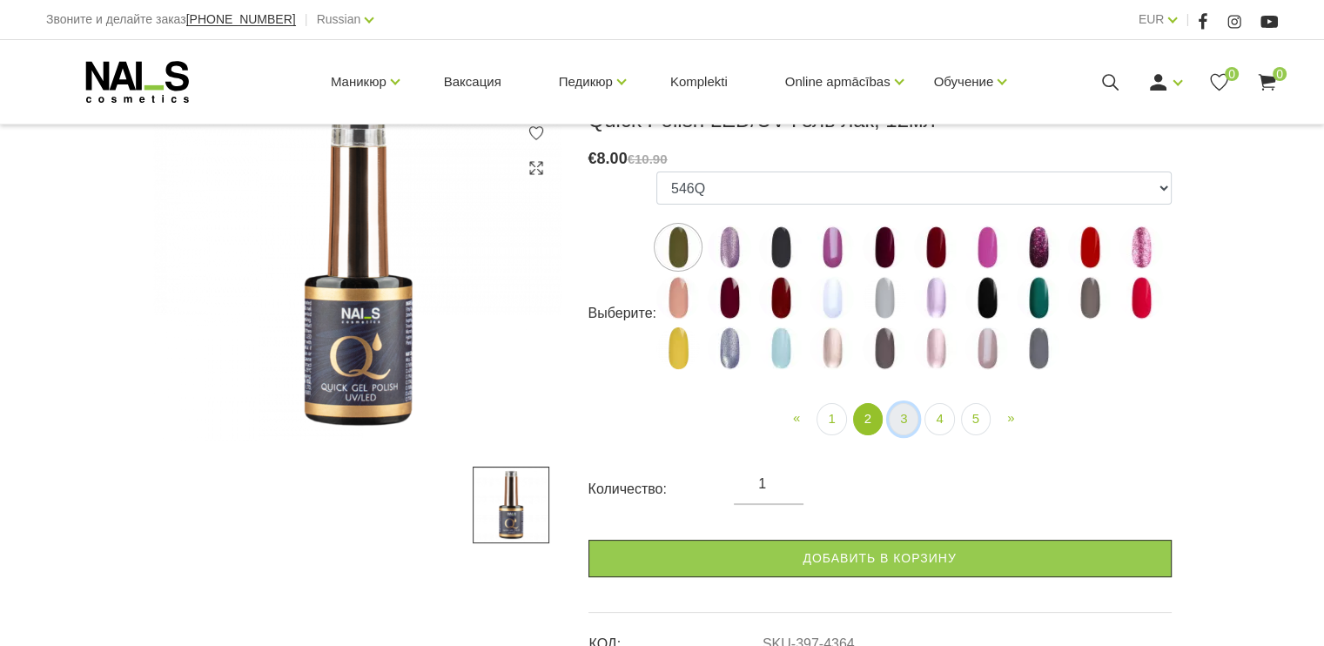
click at [904, 421] on link "3" at bounding box center [904, 419] width 30 height 32
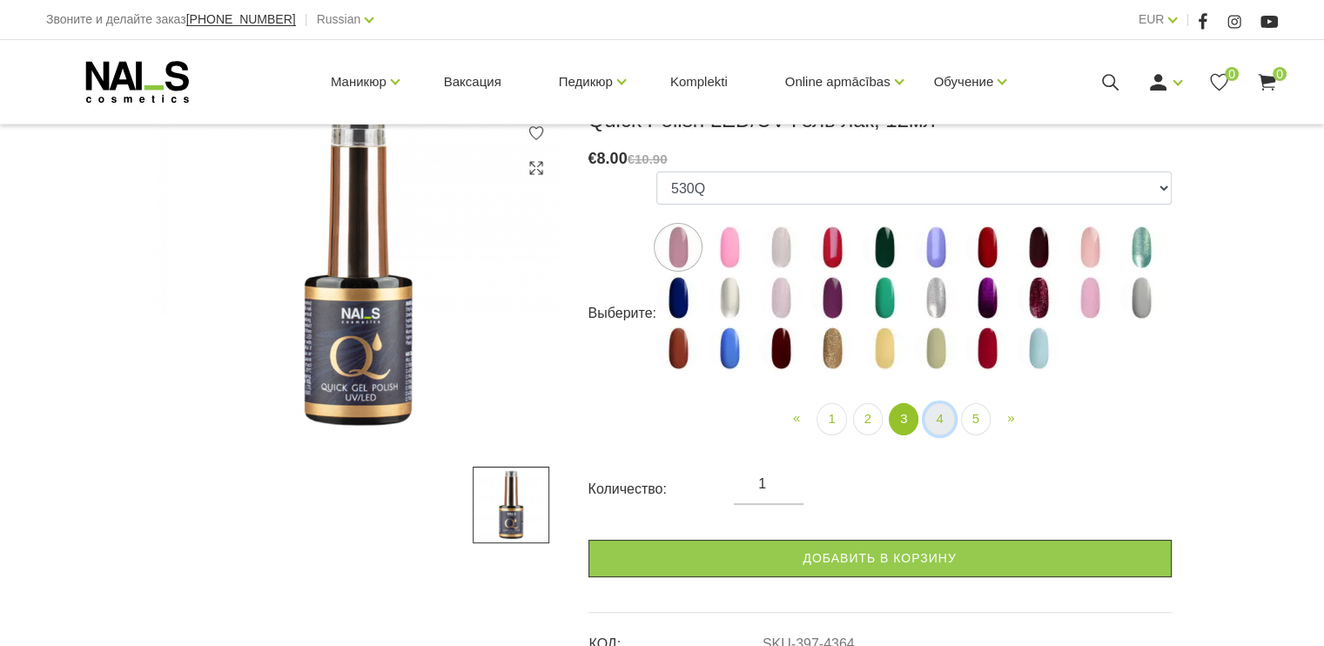
click at [939, 410] on link "4" at bounding box center [940, 419] width 30 height 32
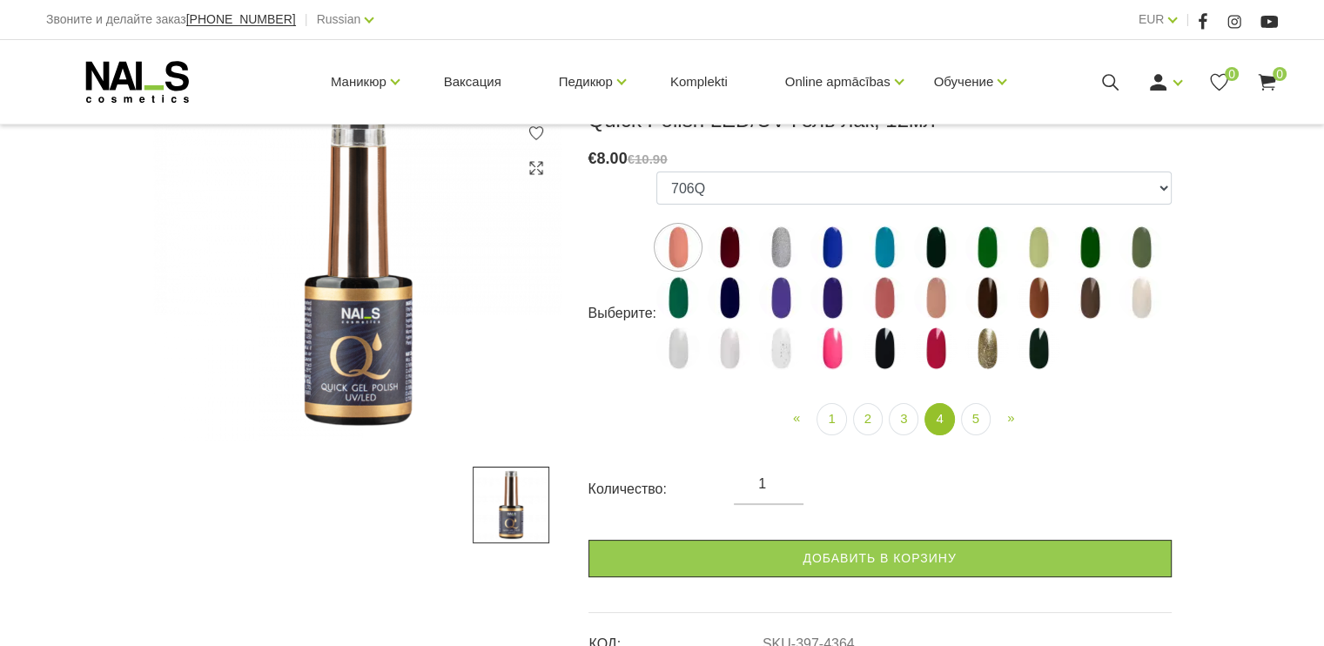
click at [885, 344] on img at bounding box center [885, 348] width 44 height 44
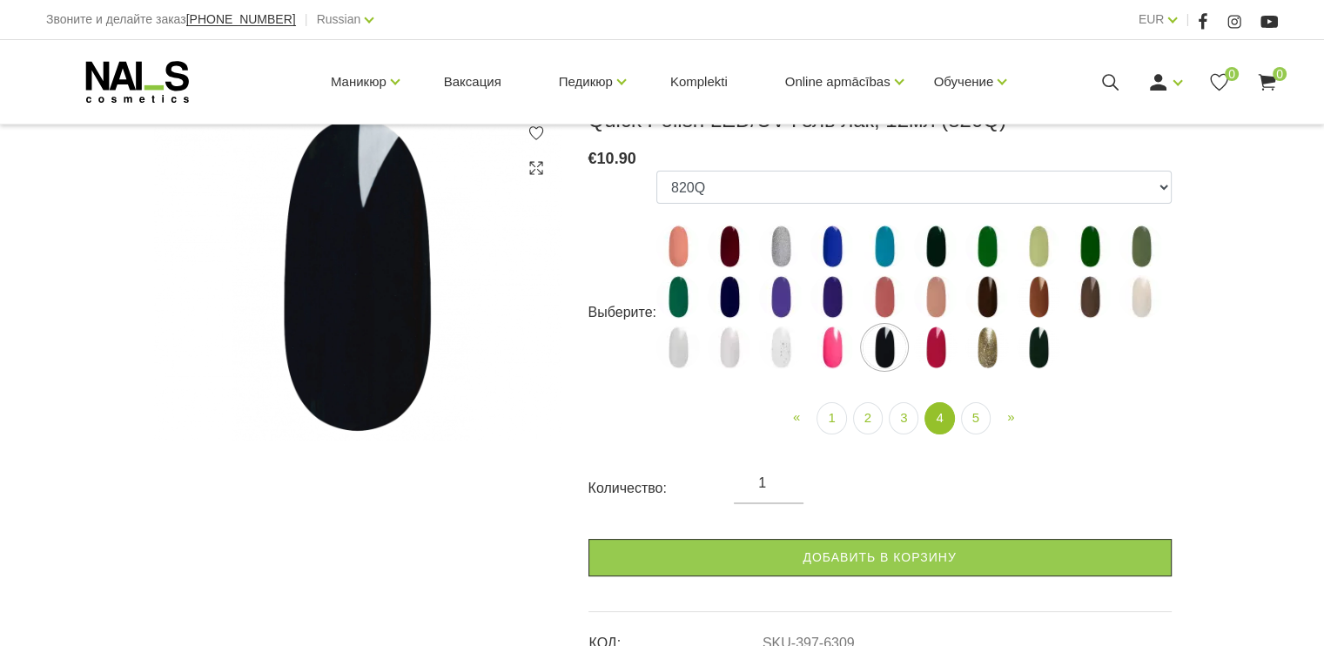
click at [749, 344] on img at bounding box center [730, 348] width 44 height 44
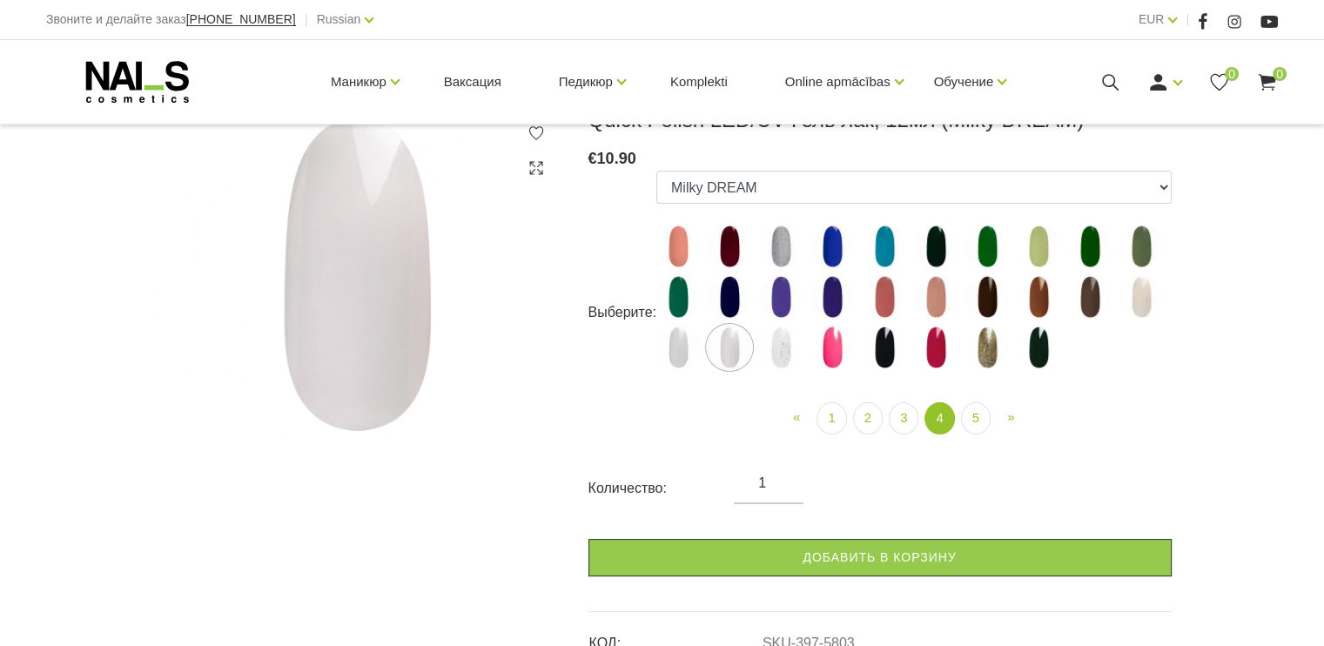
click at [664, 340] on img at bounding box center [678, 348] width 44 height 44
select select "5802"
click at [664, 340] on img at bounding box center [678, 348] width 44 height 44
